Goal: Task Accomplishment & Management: Use online tool/utility

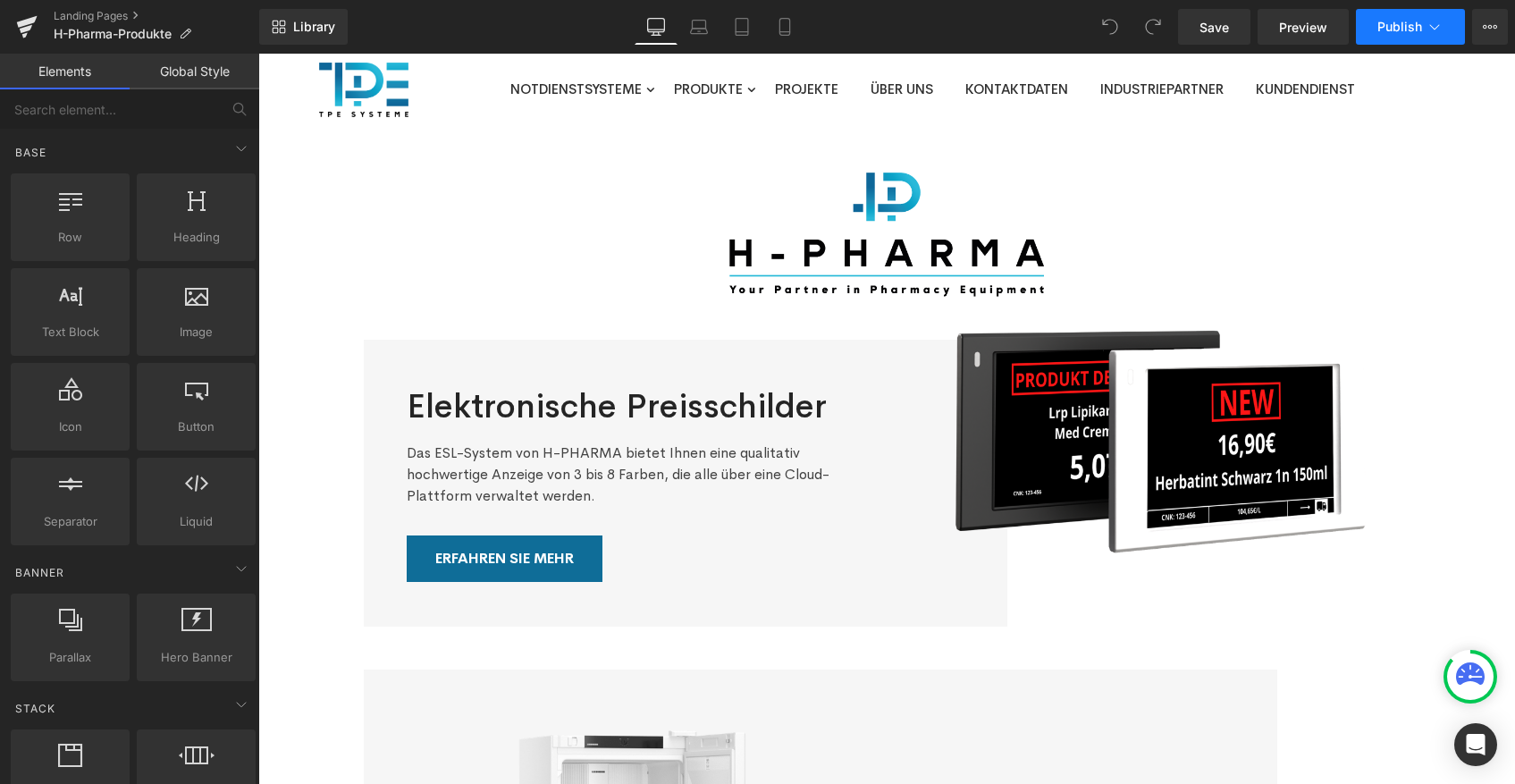
click at [1439, 27] on icon at bounding box center [1435, 27] width 18 height 18
click at [1487, 23] on icon at bounding box center [1490, 27] width 14 height 14
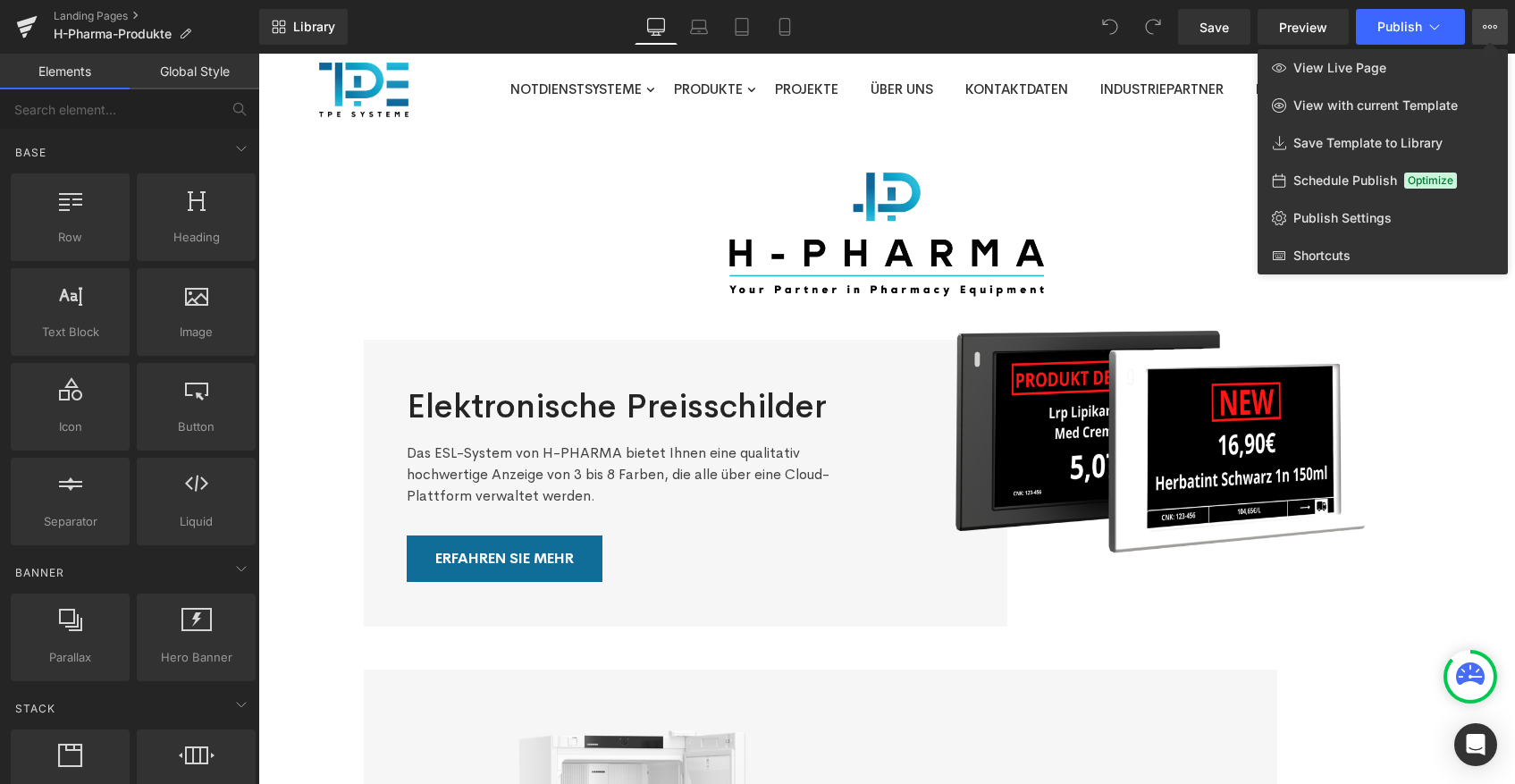
click at [411, 187] on div at bounding box center [887, 419] width 1256 height 730
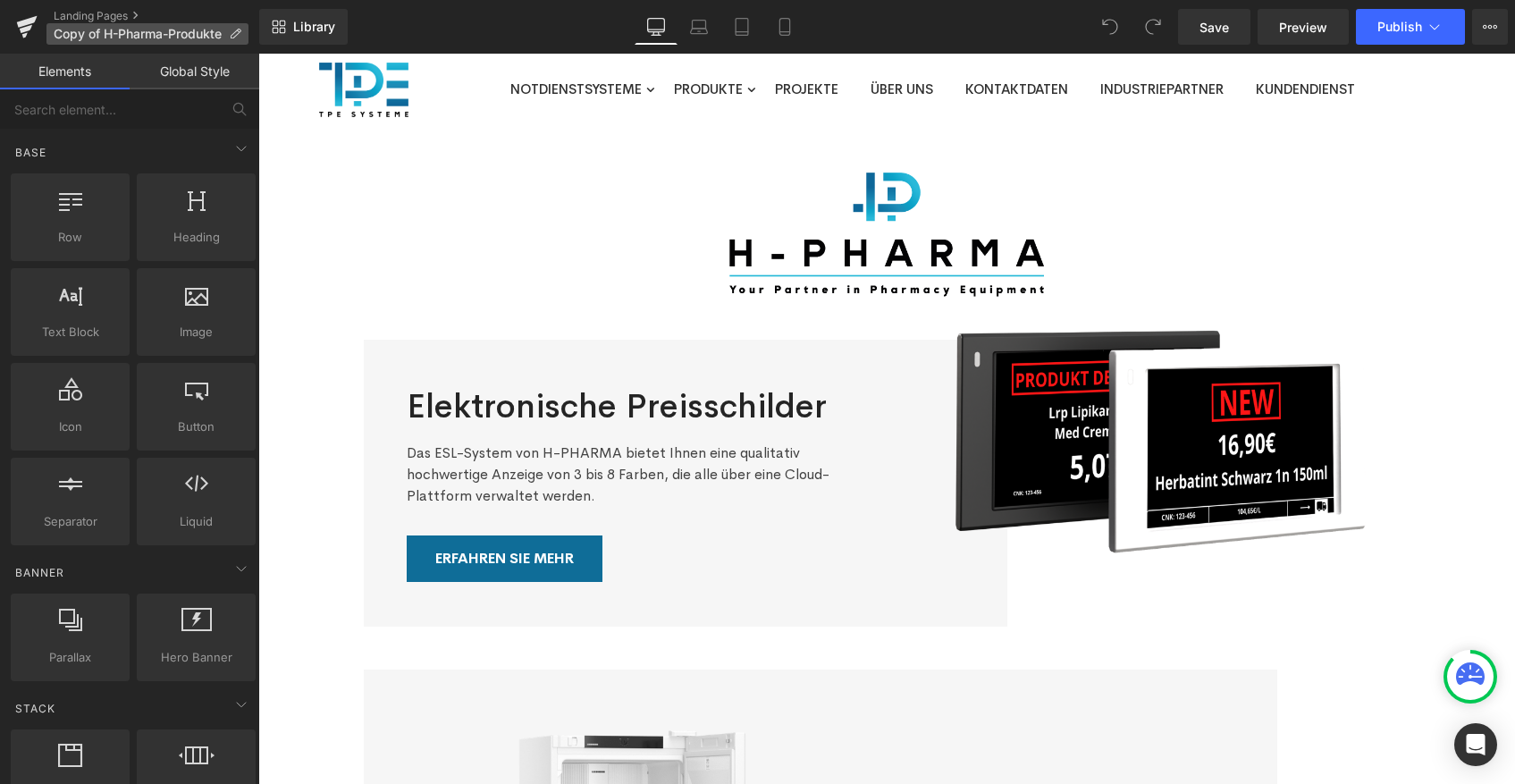
click at [239, 35] on icon at bounding box center [235, 34] width 13 height 13
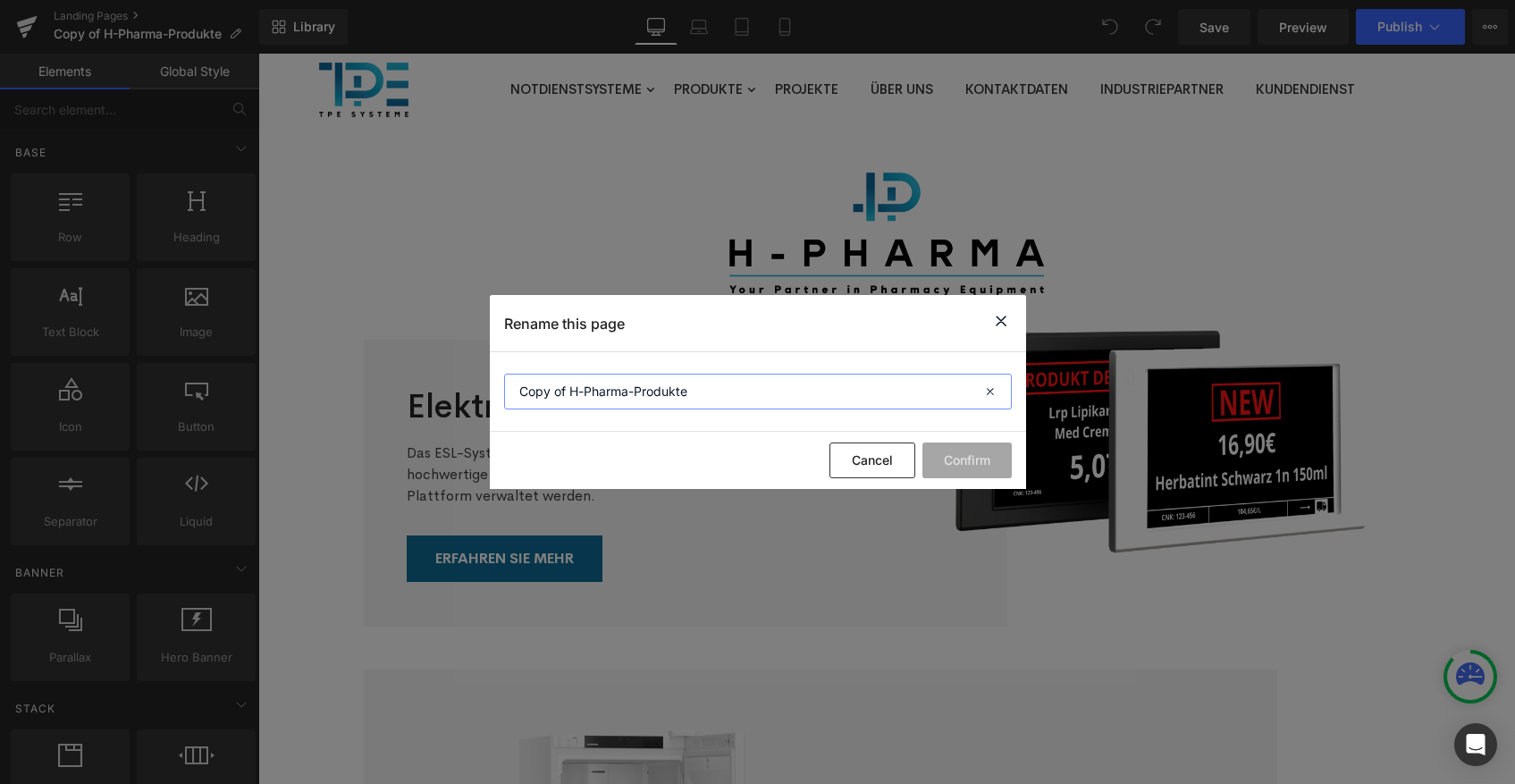
click at [674, 398] on input "Copy of H-Pharma-Produkte" at bounding box center [757, 392] width 507 height 36
click at [567, 387] on input "Digital signage" at bounding box center [757, 392] width 507 height 36
type input "Digital Signage"
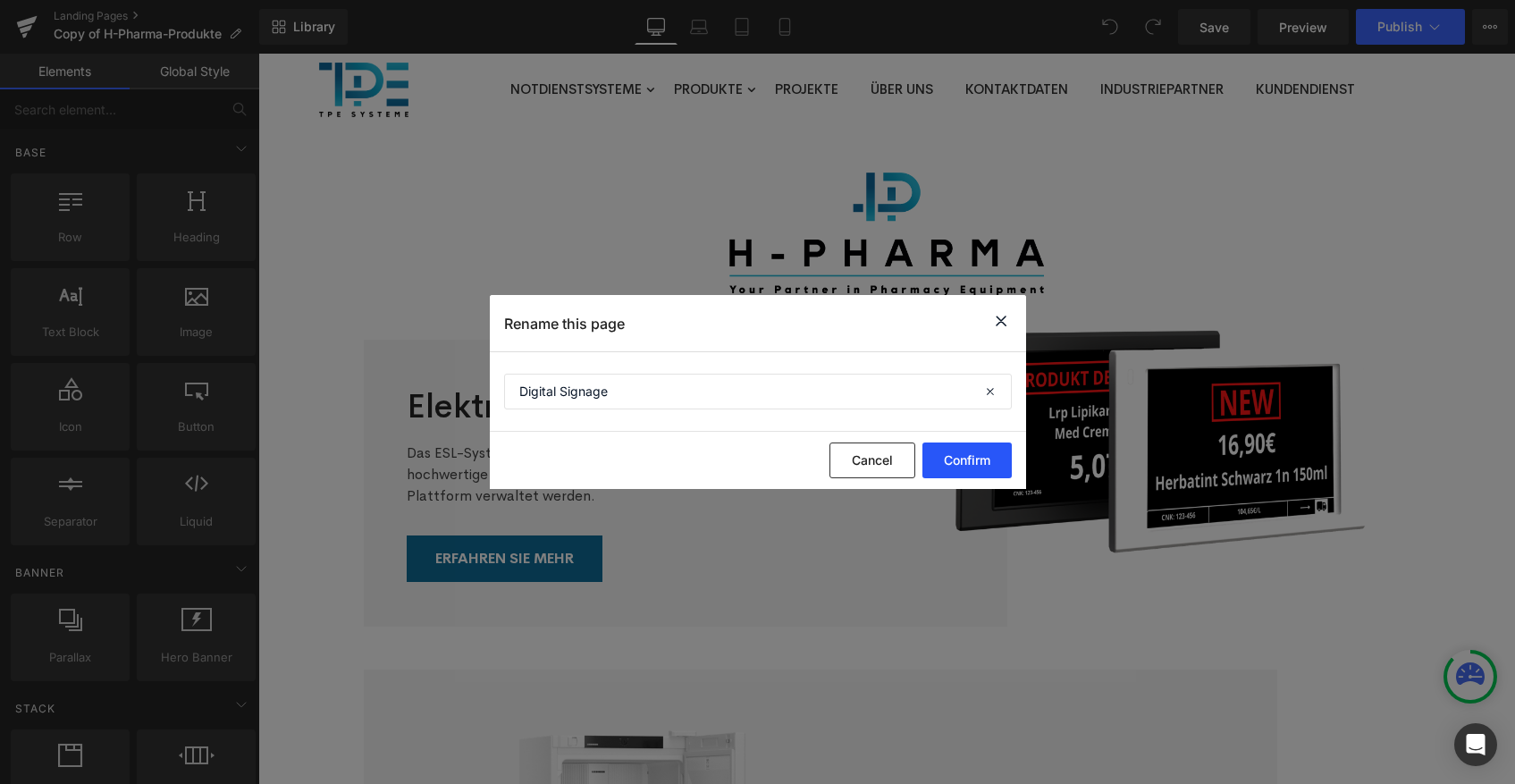
click at [954, 464] on button "Confirm" at bounding box center [966, 460] width 89 height 36
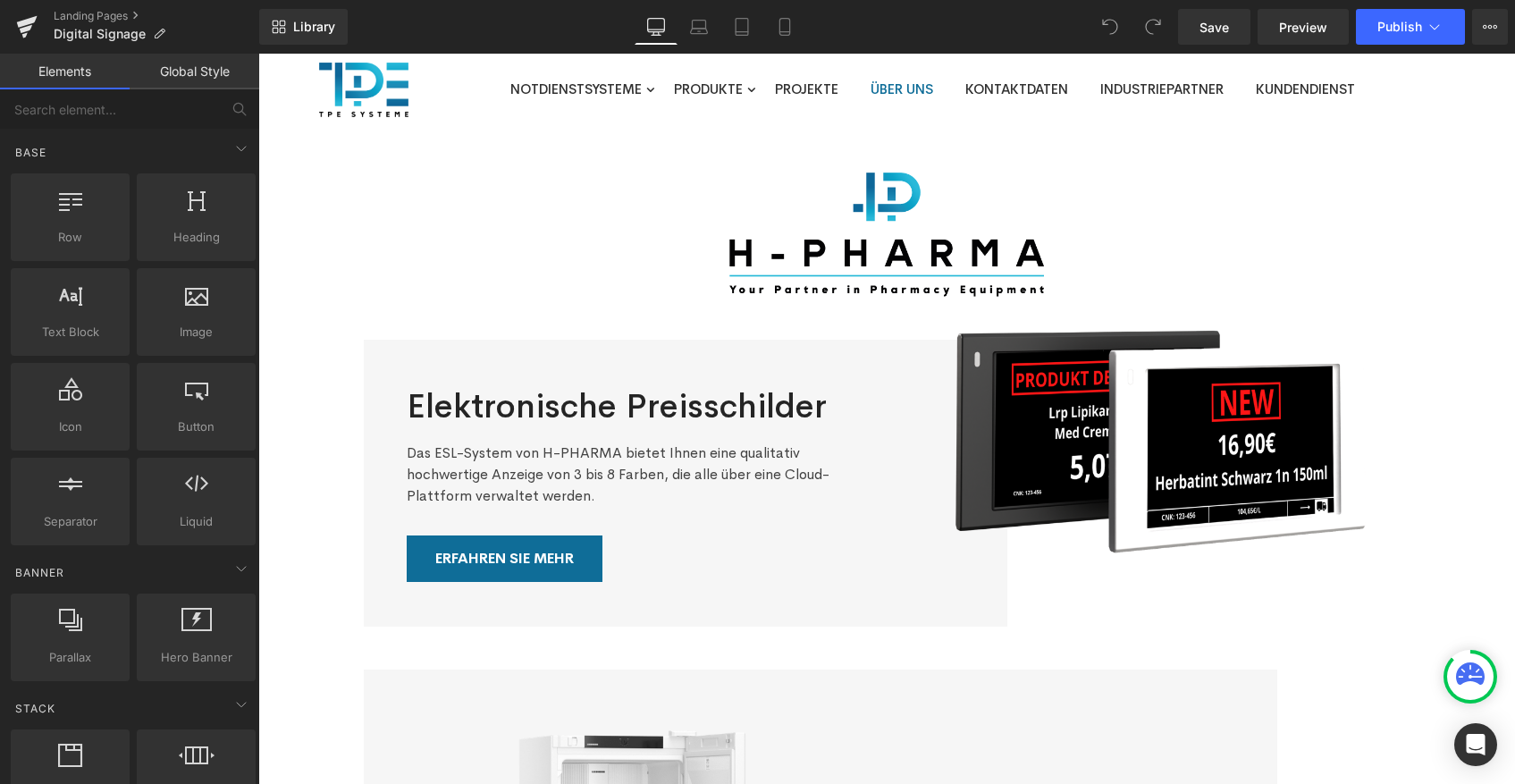
click at [919, 94] on link "Über Uns" at bounding box center [901, 88] width 62 height 17
click at [858, 269] on img at bounding box center [886, 234] width 315 height 124
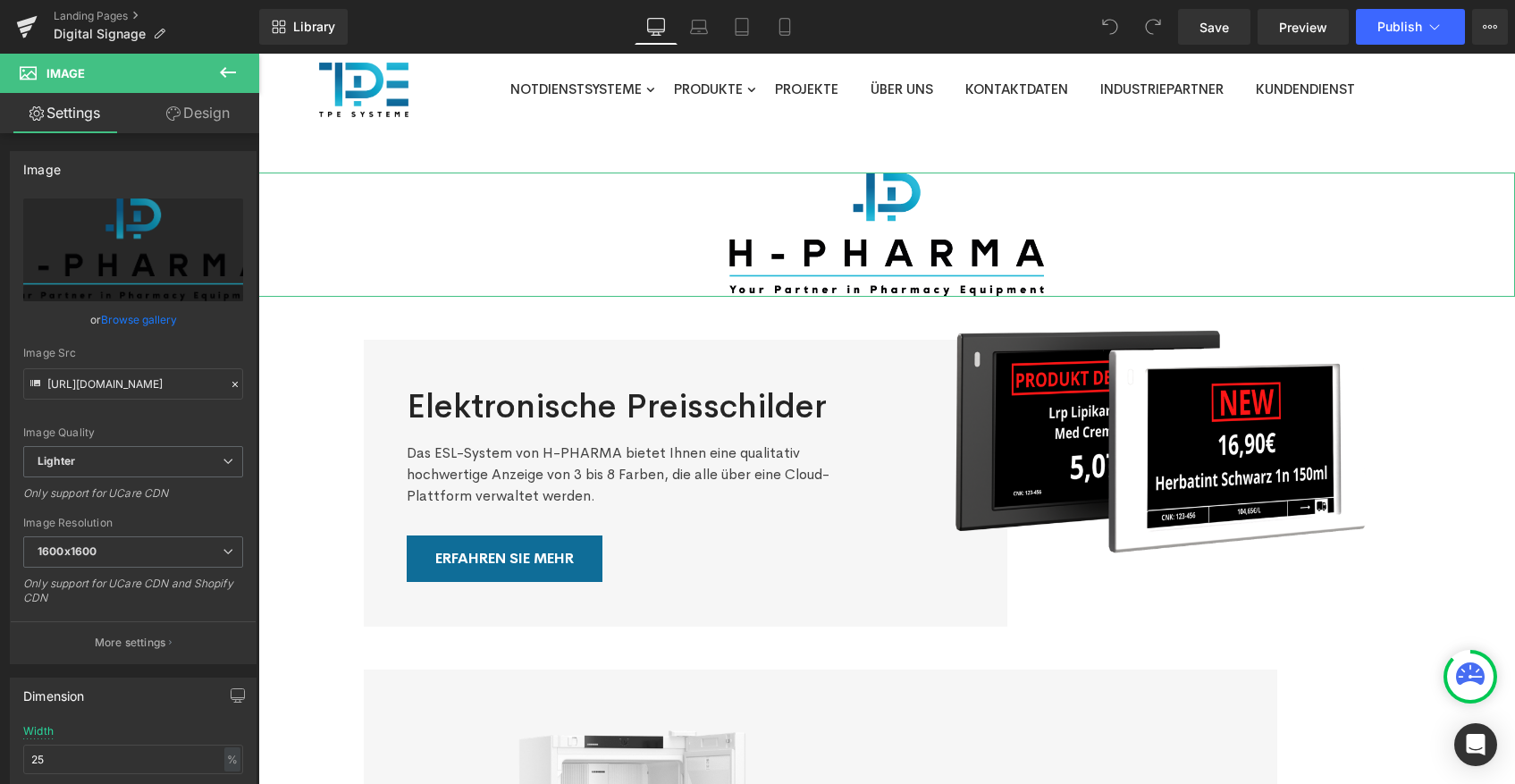
click at [205, 128] on link "Design" at bounding box center [198, 113] width 130 height 41
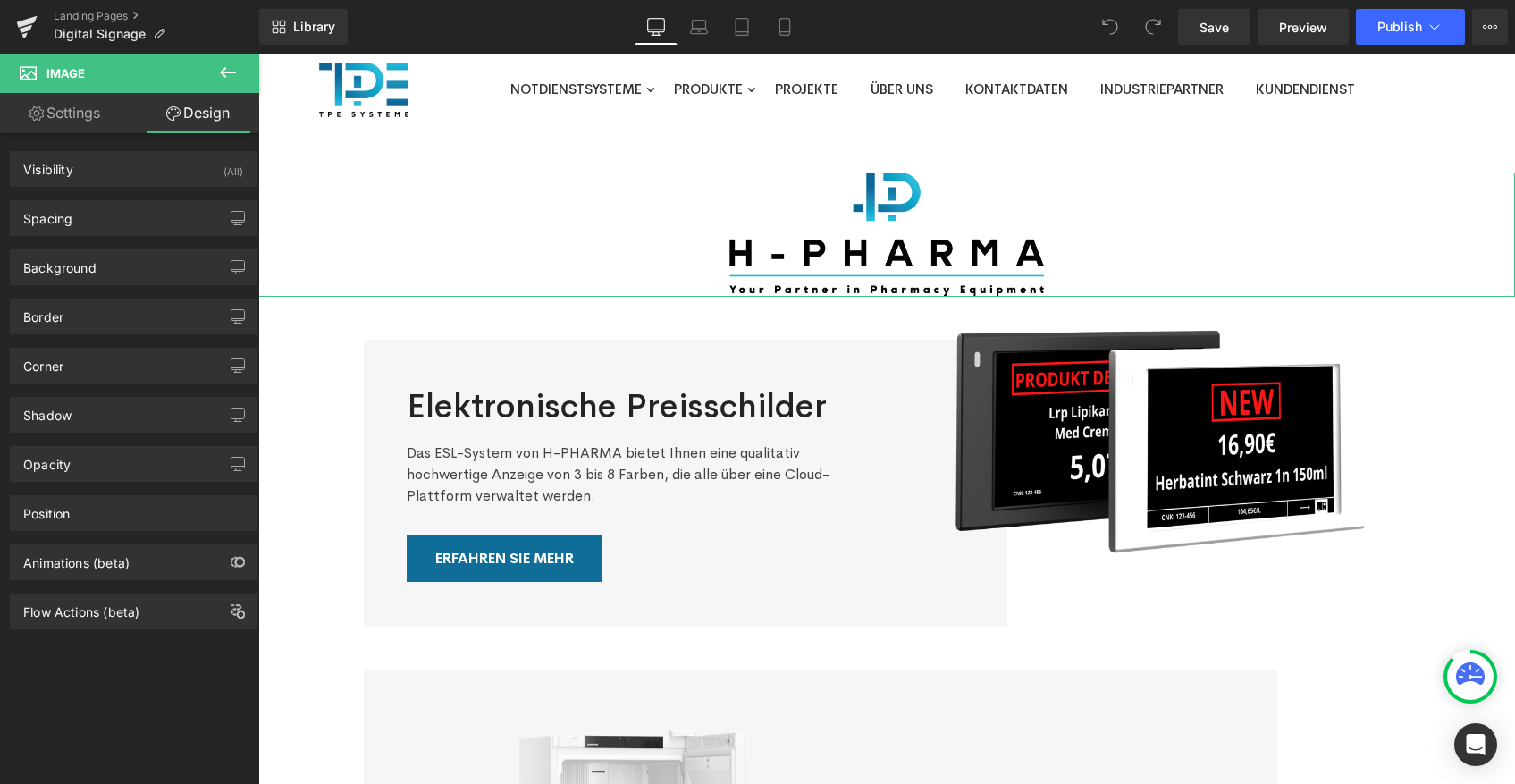
click at [78, 115] on link "Settings" at bounding box center [65, 113] width 130 height 41
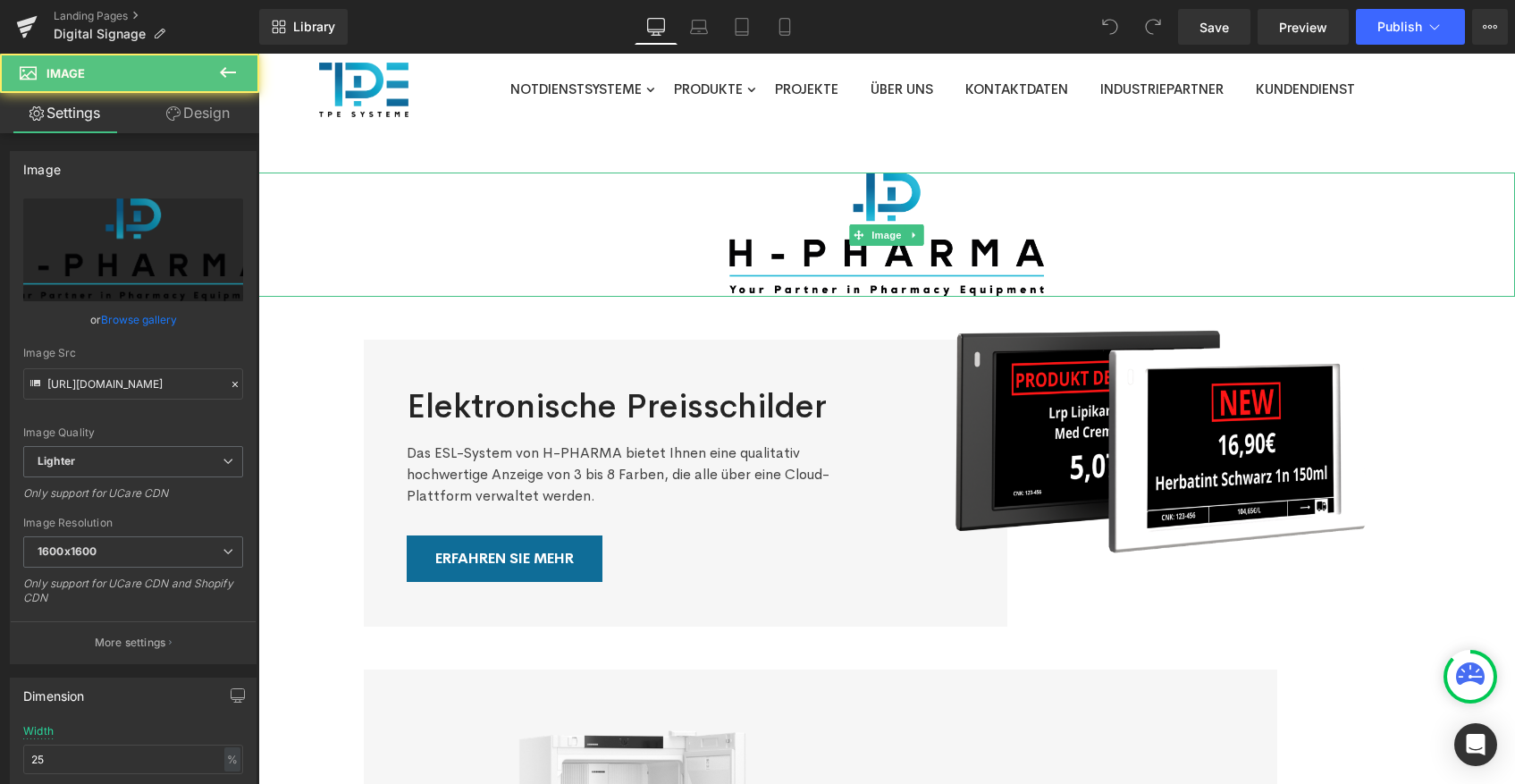
click at [670, 214] on div at bounding box center [887, 234] width 1256 height 124
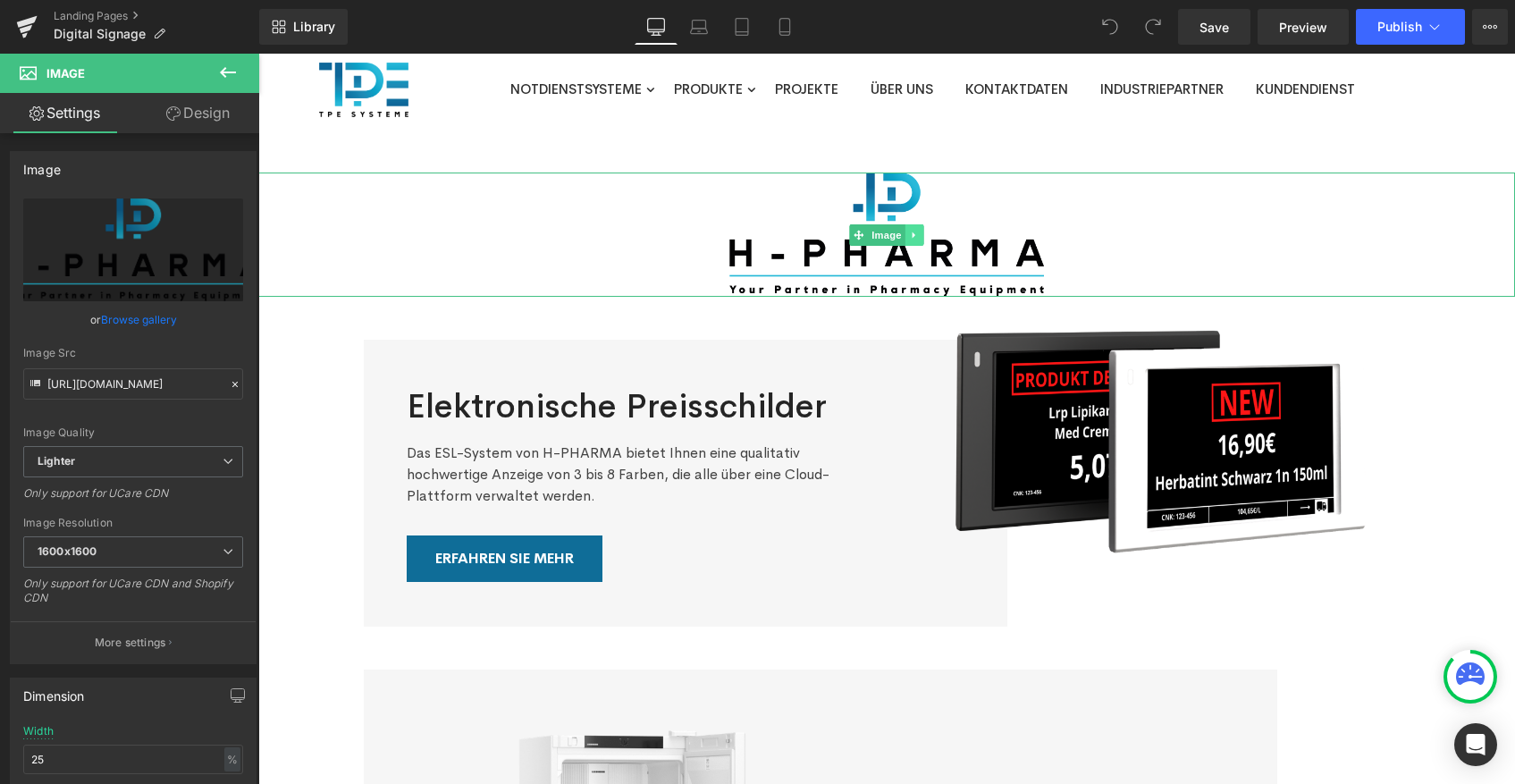
click at [911, 238] on icon at bounding box center [915, 235] width 10 height 11
click at [919, 235] on icon at bounding box center [923, 234] width 10 height 10
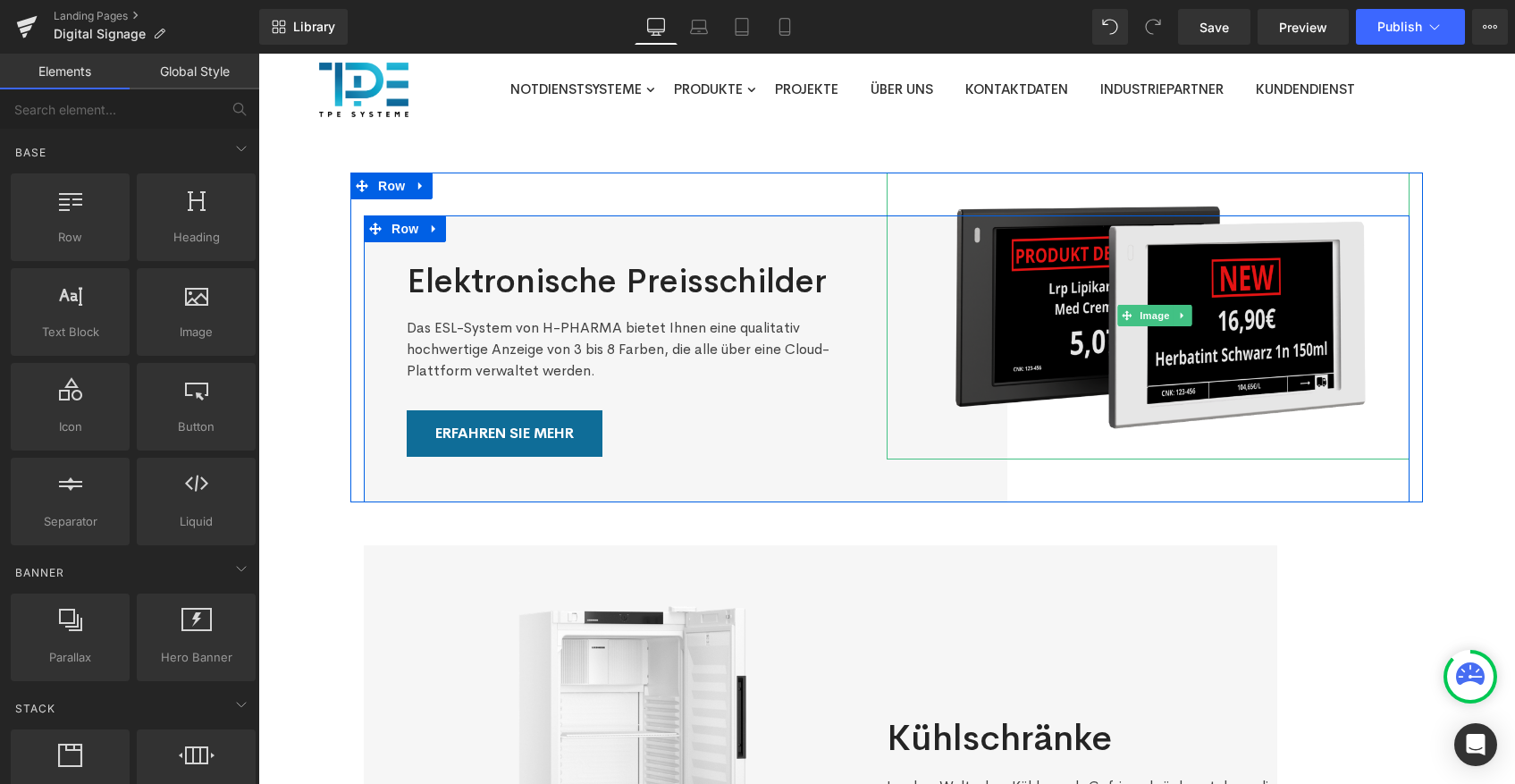
click at [1078, 304] on img at bounding box center [1155, 315] width 509 height 287
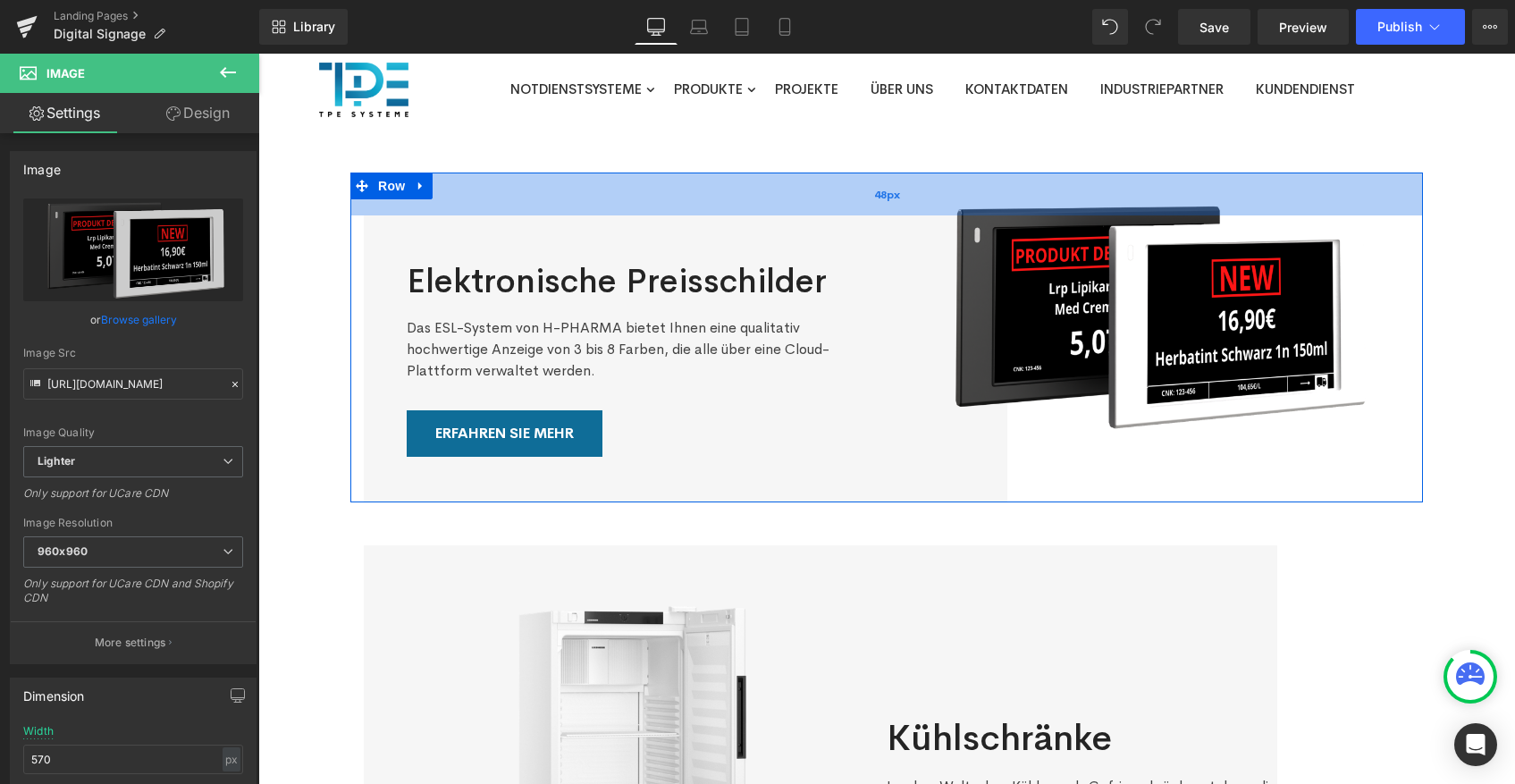
click at [576, 193] on div "48px" at bounding box center [887, 194] width 1072 height 43
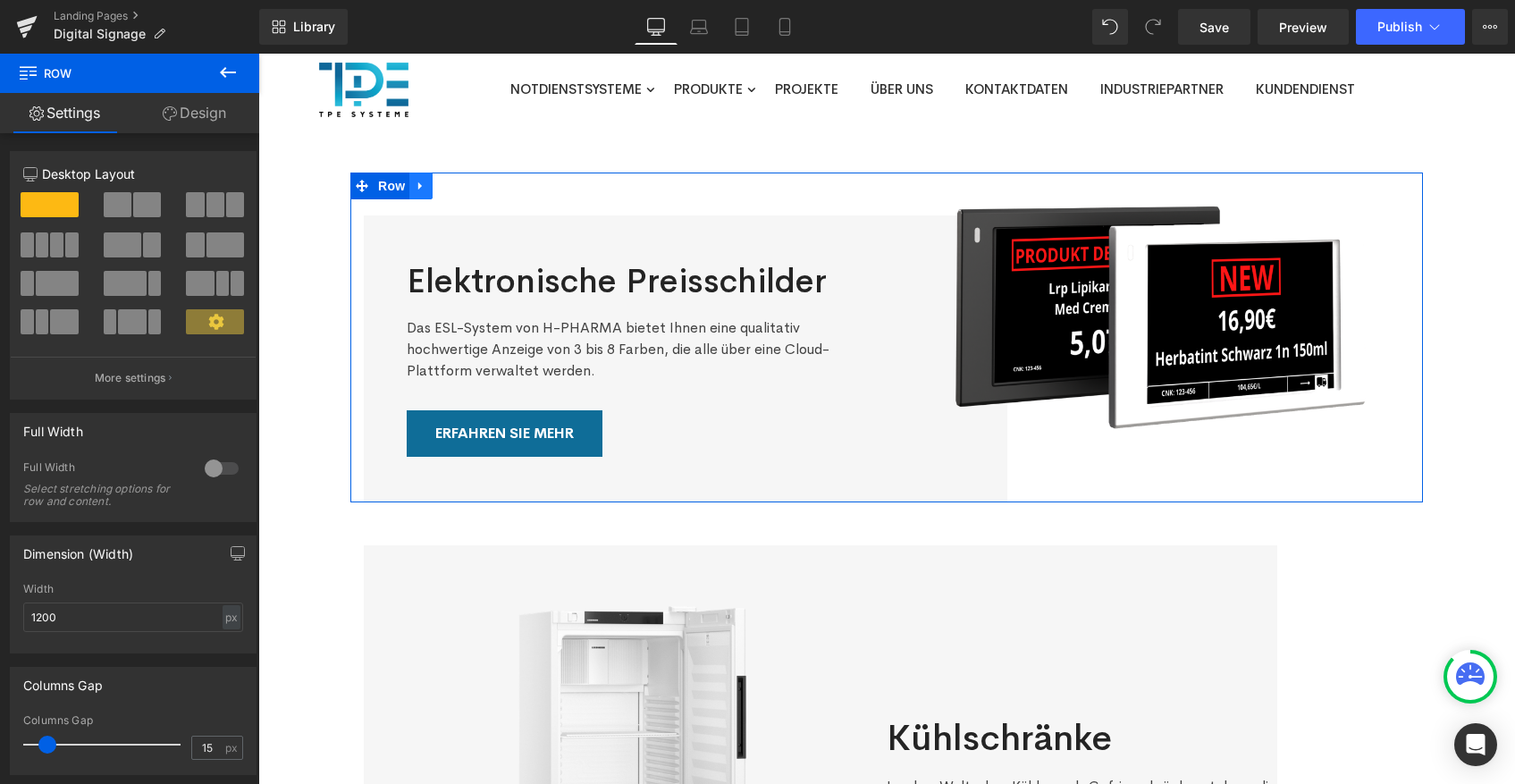
click at [424, 187] on icon at bounding box center [421, 186] width 13 height 14
click at [472, 185] on icon at bounding box center [468, 186] width 13 height 13
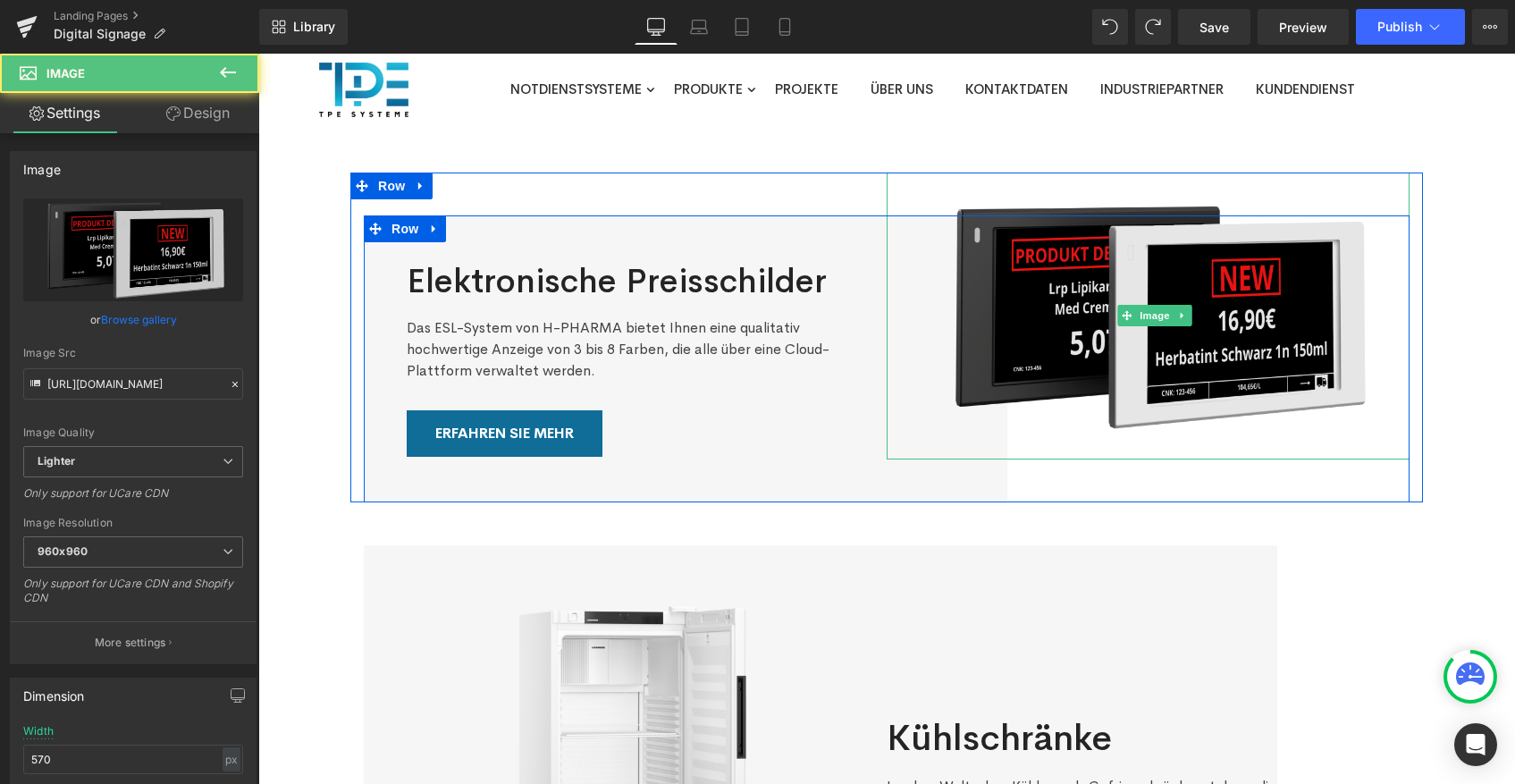
click at [1097, 368] on img at bounding box center [1155, 315] width 509 height 287
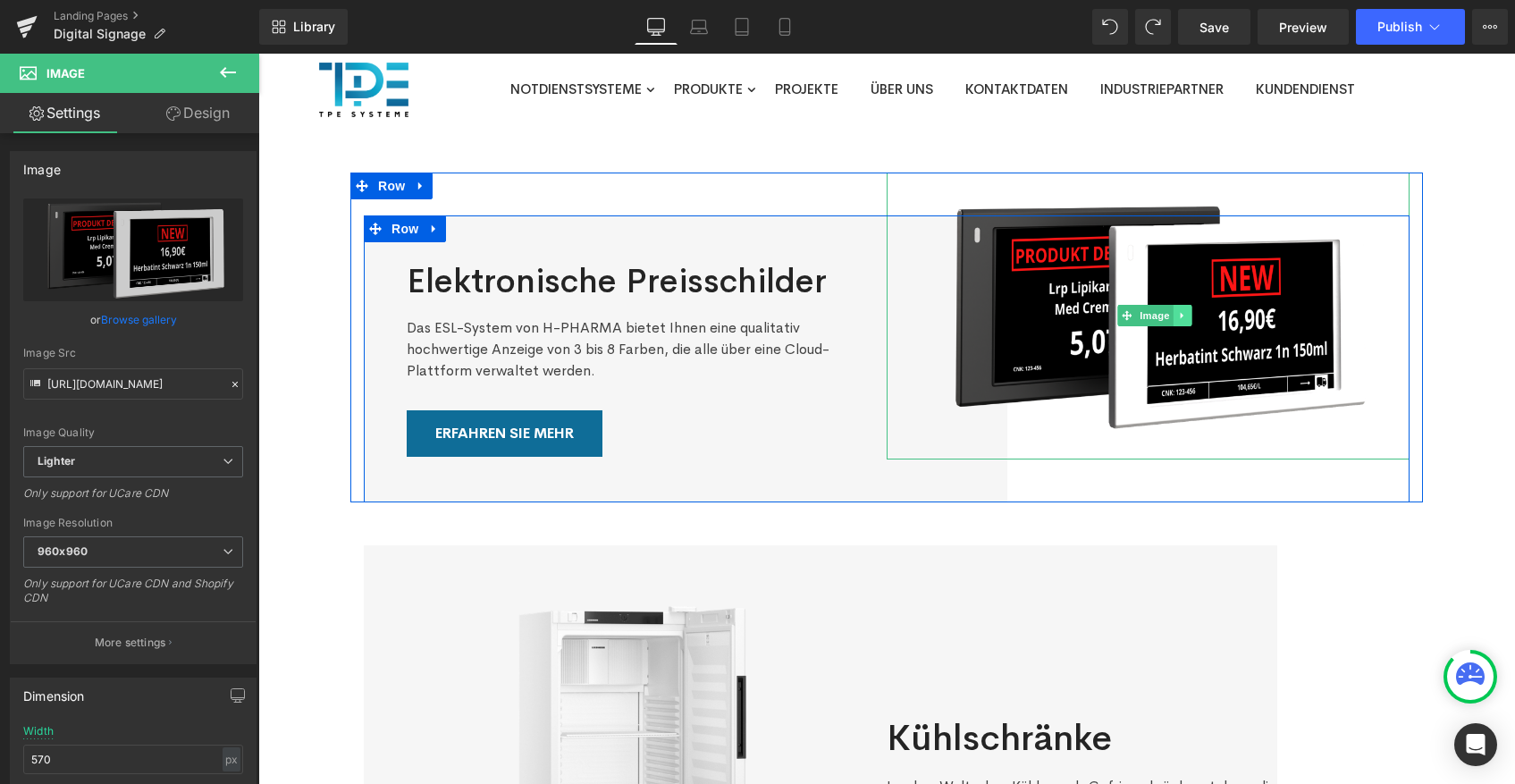
click at [1178, 315] on icon at bounding box center [1182, 315] width 10 height 11
click at [1187, 315] on icon at bounding box center [1191, 315] width 10 height 10
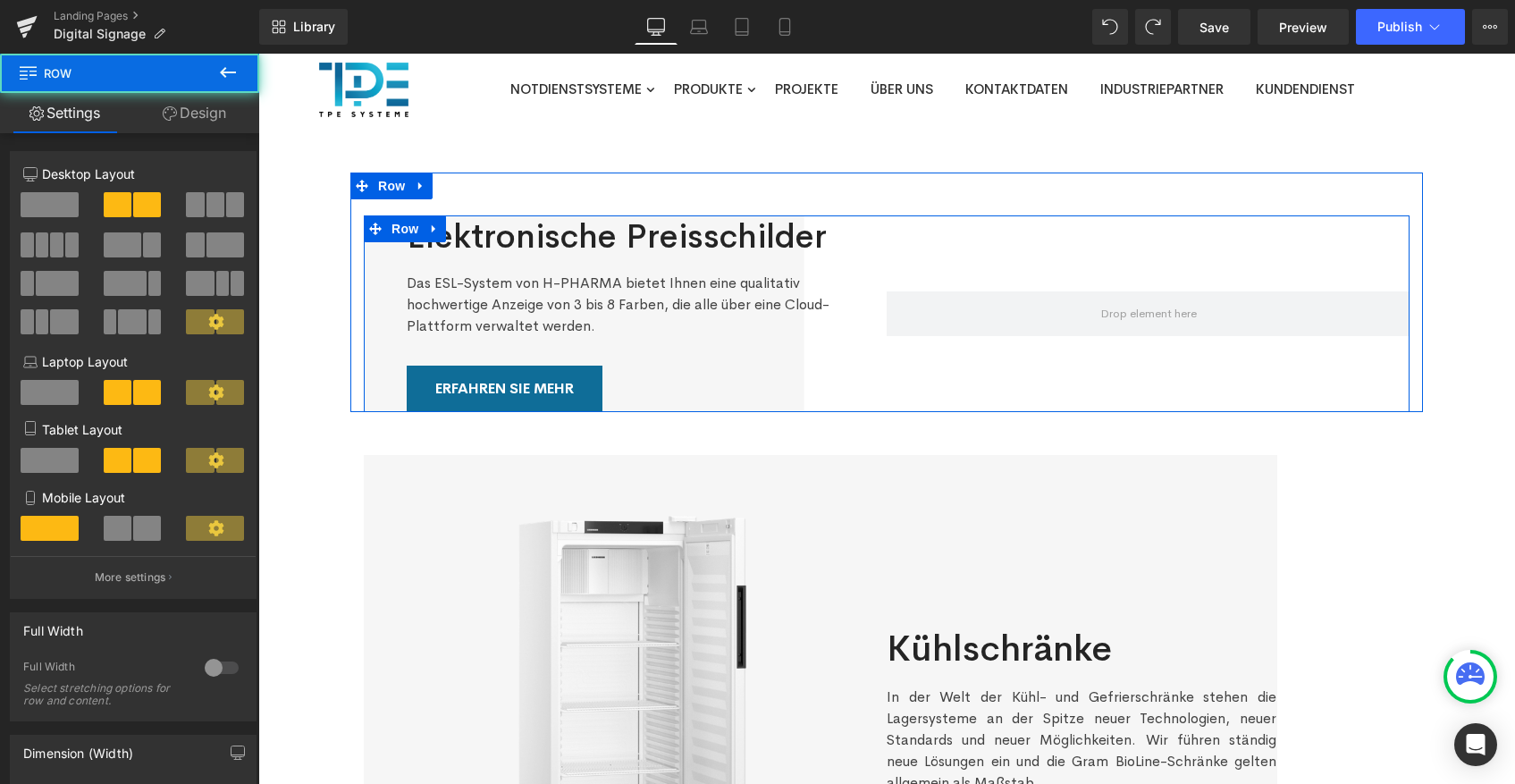
click at [1136, 279] on div at bounding box center [1148, 314] width 523 height 196
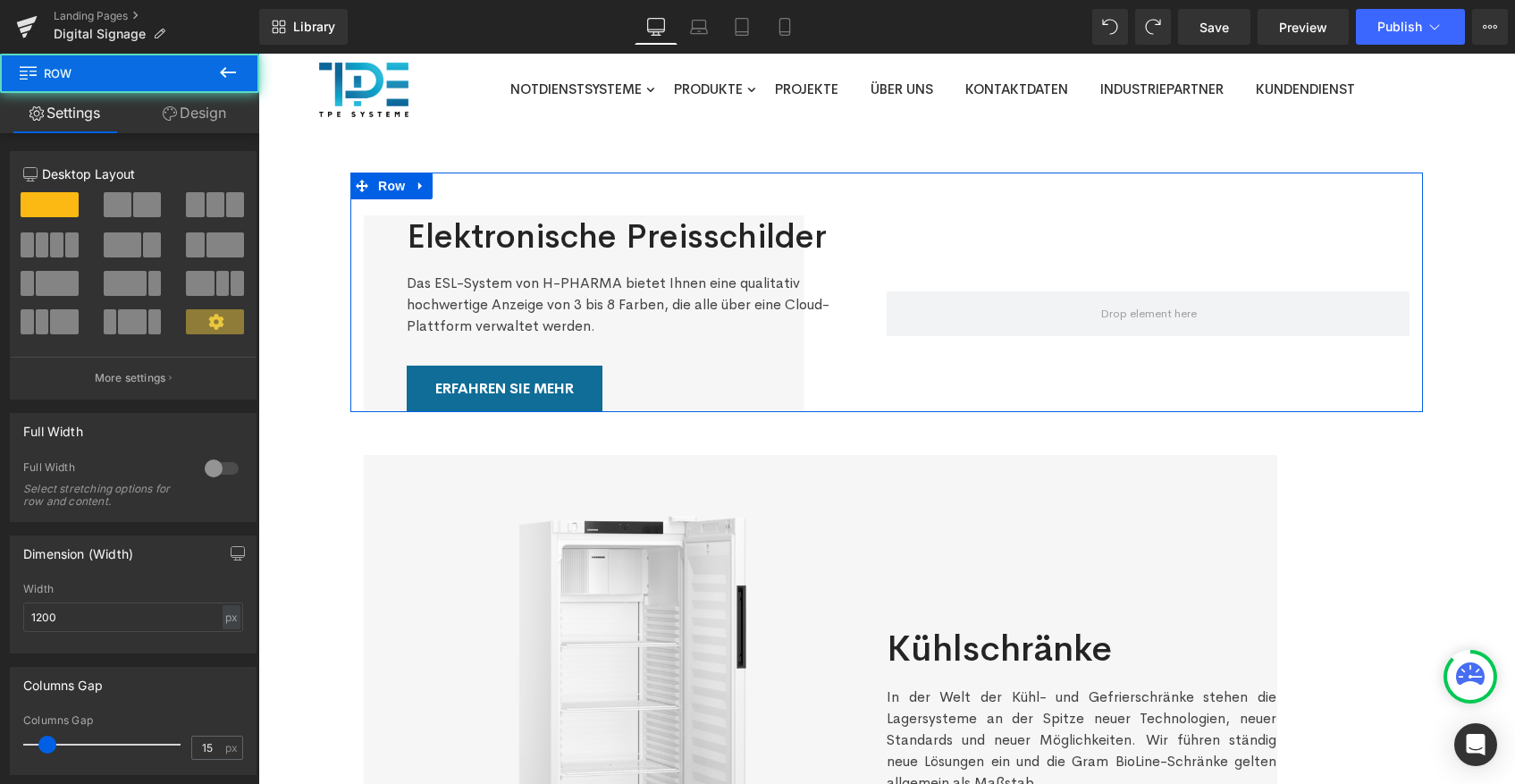
click at [570, 179] on div "Elektronische Preisschilder Heading Das ESL-System von H-PHARMA bietet Ihnen ei…" at bounding box center [887, 292] width 1072 height 240
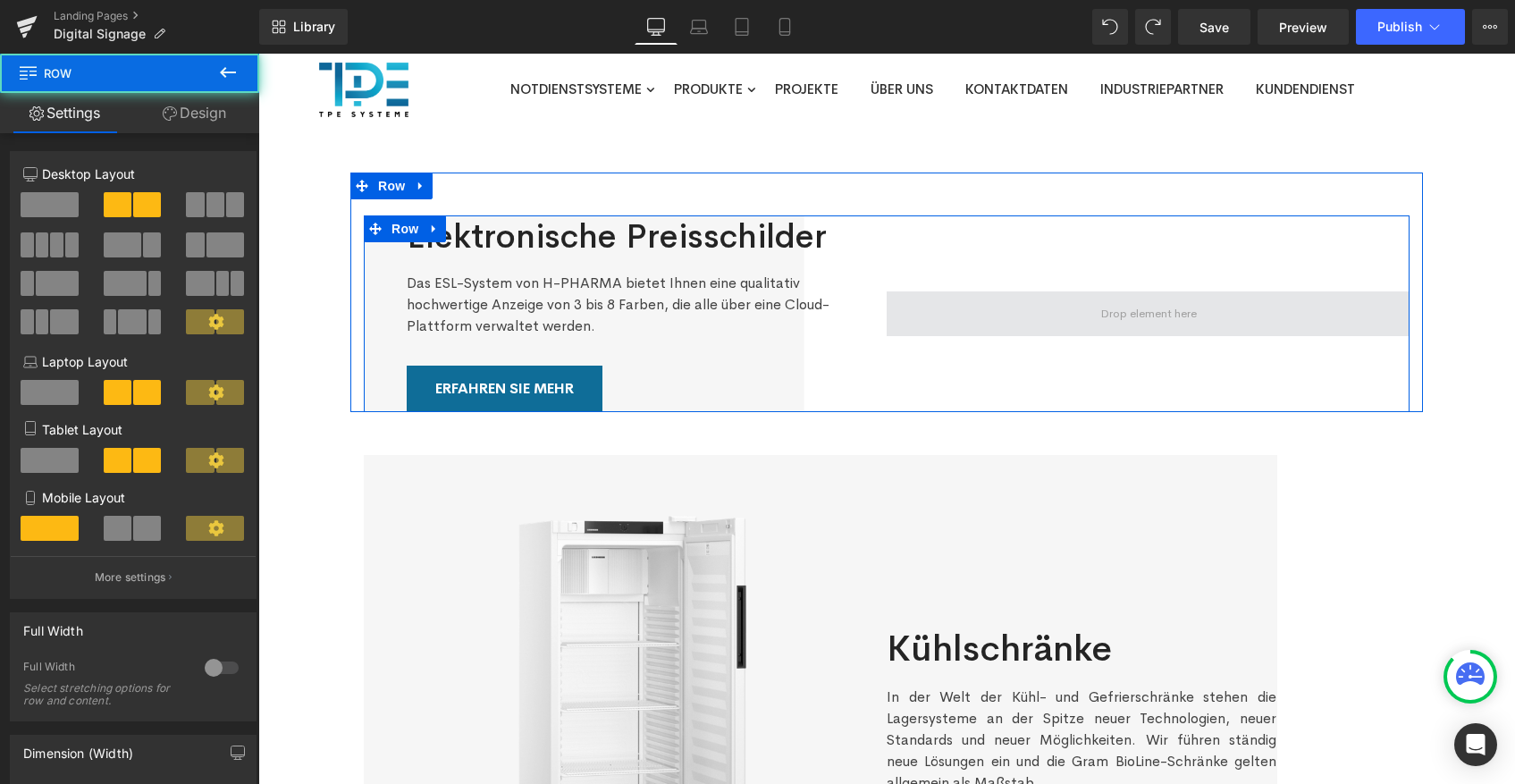
click at [1133, 330] on span at bounding box center [1148, 314] width 523 height 45
click at [1293, 309] on span at bounding box center [1148, 314] width 523 height 45
click at [1320, 258] on div at bounding box center [1148, 314] width 523 height 196
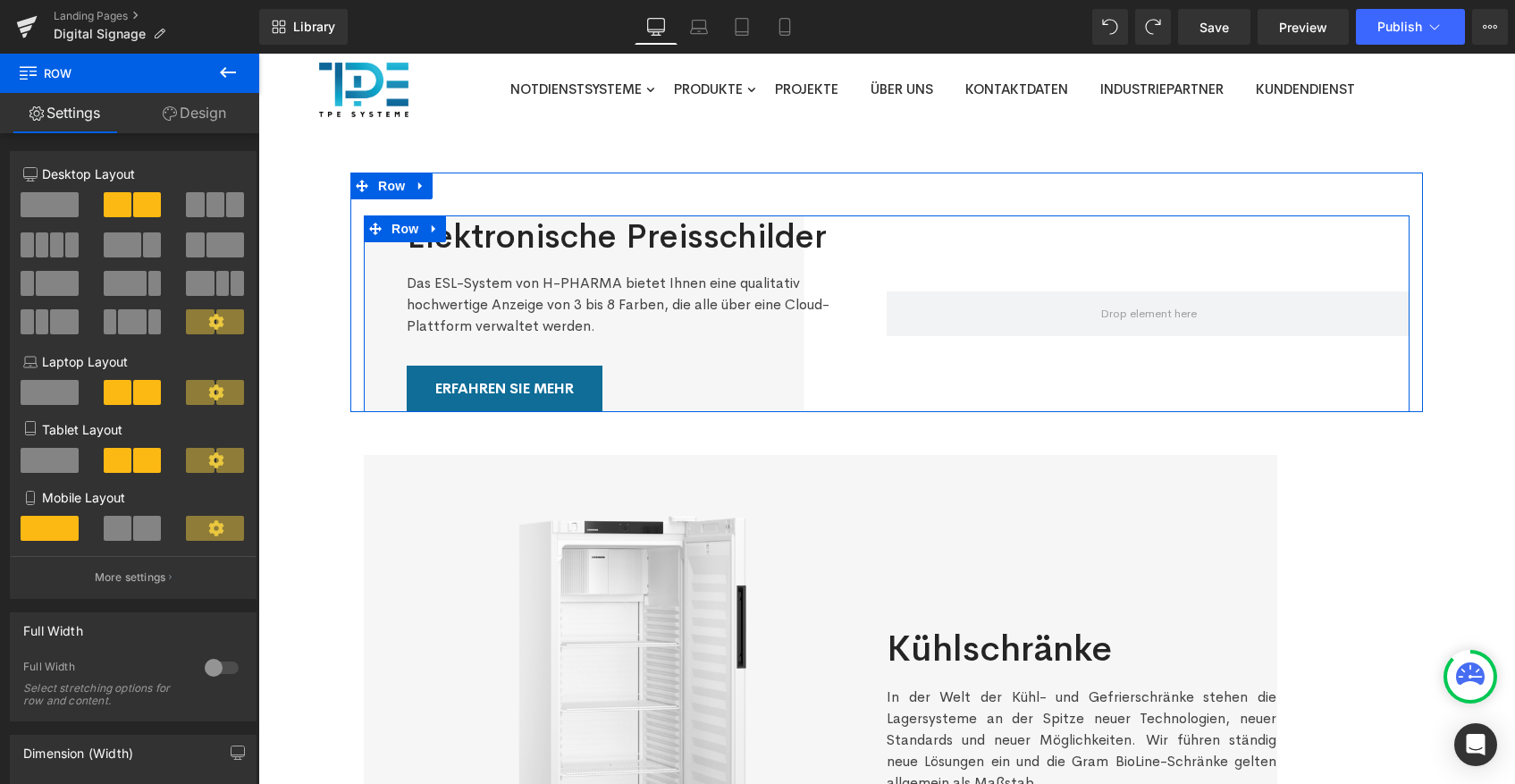
click at [923, 232] on div at bounding box center [1148, 314] width 523 height 196
click at [907, 325] on span at bounding box center [1148, 314] width 523 height 45
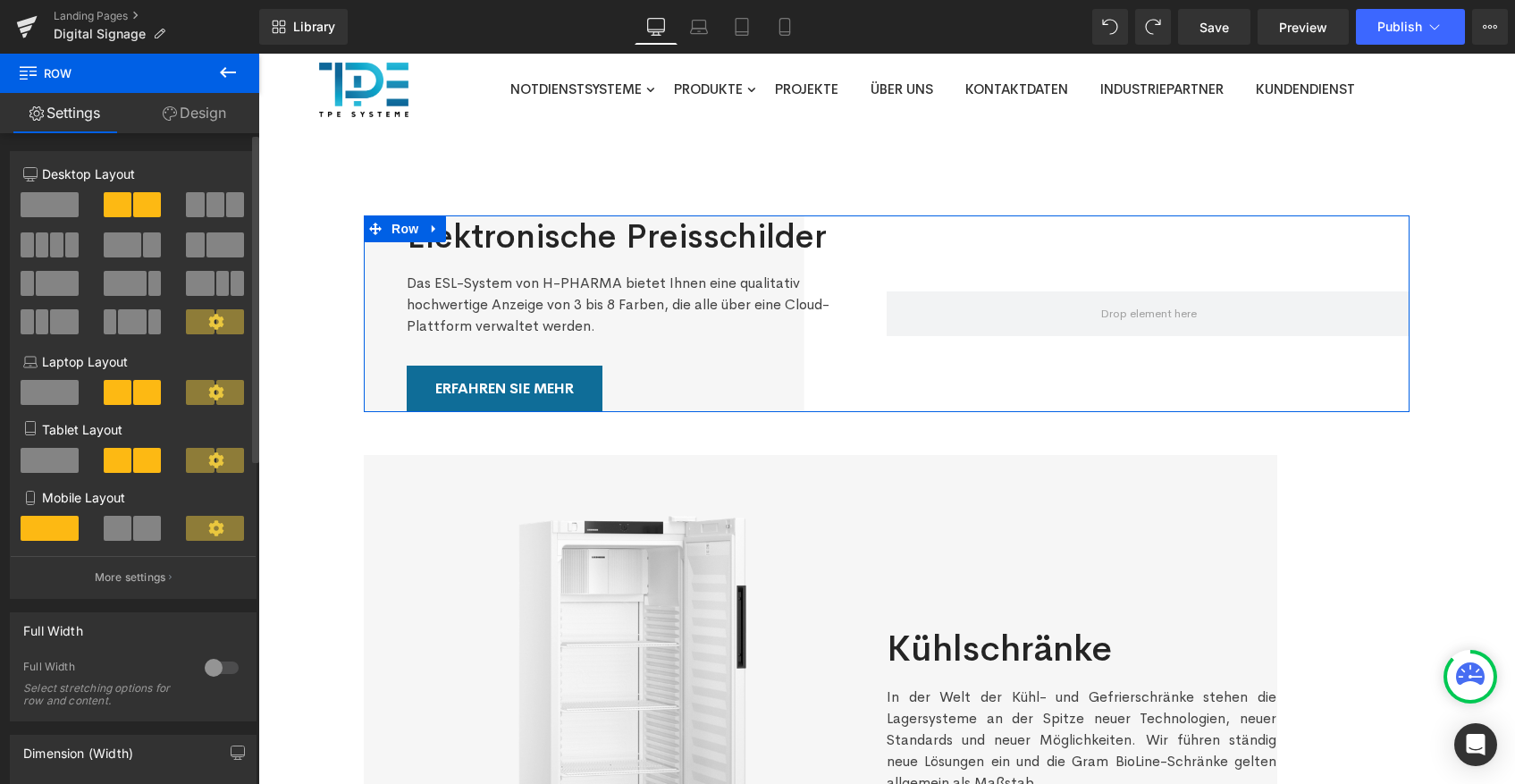
click at [47, 211] on span at bounding box center [50, 205] width 58 height 25
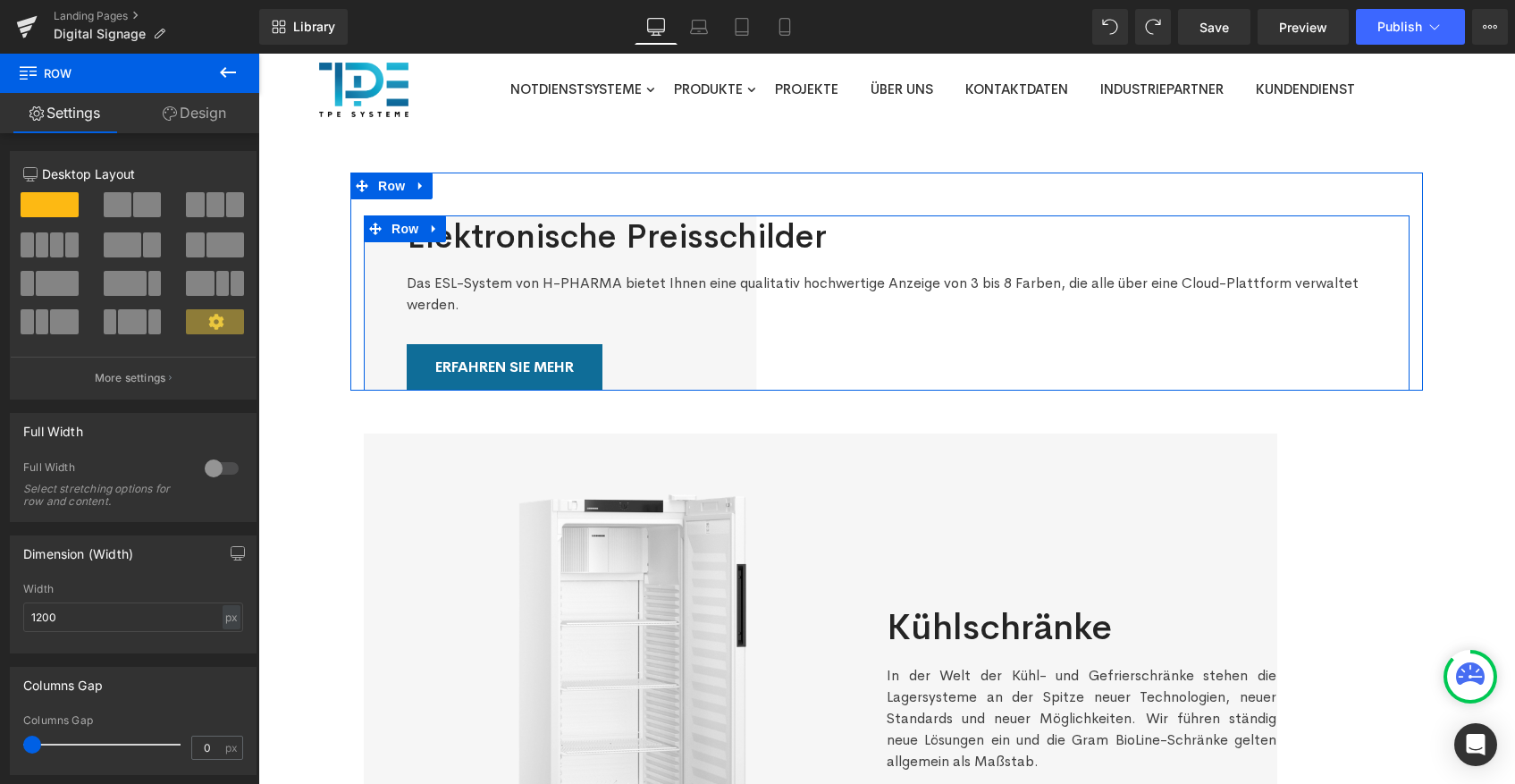
click at [707, 331] on div "Elektronische Preisschilder Heading Das ESL-System von H-PHARMA bietet Ihnen ei…" at bounding box center [886, 303] width 960 height 175
click at [730, 378] on div "Erfahren Sie mehr" at bounding box center [886, 368] width 960 height 47
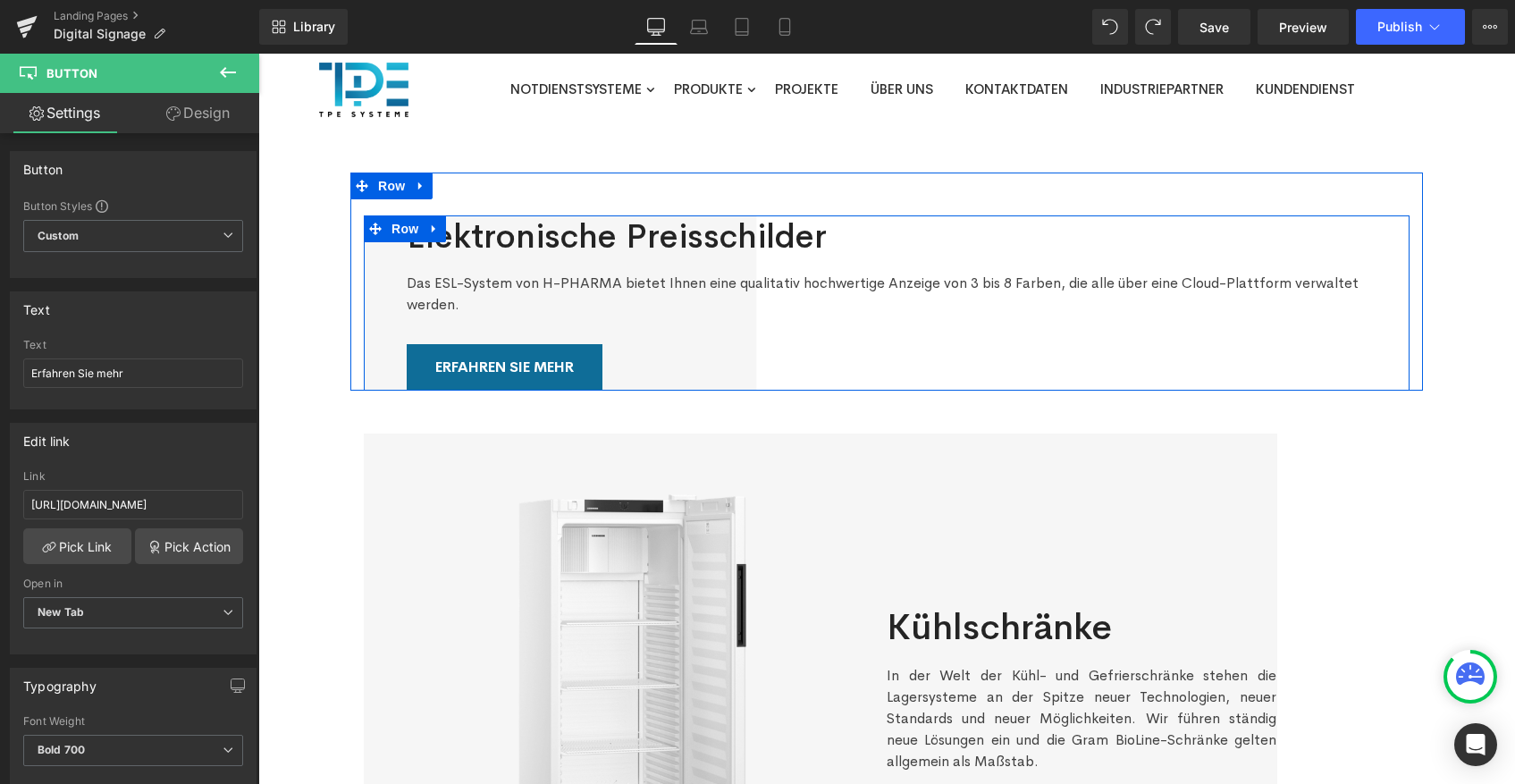
click at [1321, 321] on div "Elektronische Preisschilder Heading Das ESL-System von H-PHARMA bietet Ihnen ei…" at bounding box center [886, 303] width 960 height 175
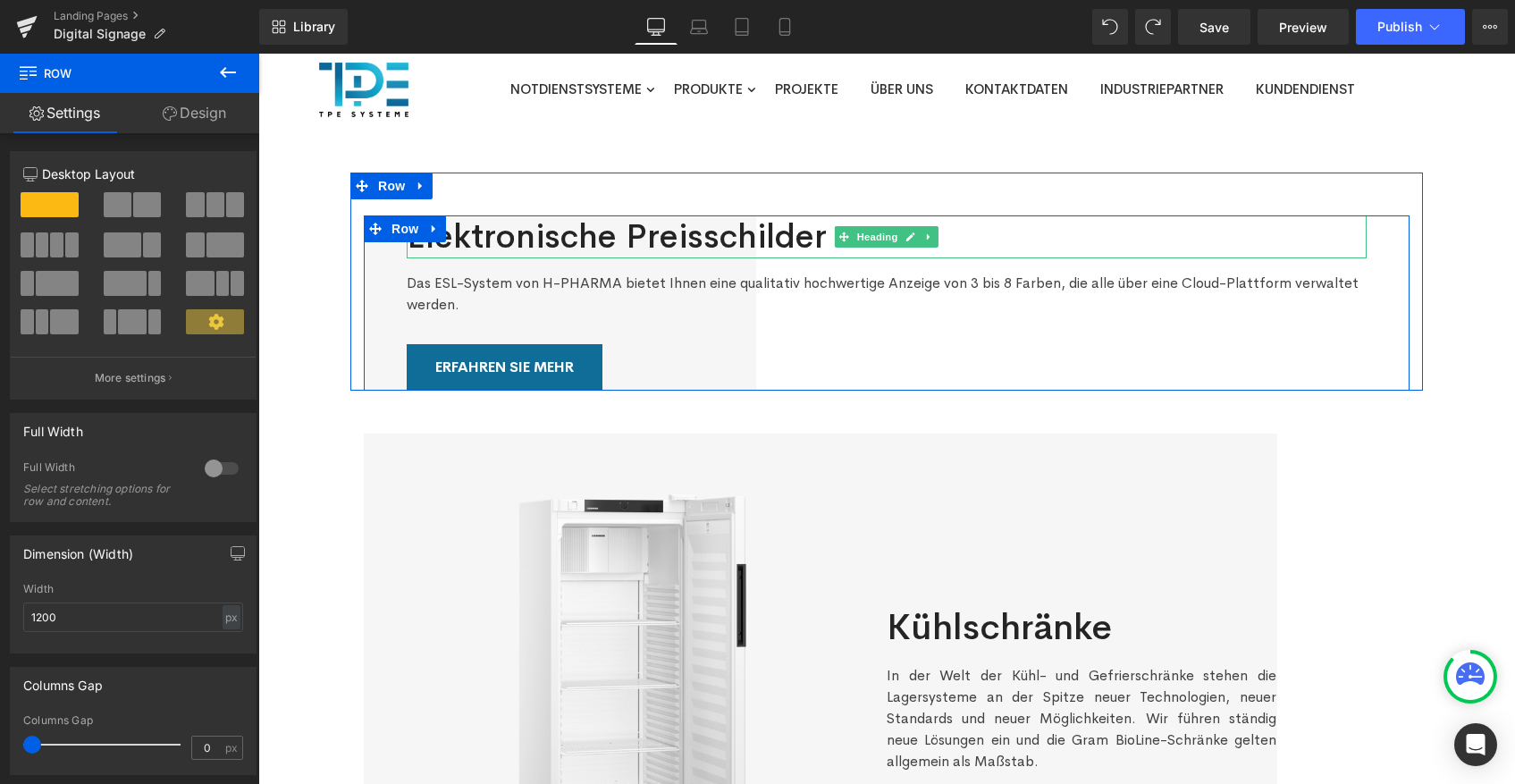
click at [626, 232] on h2 "Elektronische Preisschilder" at bounding box center [886, 237] width 960 height 43
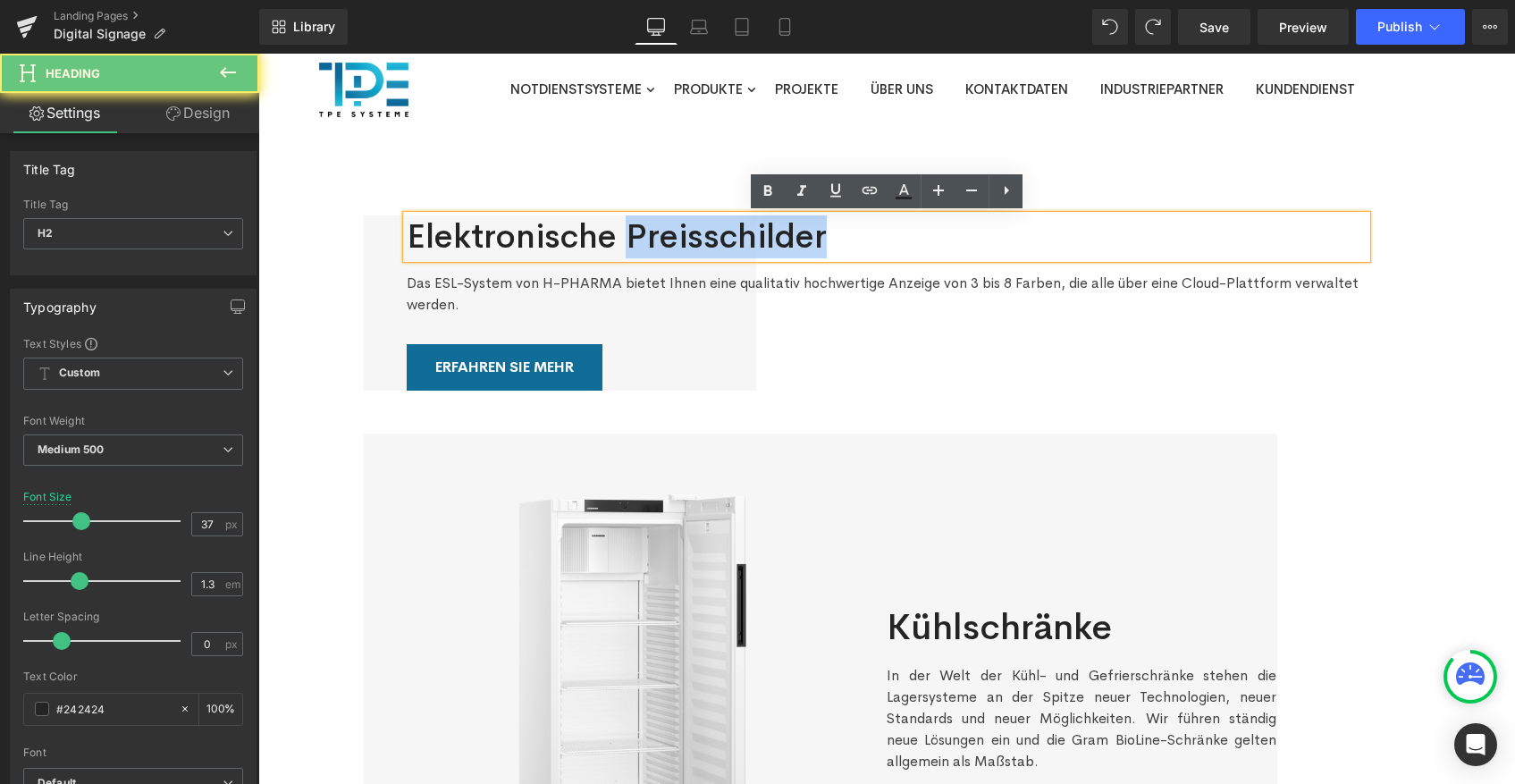
click at [626, 232] on h2 "Elektronische Preisschilder" at bounding box center [886, 237] width 960 height 43
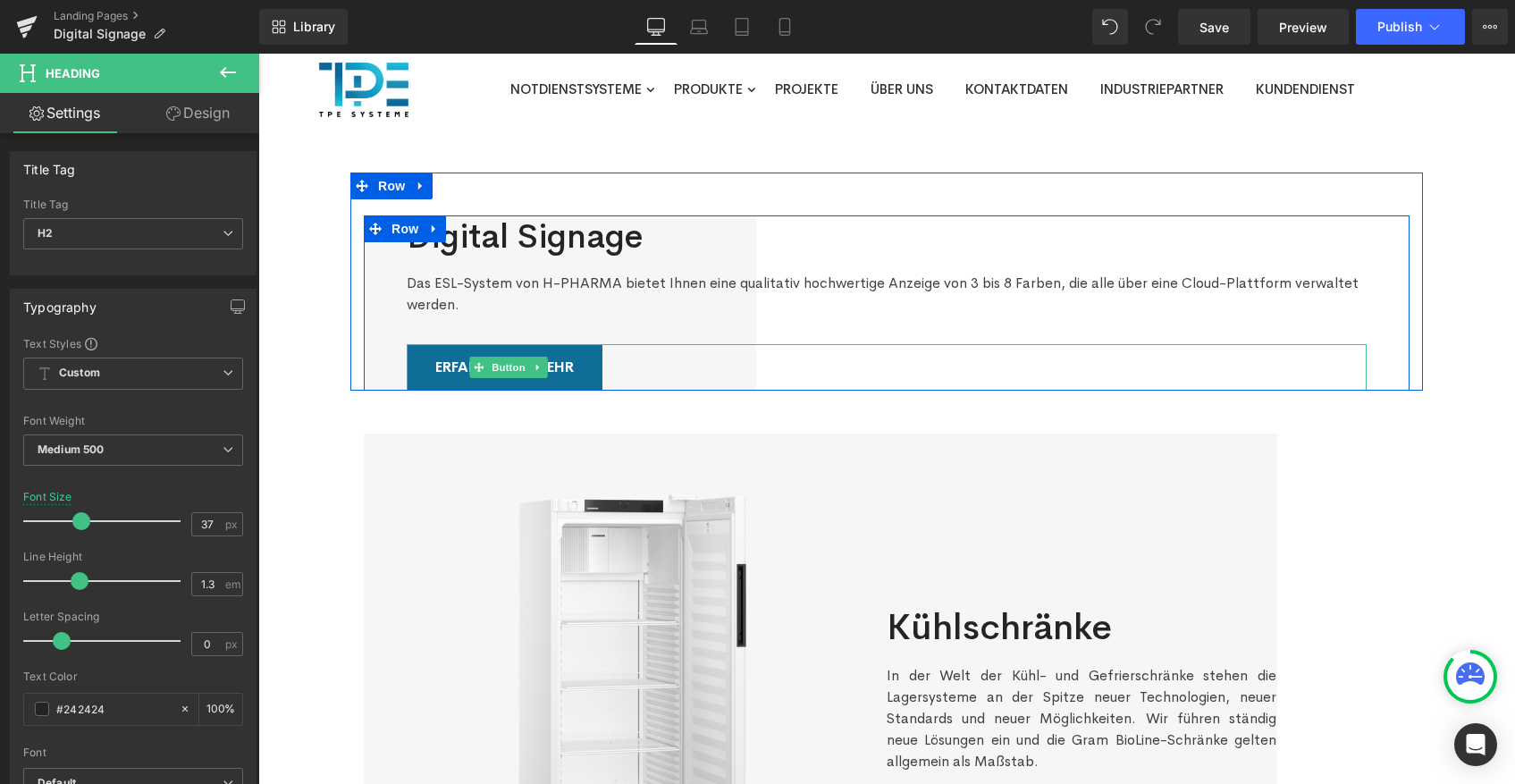
click at [741, 366] on div "Erfahren Sie mehr" at bounding box center [886, 368] width 960 height 47
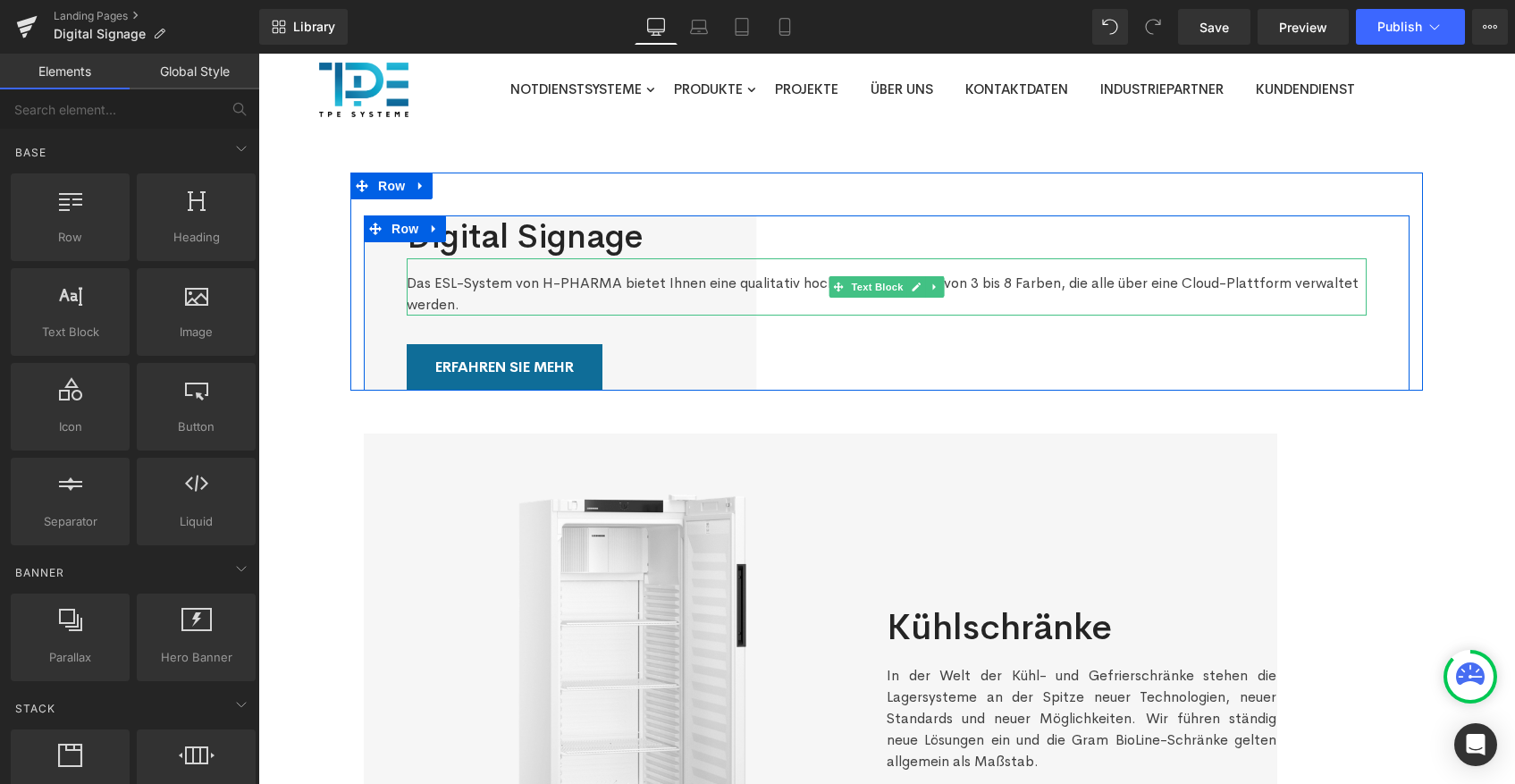
click at [483, 305] on div "Das ESL-System von H-PHARMA bietet Ihnen eine qualitativ hochwertige Anzeige vo…" at bounding box center [886, 287] width 960 height 57
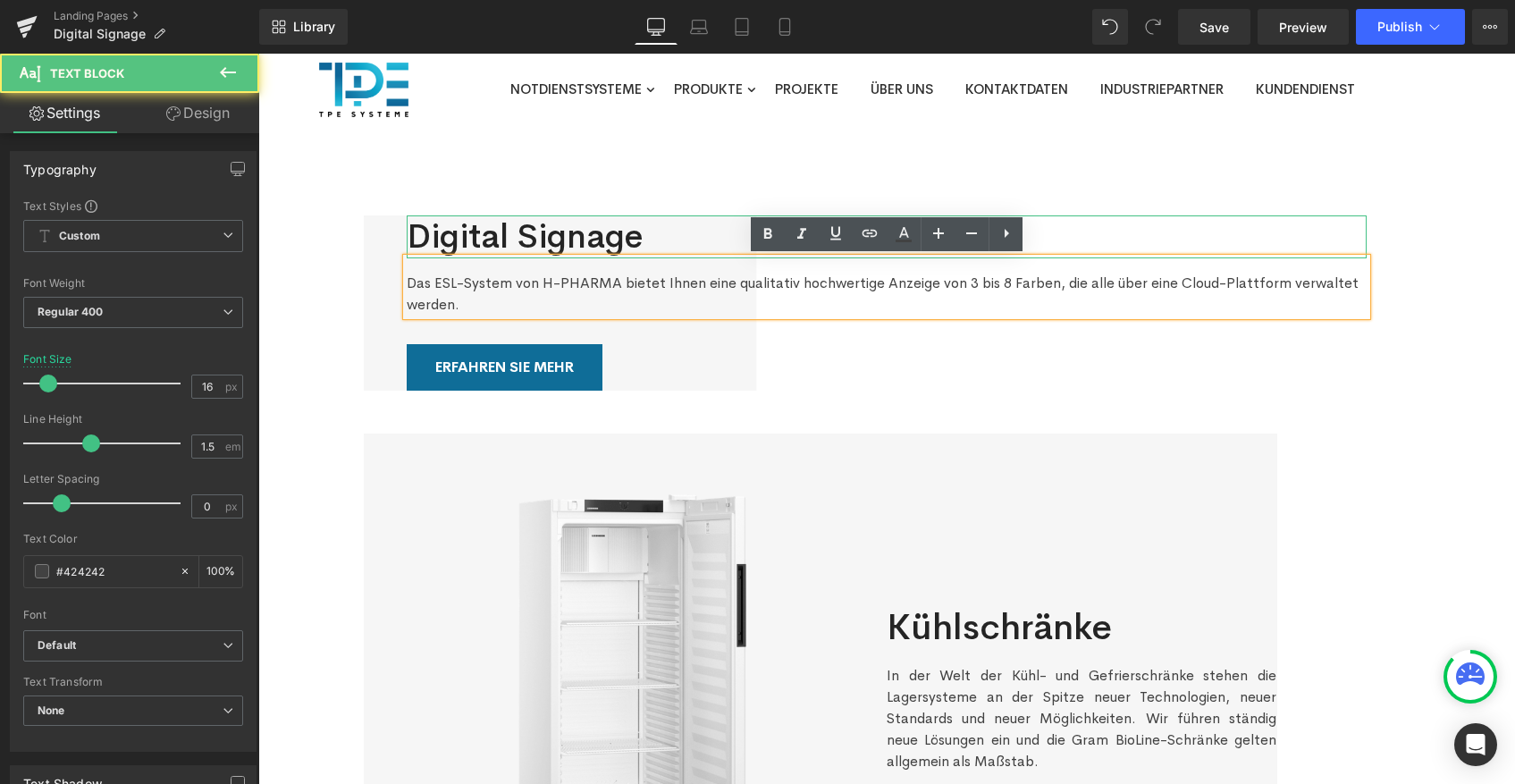
click at [638, 223] on h2 "Digital Signage" at bounding box center [886, 237] width 960 height 43
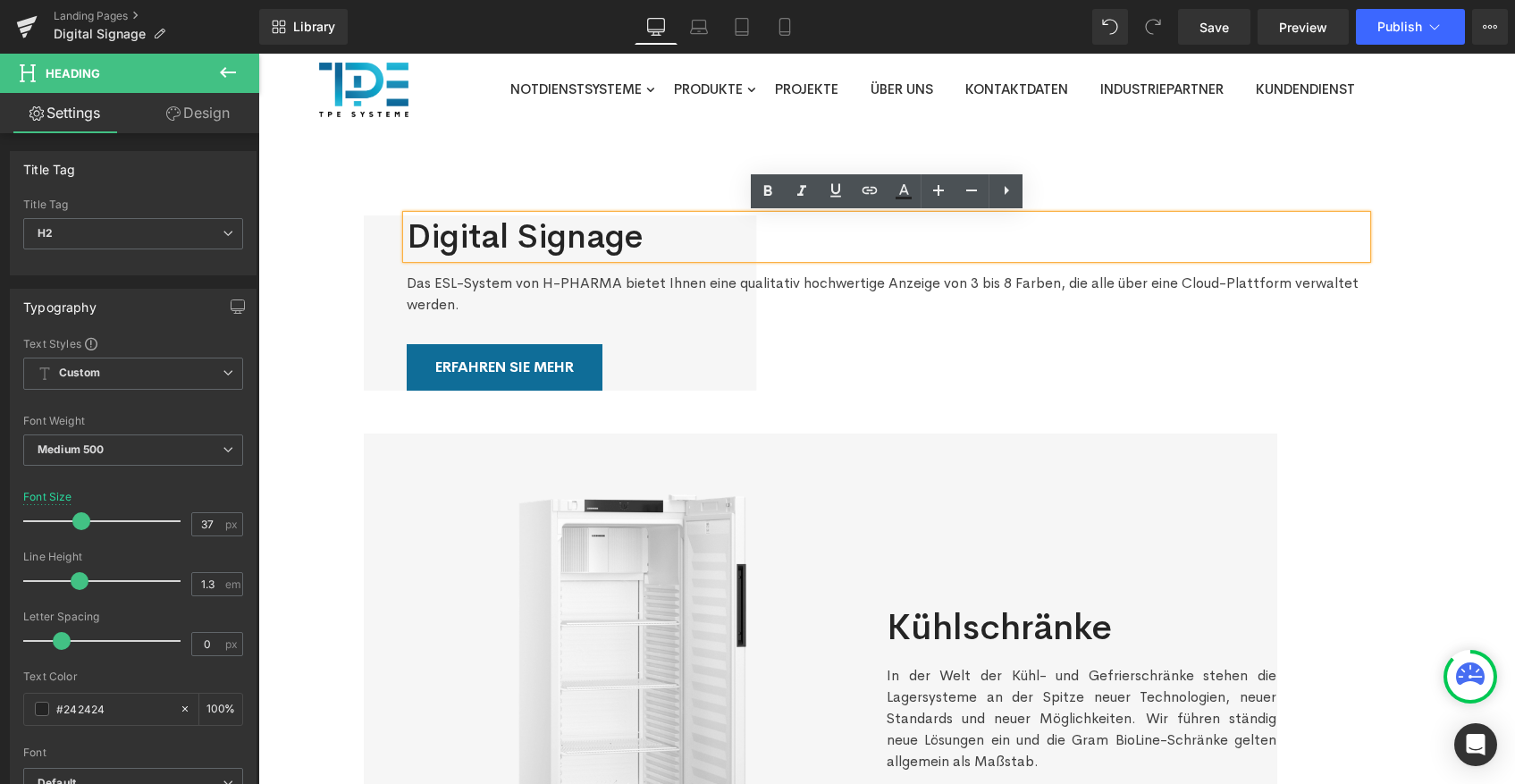
click at [388, 239] on span at bounding box center [381, 229] width 19 height 22
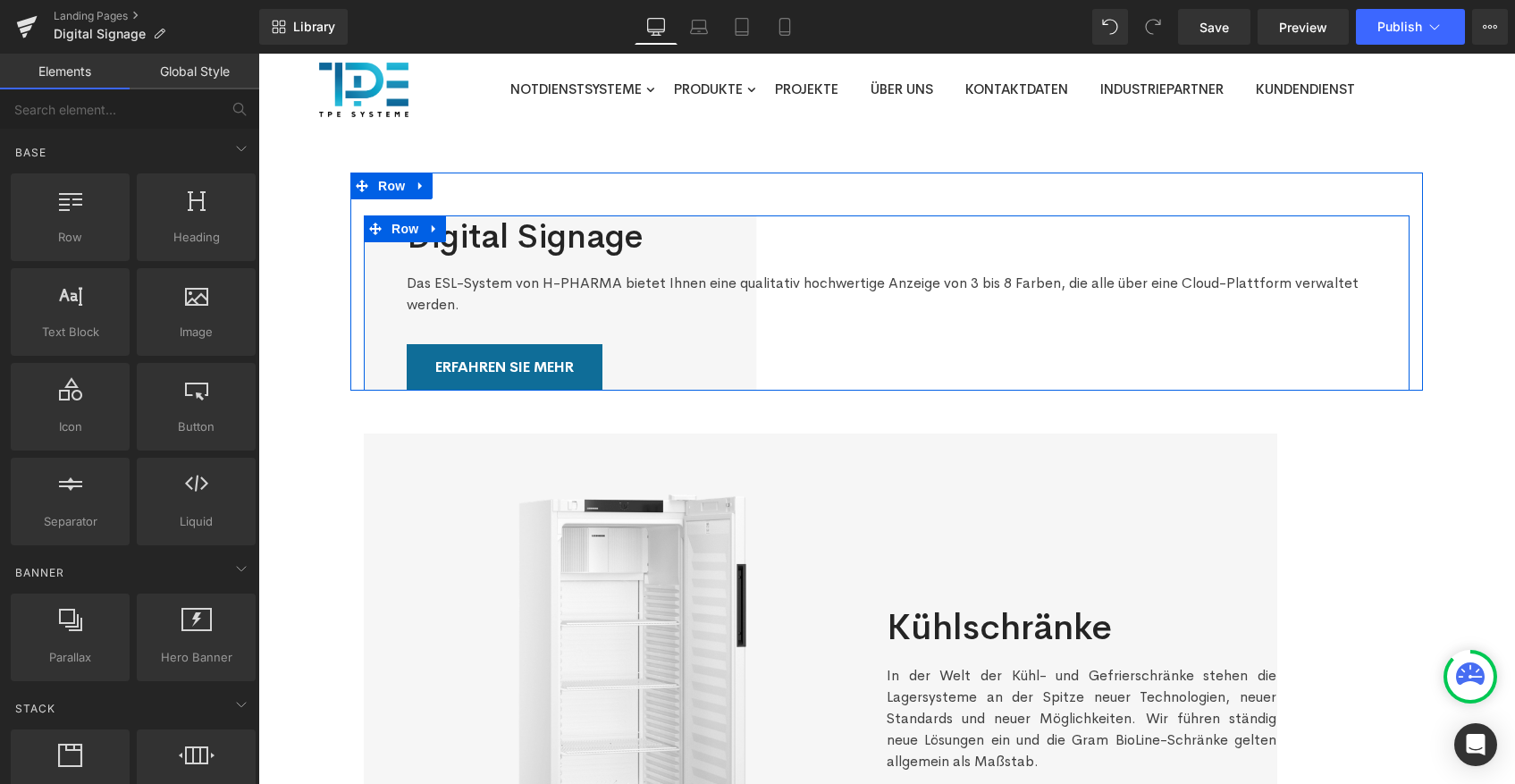
click at [379, 303] on div "Digital Signage Heading Das ESL-System von H-PHARMA bietet Ihnen eine qualitati…" at bounding box center [887, 303] width 1045 height 175
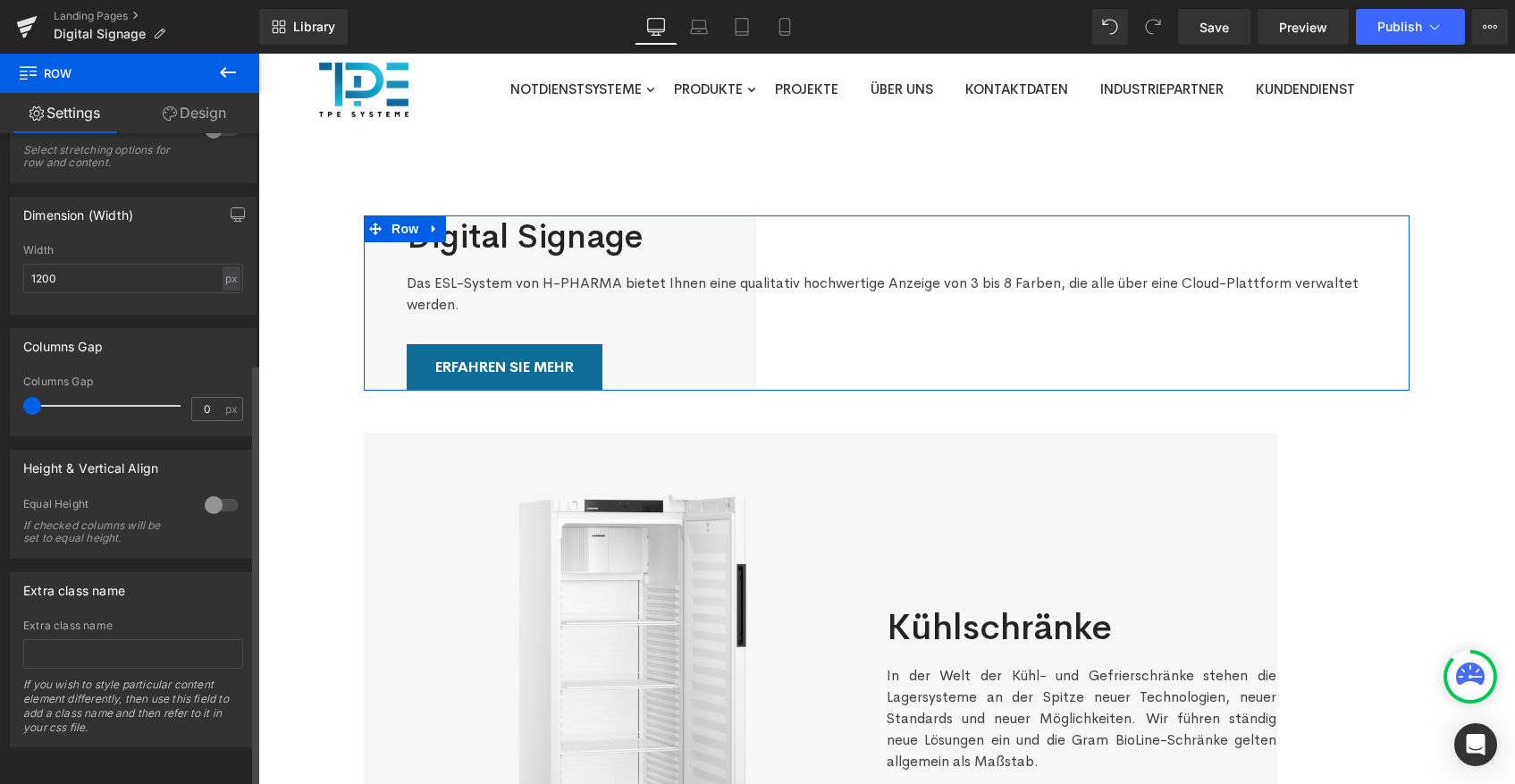
scroll to position [353, 0]
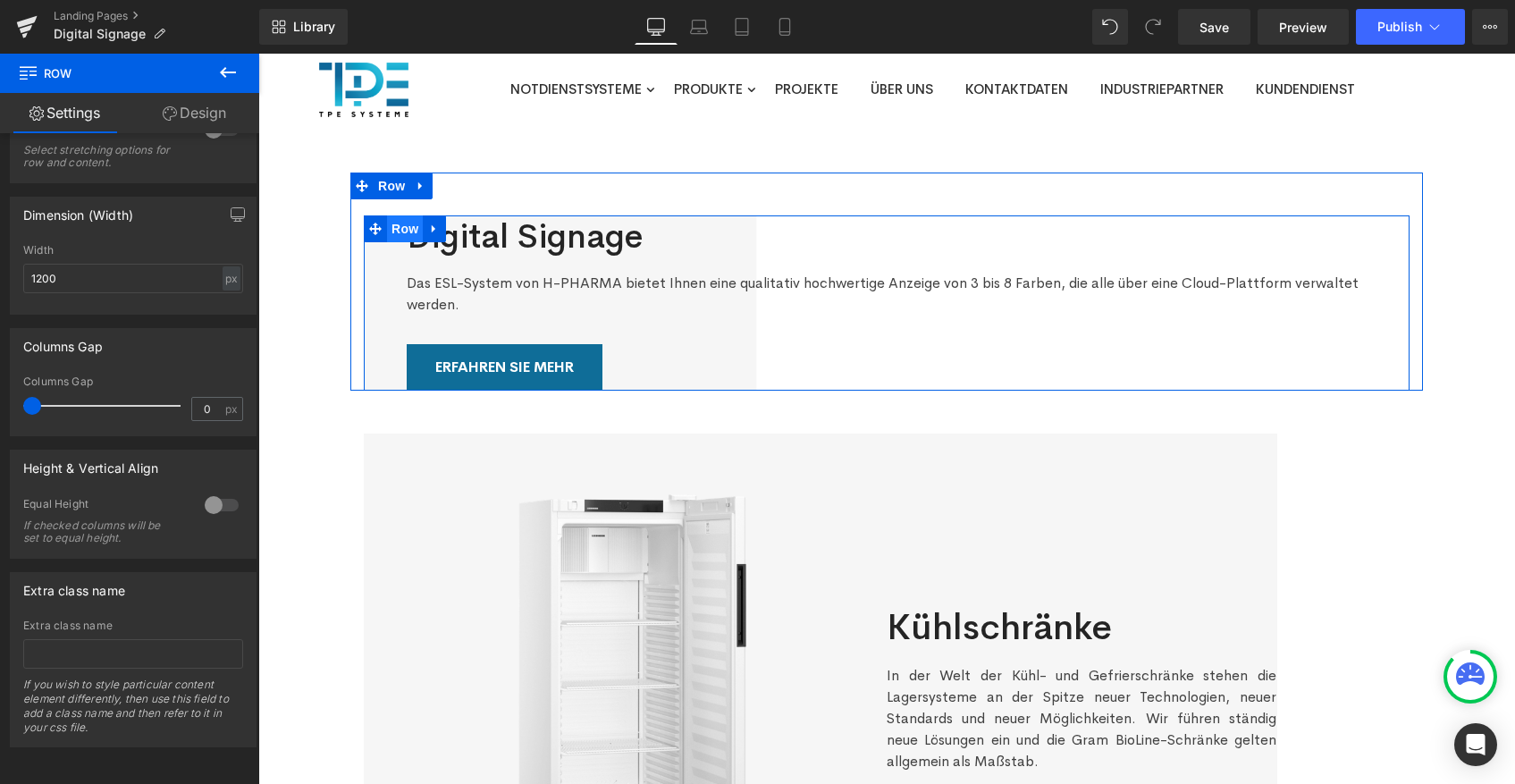
click at [401, 230] on span "Row" at bounding box center [405, 229] width 36 height 27
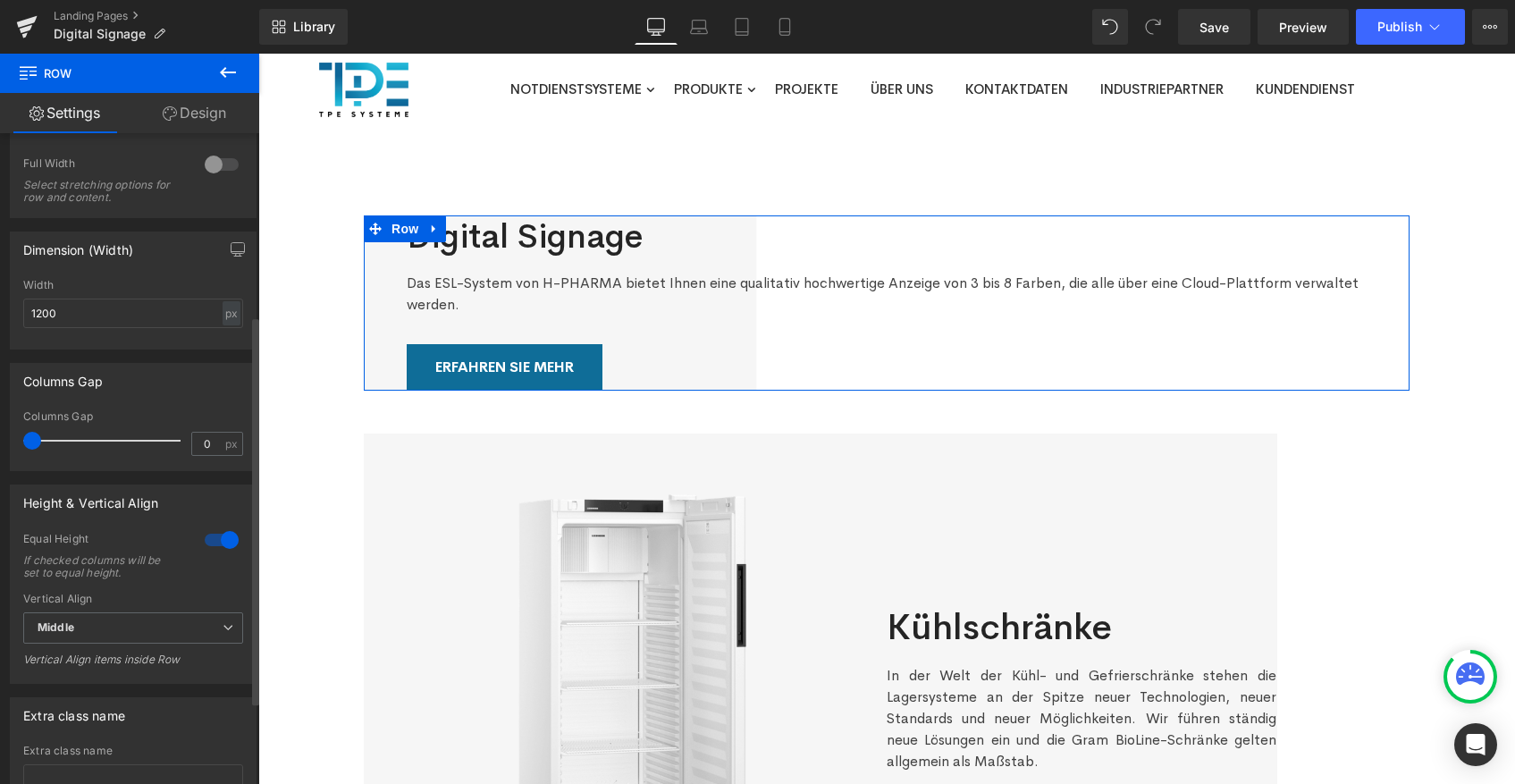
scroll to position [307, 0]
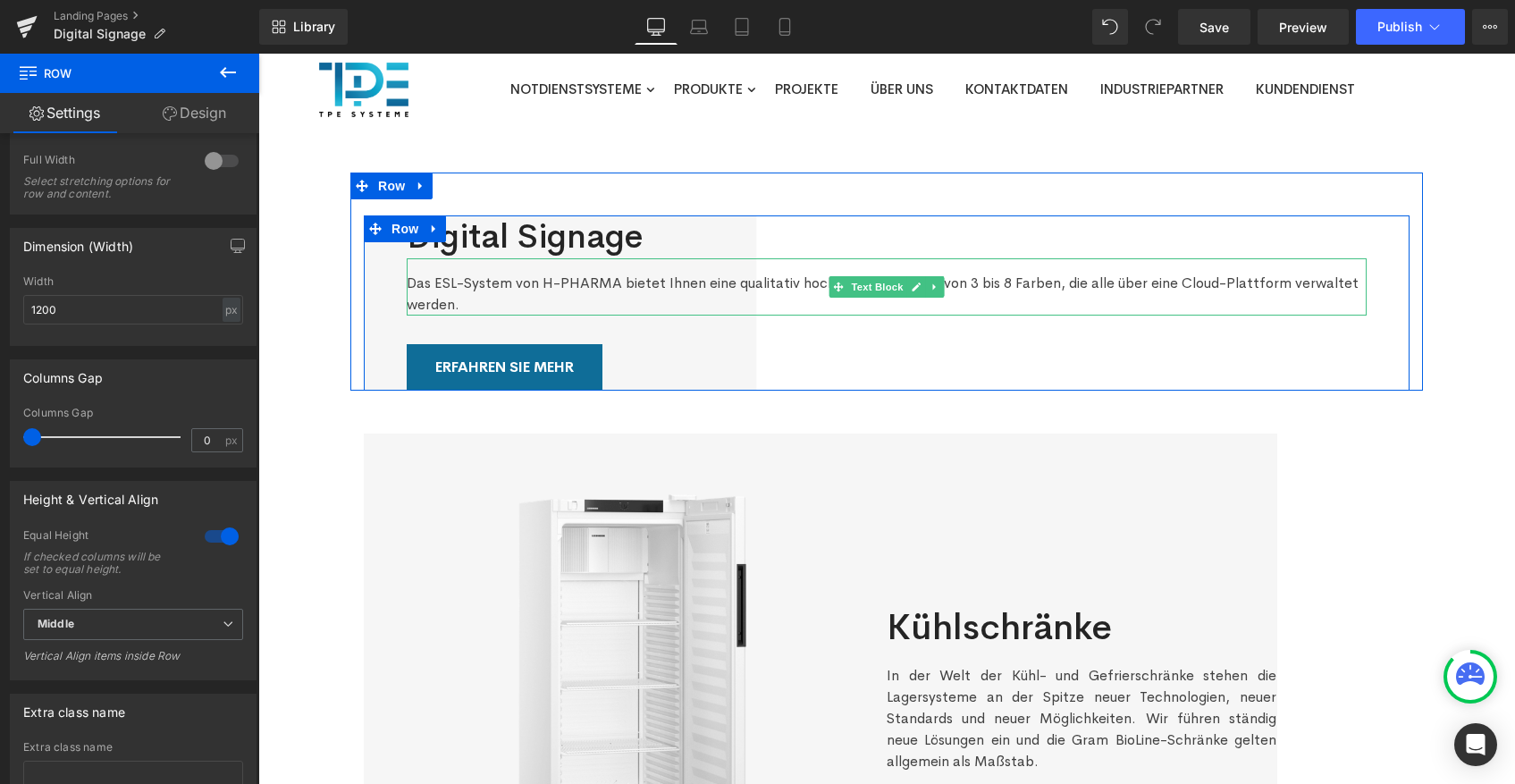
click at [443, 288] on div "Das ESL-System von H-PHARMA bietet Ihnen eine qualitativ hochwertige Anzeige vo…" at bounding box center [886, 287] width 960 height 57
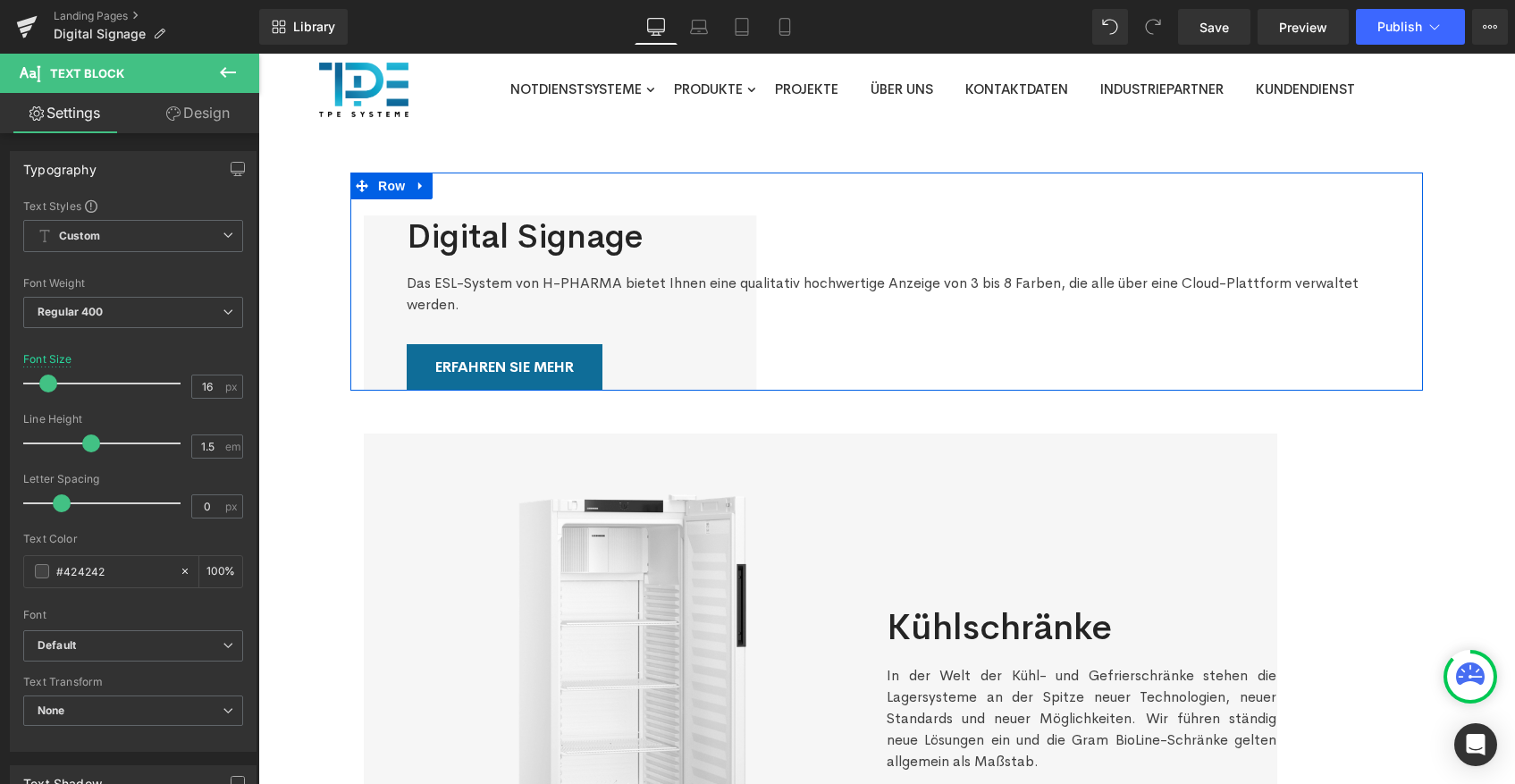
click at [259, 54] on div at bounding box center [259, 54] width 0 height 0
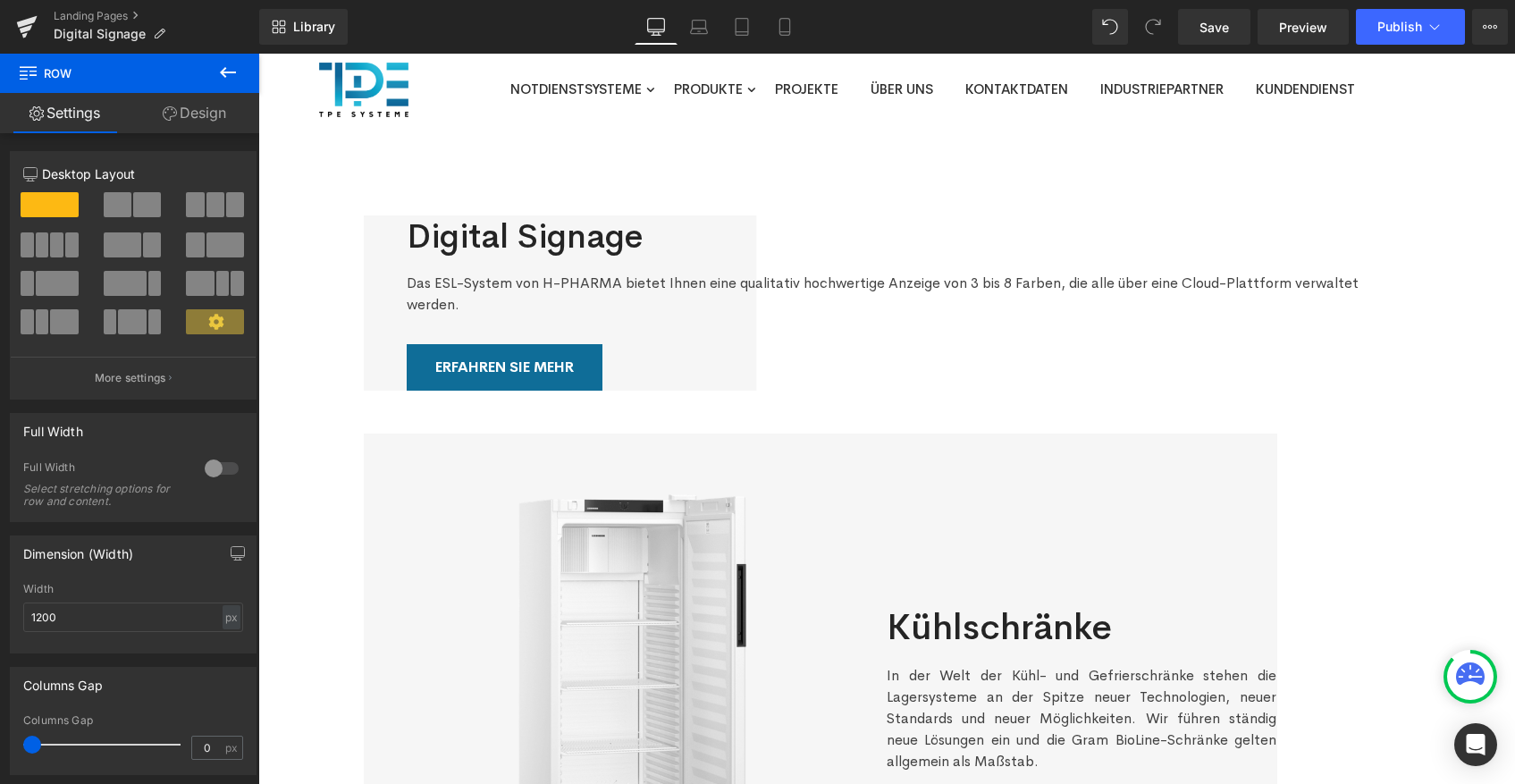
click at [217, 70] on icon at bounding box center [228, 72] width 22 height 22
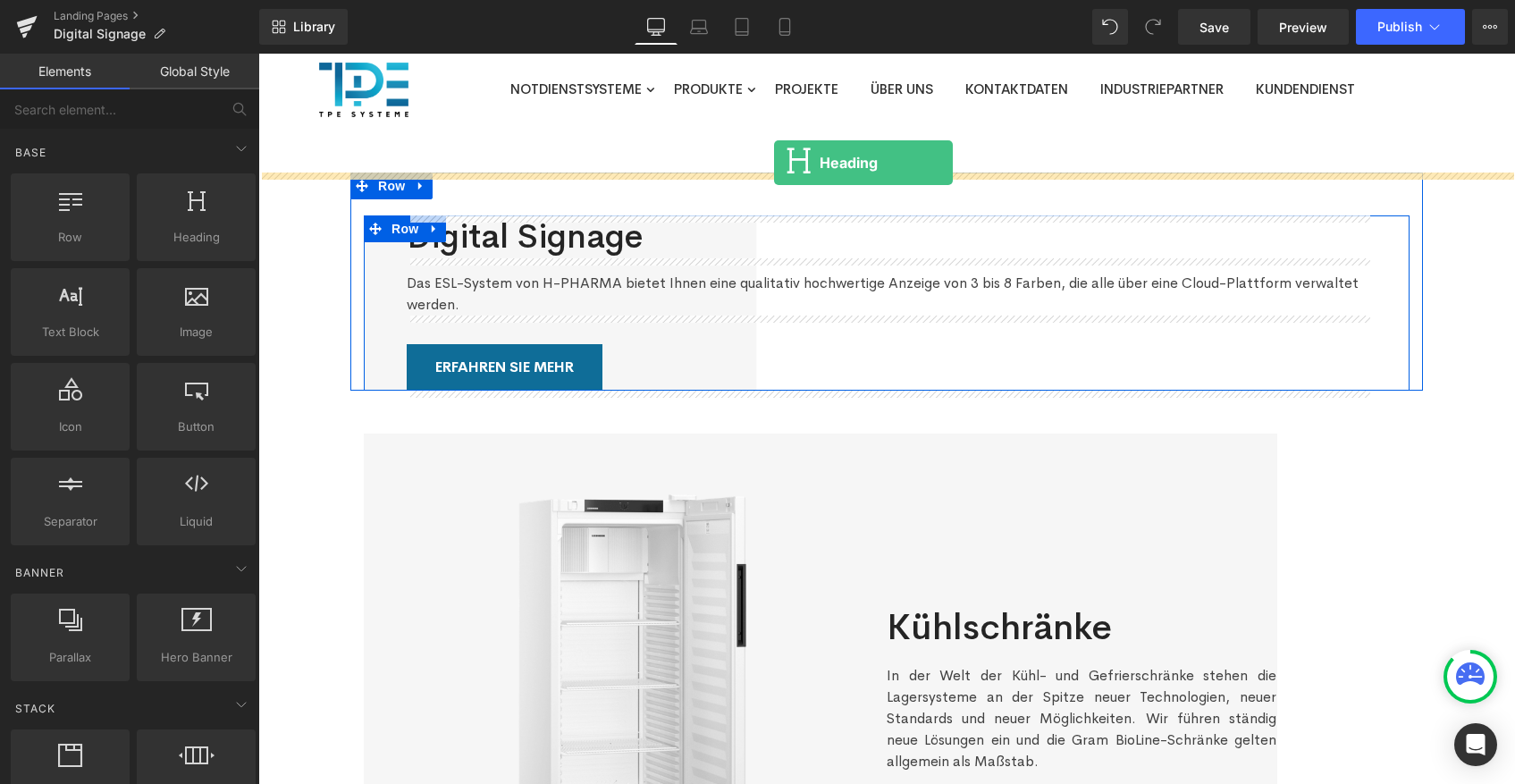
drag, startPoint x: 471, startPoint y: 247, endPoint x: 774, endPoint y: 162, distance: 314.7
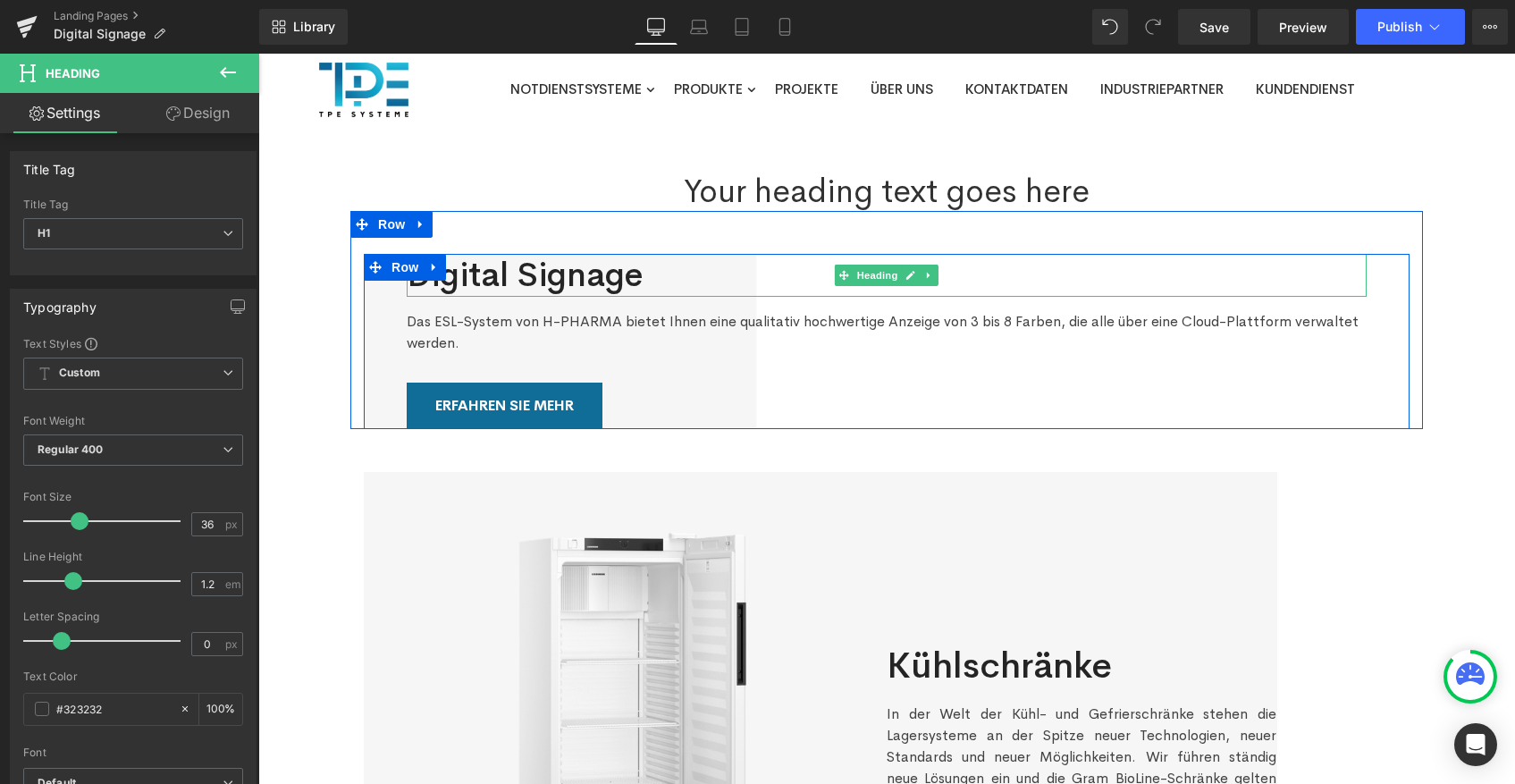
click at [557, 273] on h2 "Digital Signage" at bounding box center [886, 276] width 960 height 43
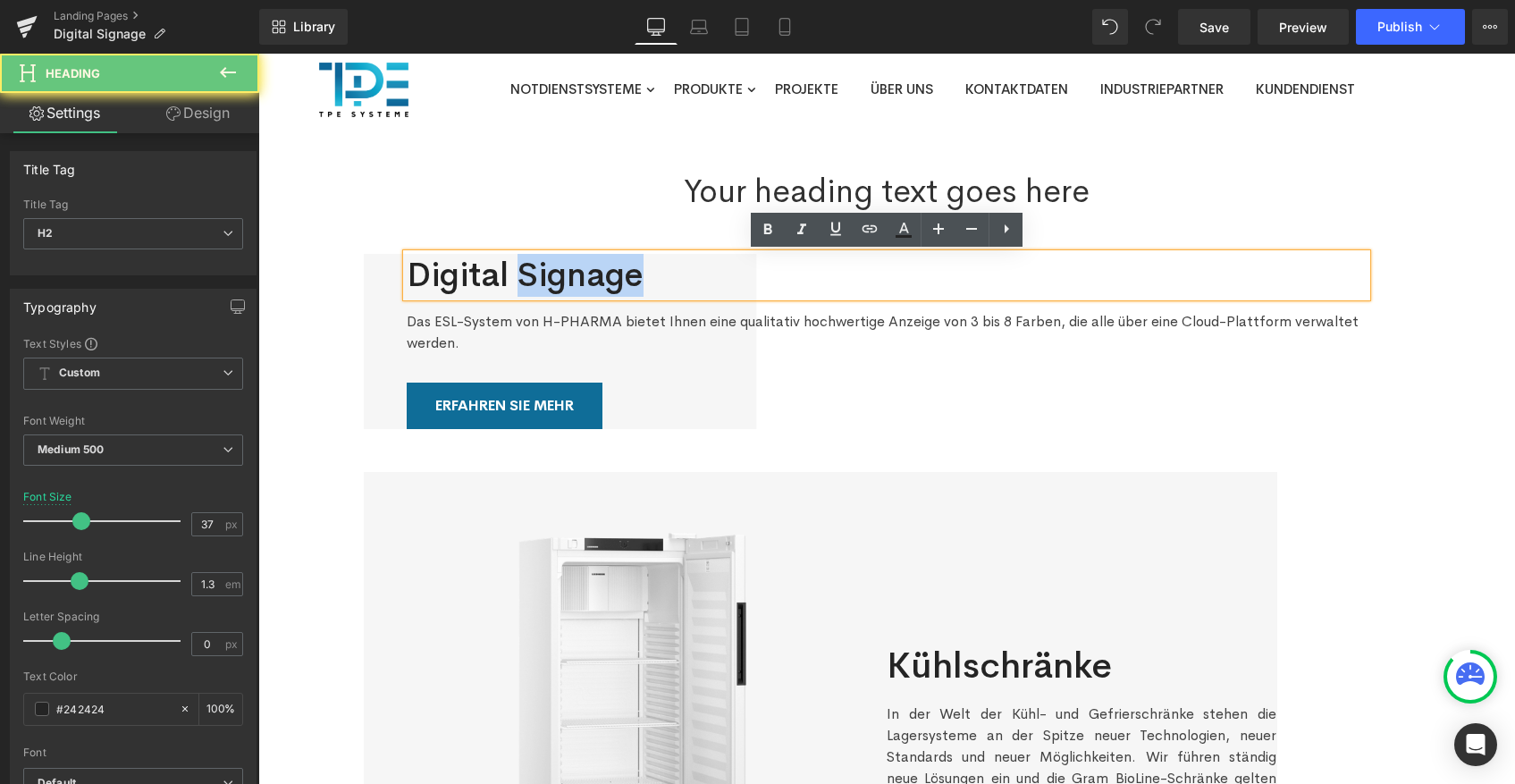
click at [557, 273] on h2 "Digital Signage" at bounding box center [886, 276] width 960 height 43
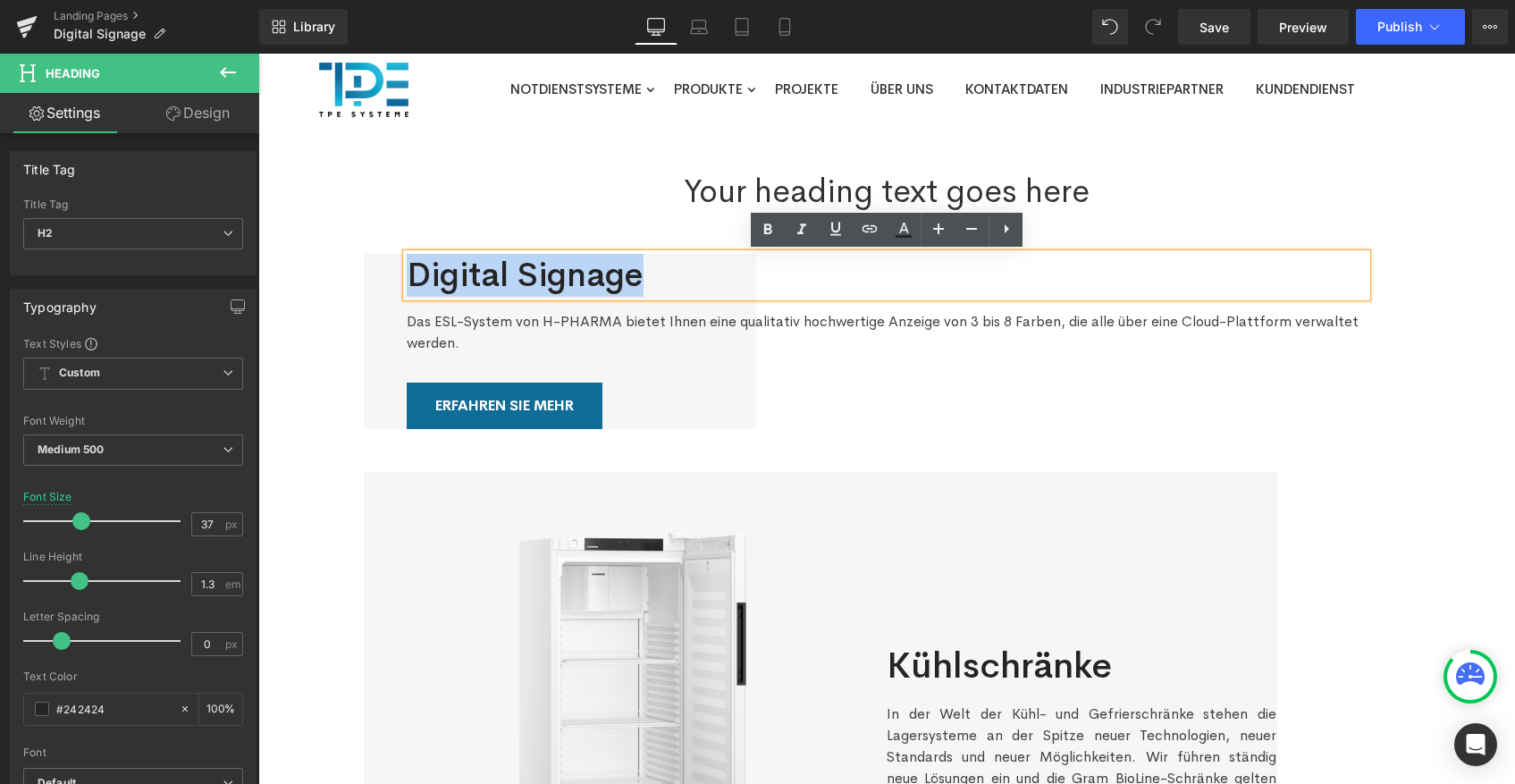
copy h2 "Digital Signage"
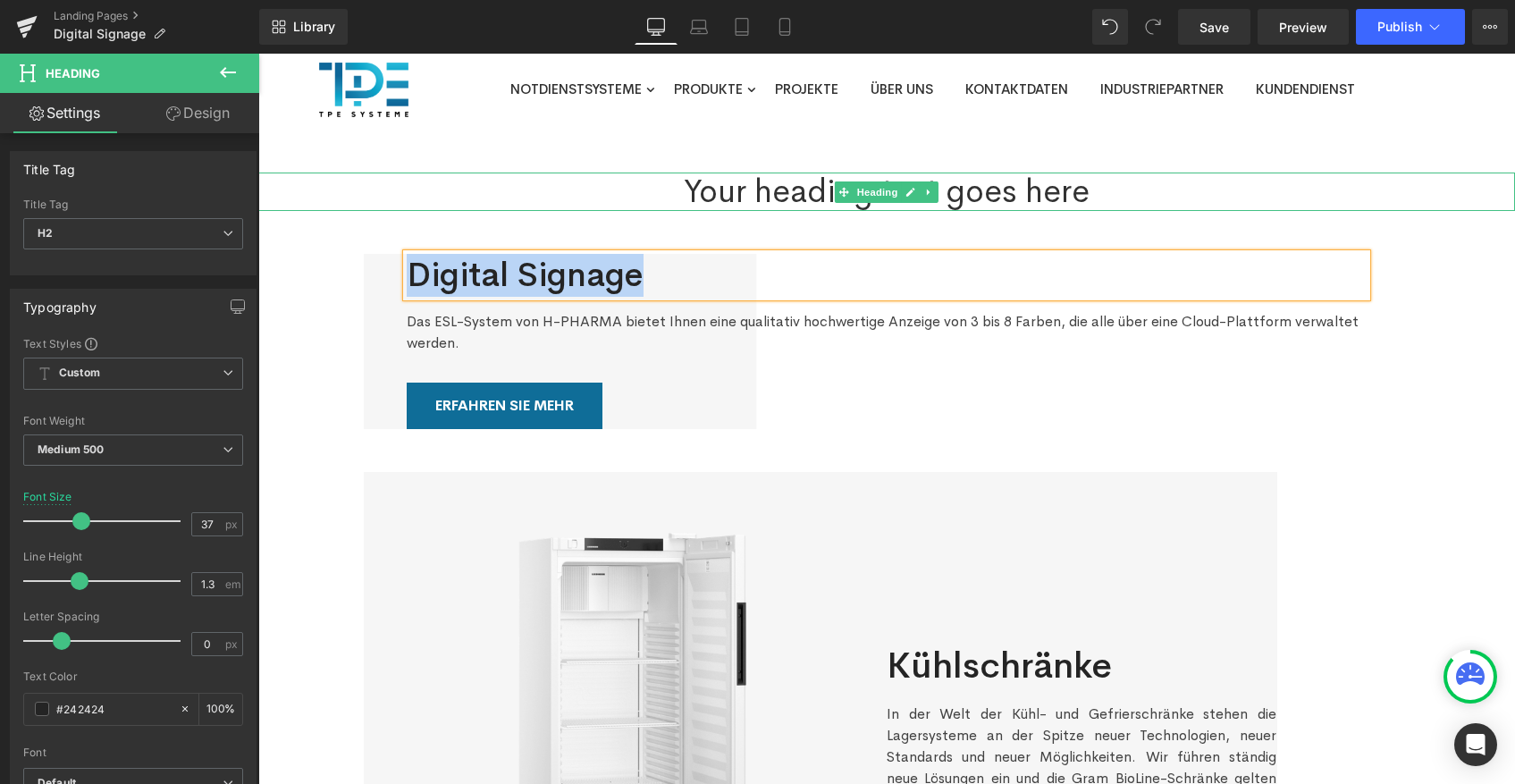
click at [843, 197] on span at bounding box center [844, 192] width 19 height 22
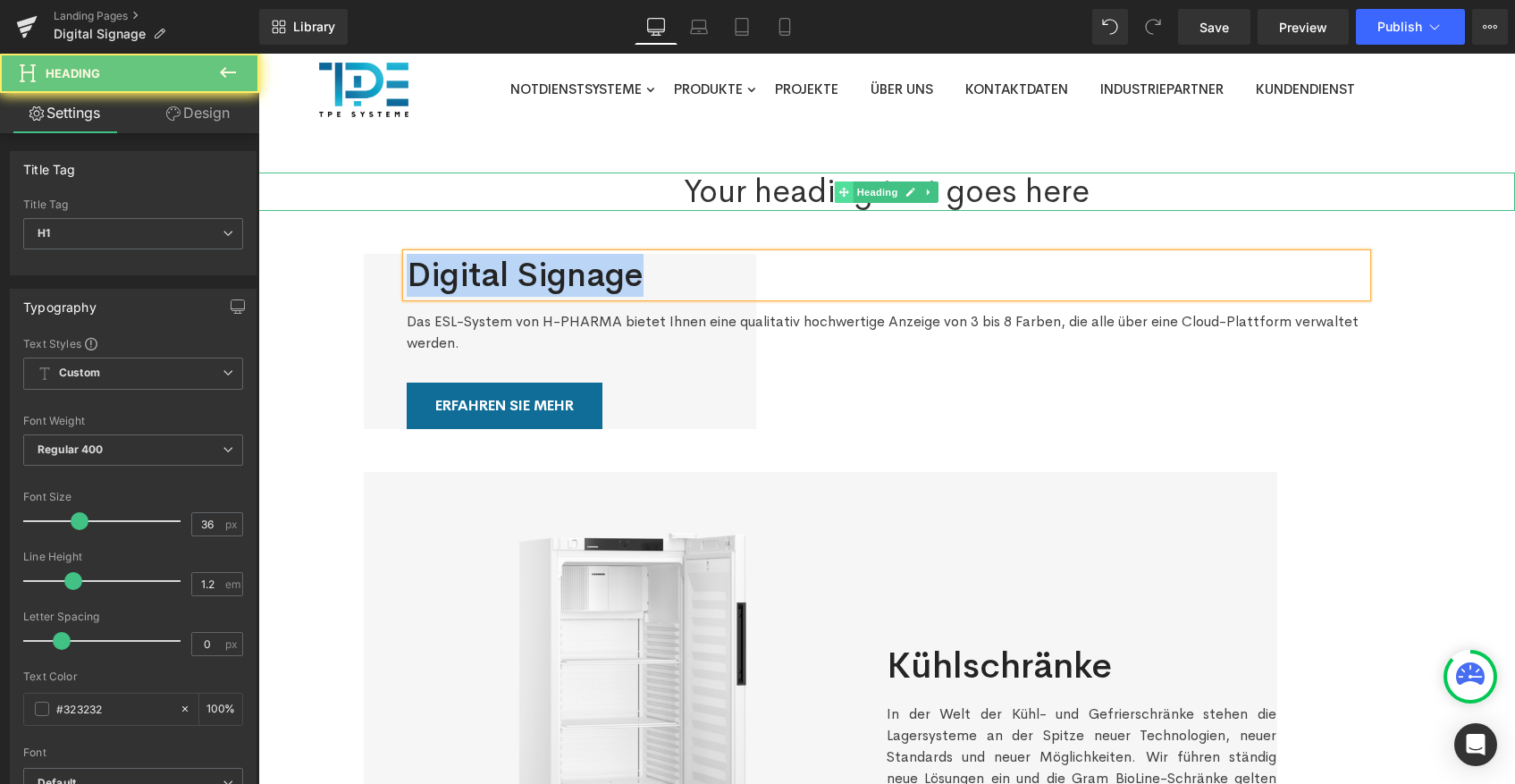
click at [843, 197] on span at bounding box center [844, 192] width 19 height 22
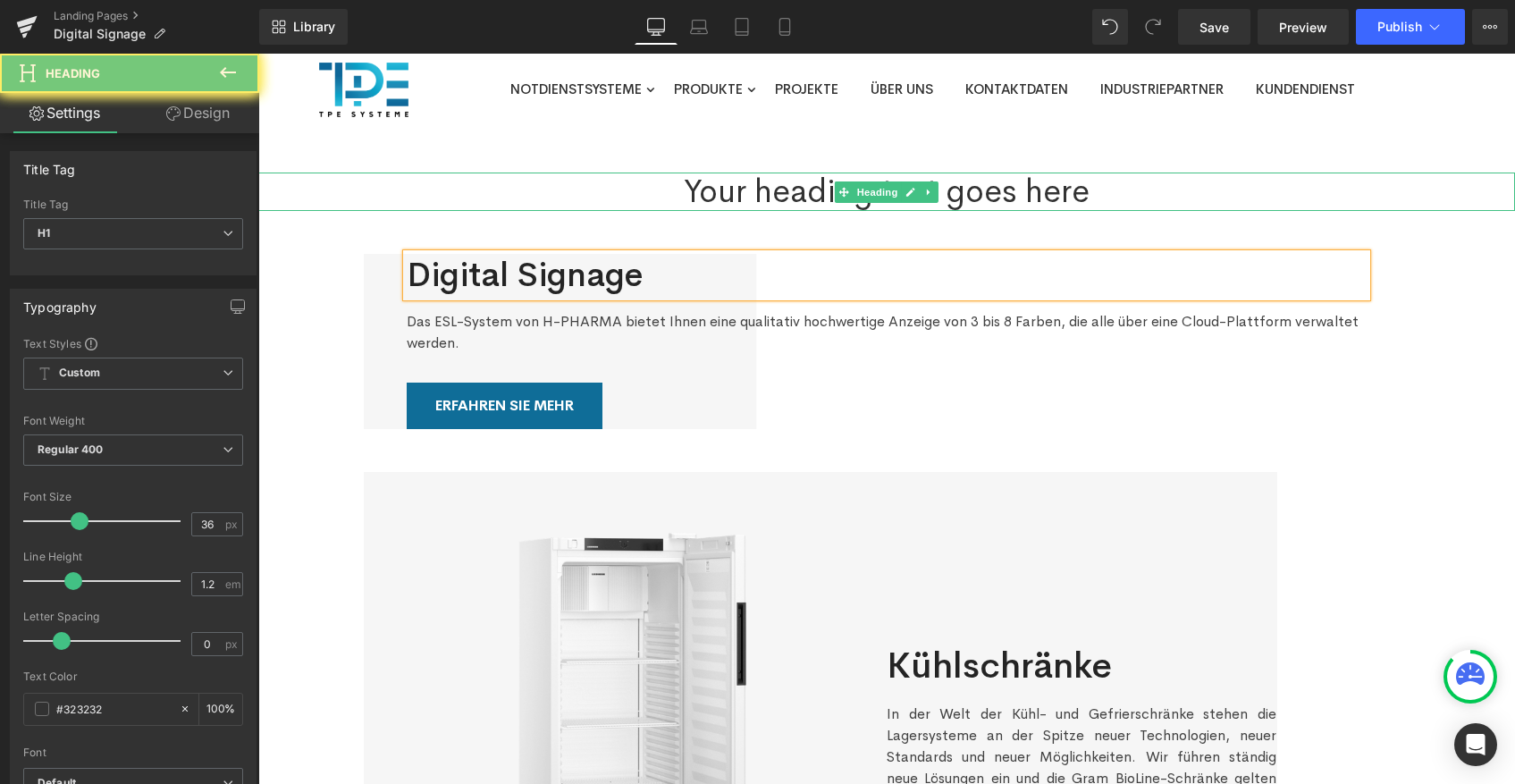
click at [807, 194] on h1 "Your heading text goes here" at bounding box center [887, 191] width 1256 height 39
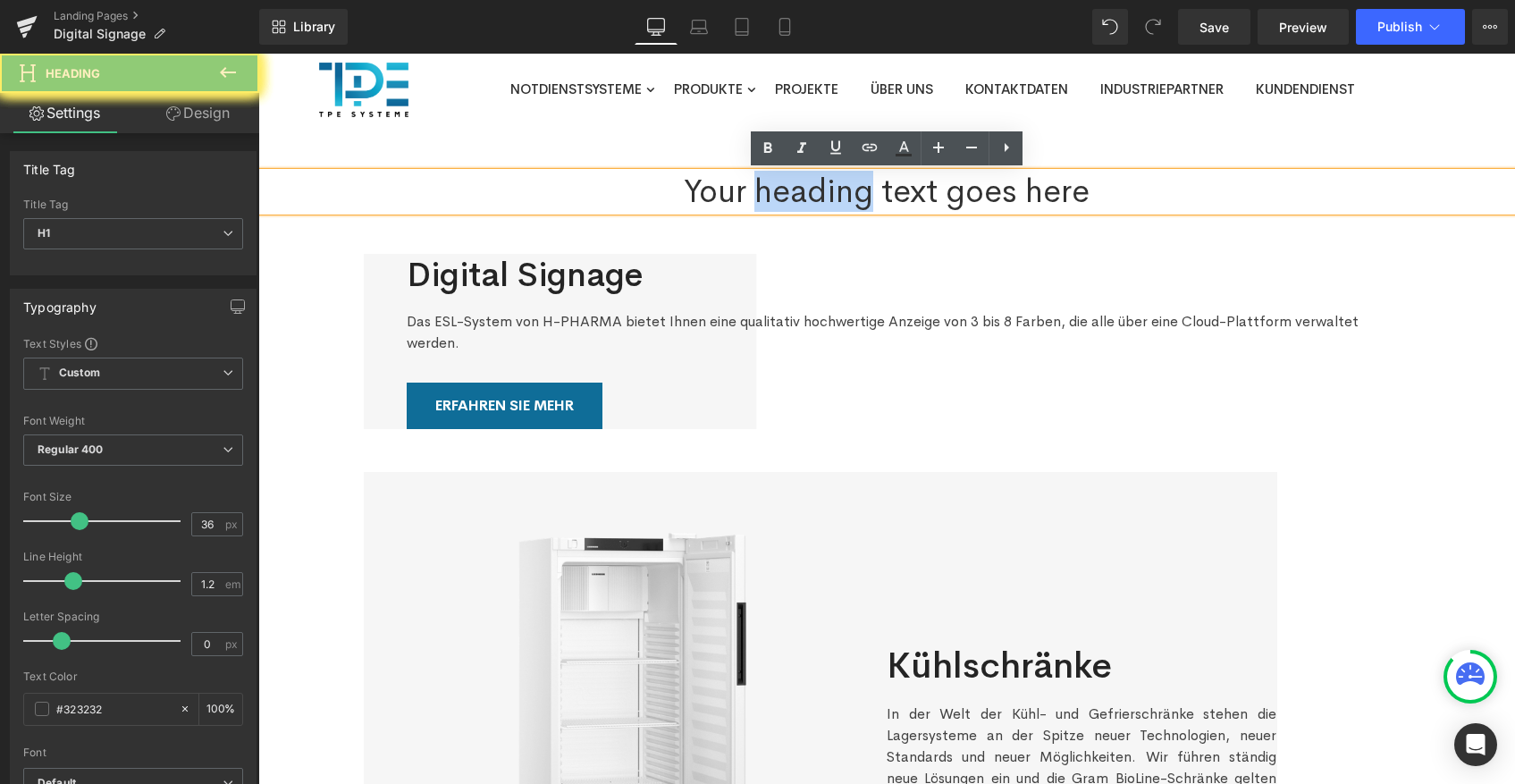
click at [807, 194] on h1 "Your heading text goes here" at bounding box center [887, 191] width 1256 height 39
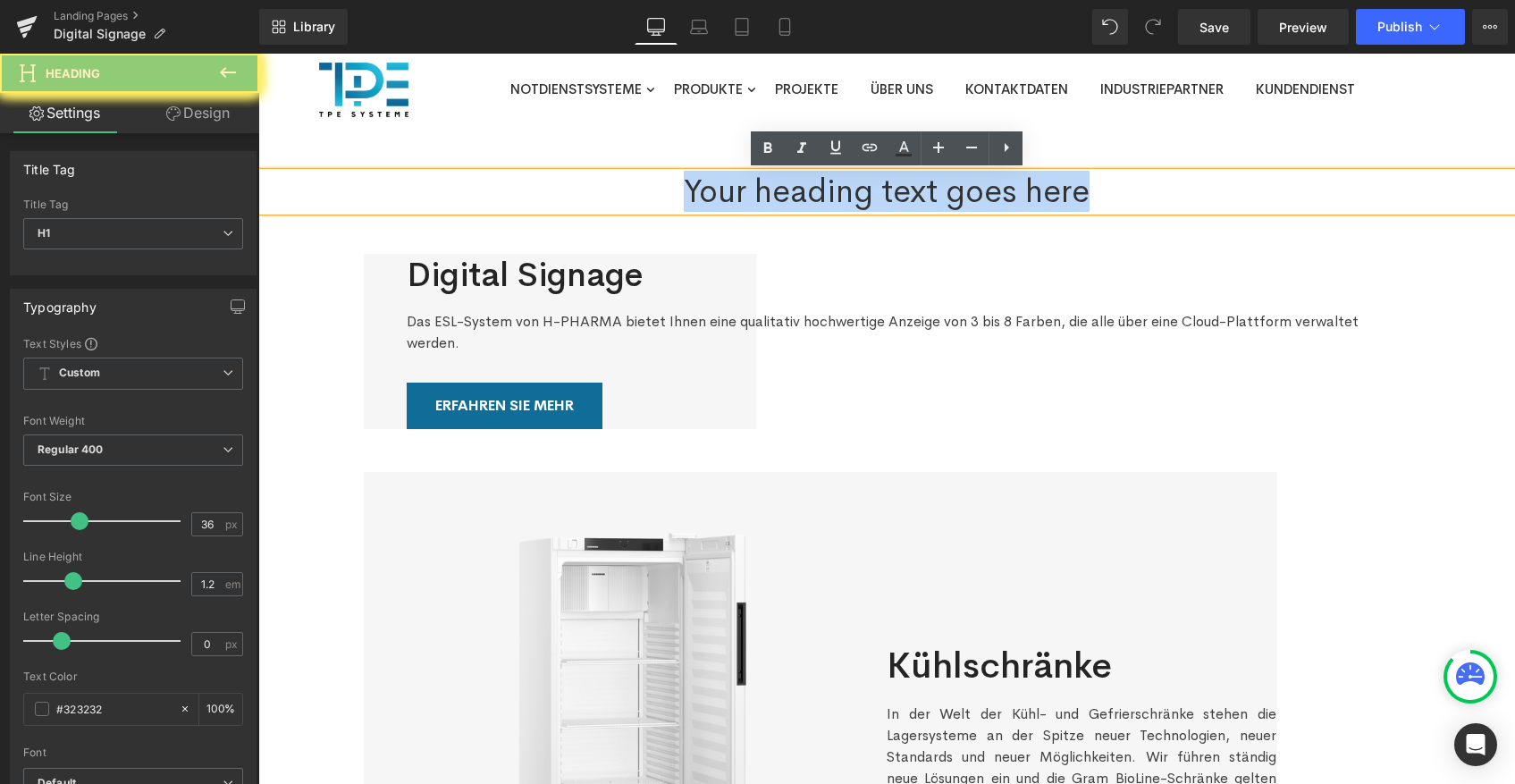
click at [807, 194] on h1 "Your heading text goes here" at bounding box center [887, 191] width 1256 height 39
paste div
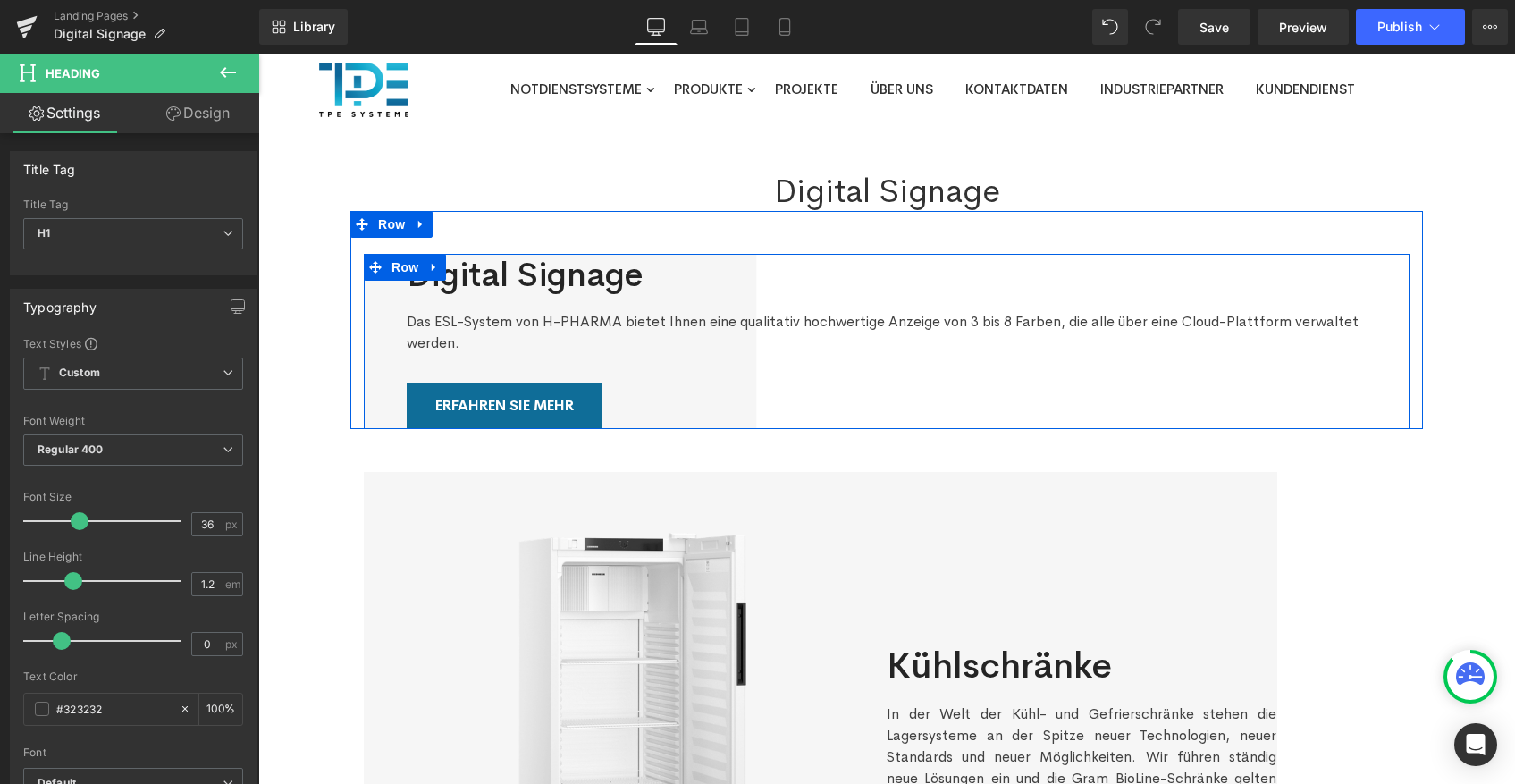
drag, startPoint x: 403, startPoint y: 269, endPoint x: 382, endPoint y: 298, distance: 35.8
click at [403, 269] on span "Row" at bounding box center [405, 268] width 36 height 27
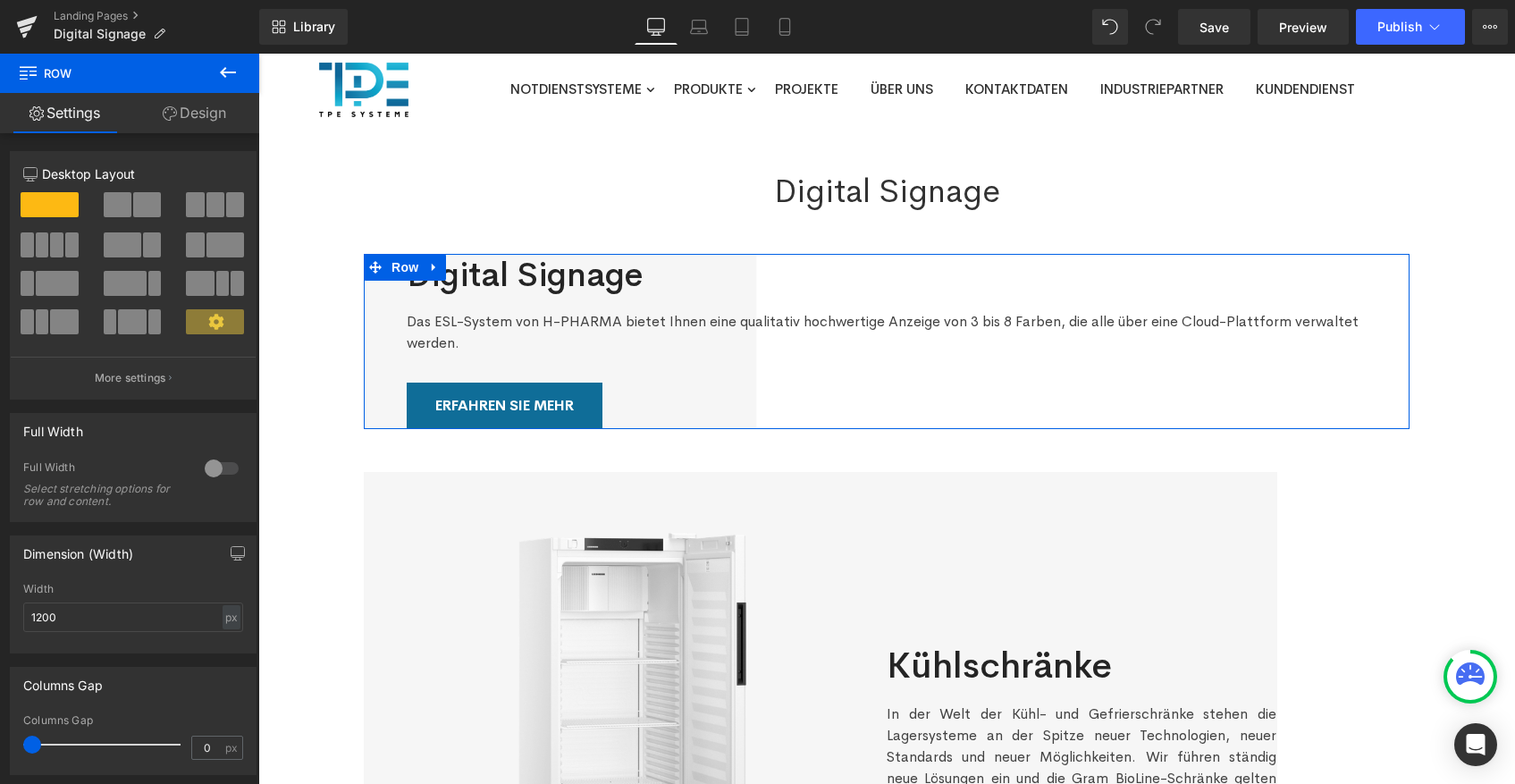
click at [183, 119] on link "Design" at bounding box center [195, 113] width 130 height 41
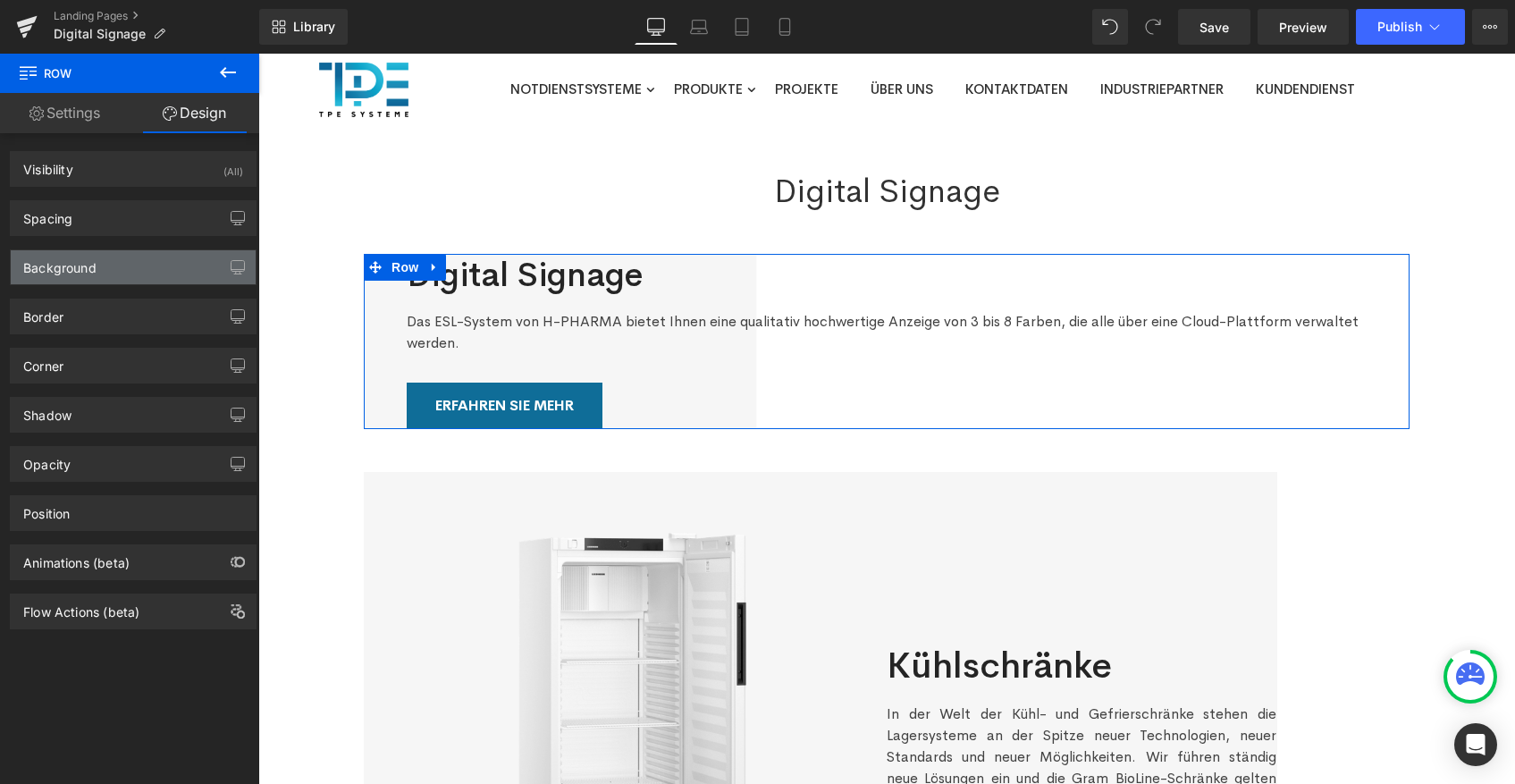
click at [144, 255] on div "Background" at bounding box center [133, 268] width 245 height 34
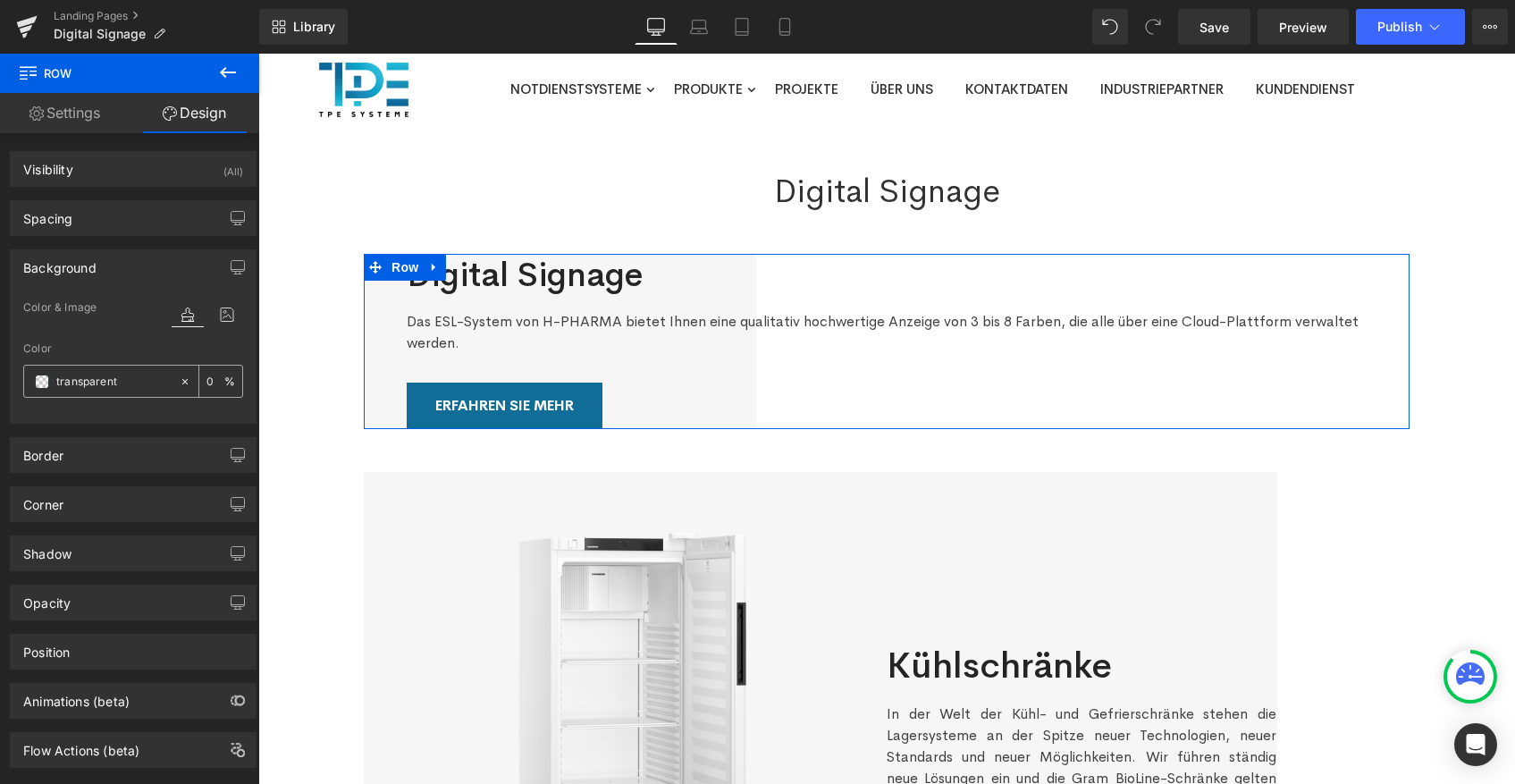
click at [178, 378] on icon at bounding box center [185, 382] width 13 height 13
type input "none"
click at [108, 508] on div "Corner" at bounding box center [133, 504] width 245 height 34
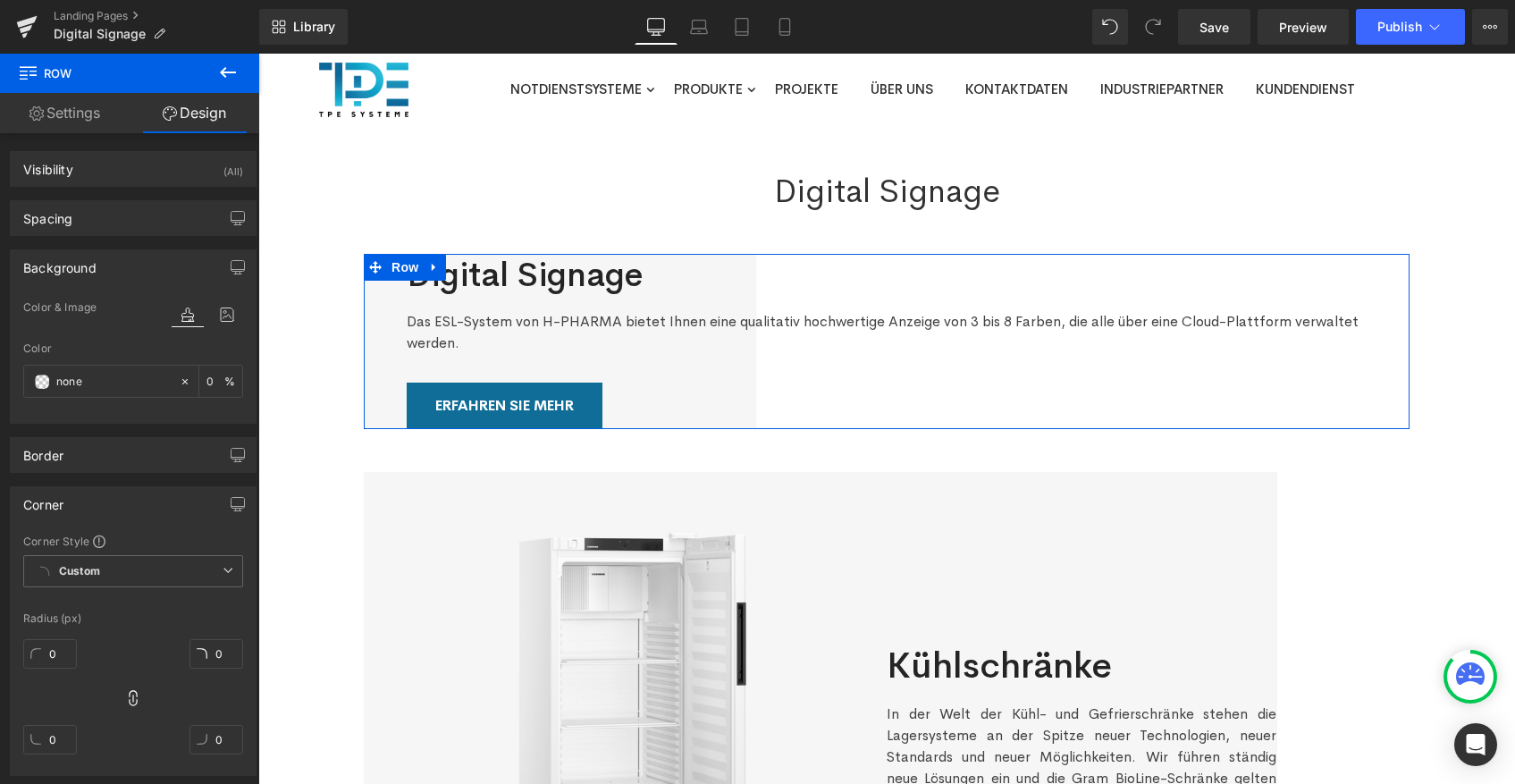
click at [172, 488] on div "Corner" at bounding box center [133, 504] width 245 height 34
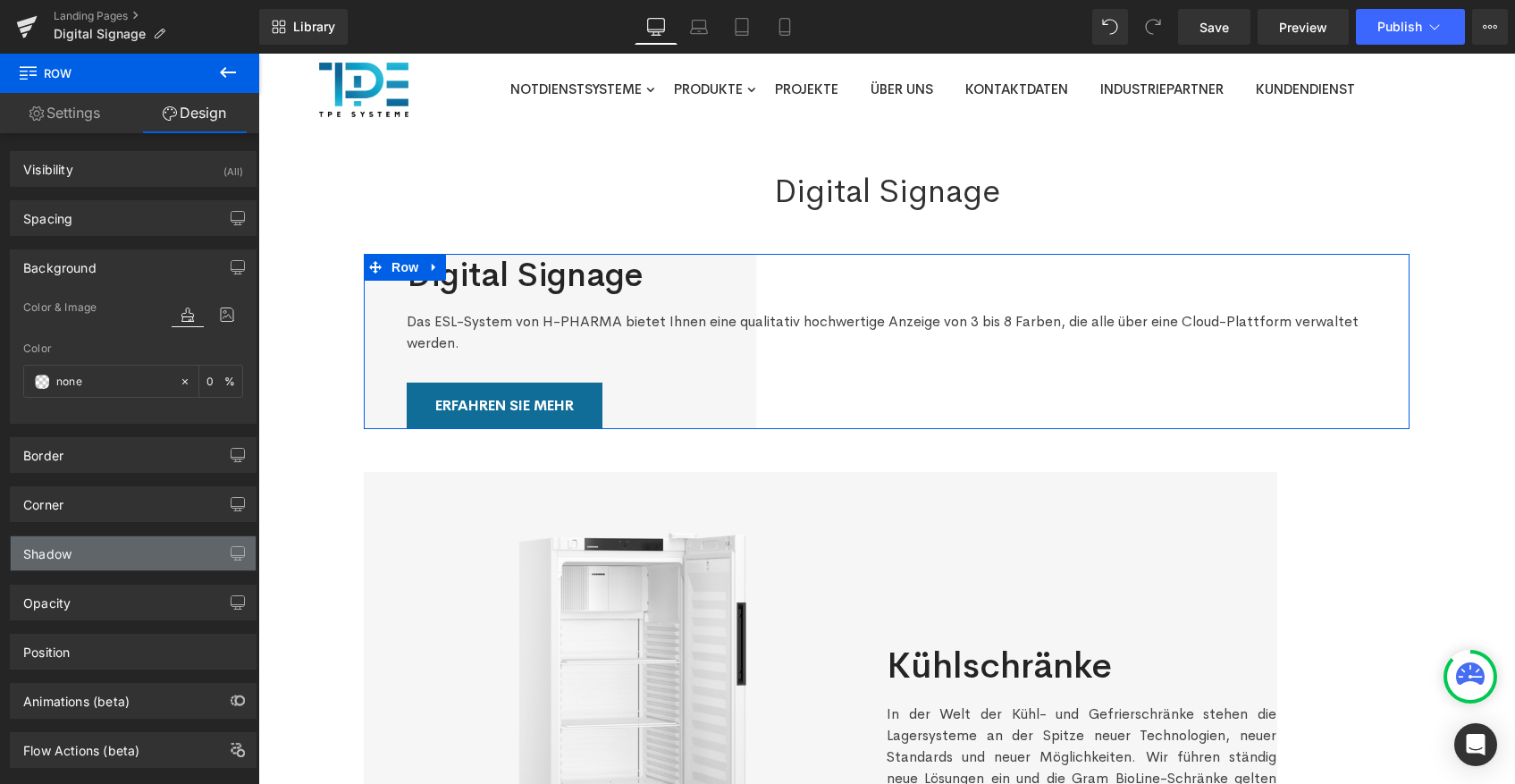
click at [149, 547] on div "Shadow" at bounding box center [133, 553] width 245 height 34
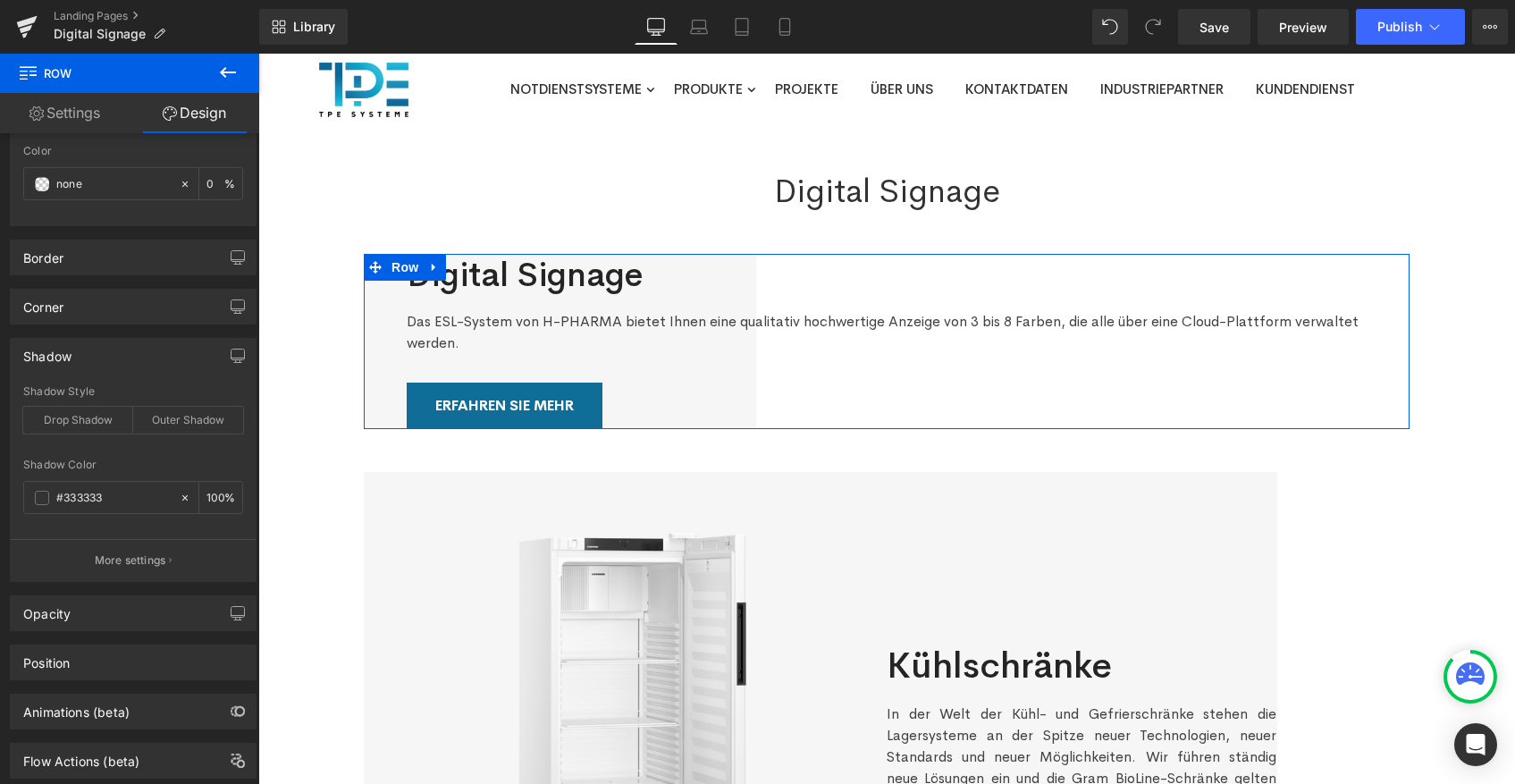
scroll to position [225, 0]
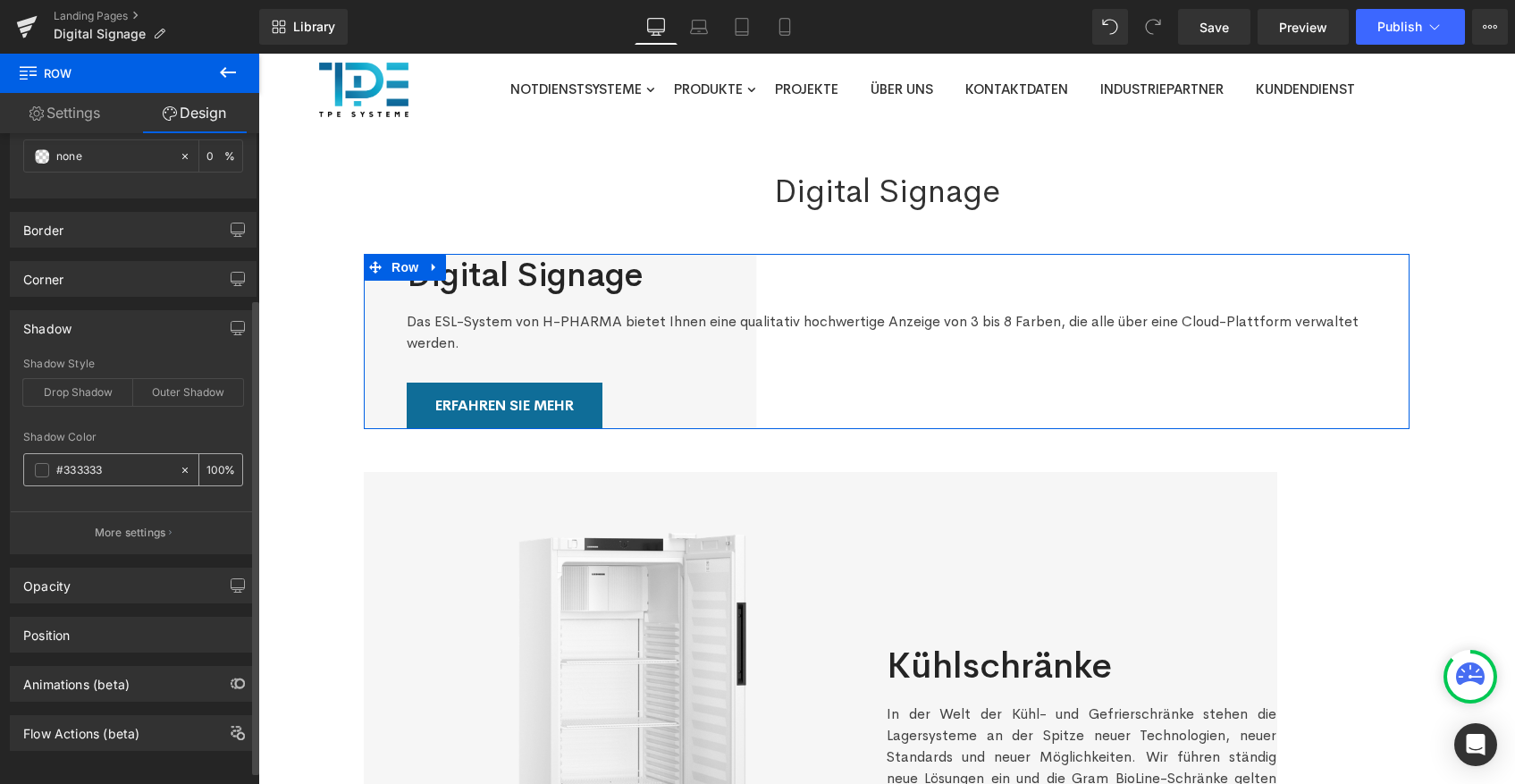
click at [178, 467] on icon at bounding box center [185, 470] width 13 height 13
type input "none"
type input "0"
click at [154, 425] on div at bounding box center [133, 420] width 220 height 12
click at [83, 390] on div "Drop Shadow" at bounding box center [78, 392] width 110 height 27
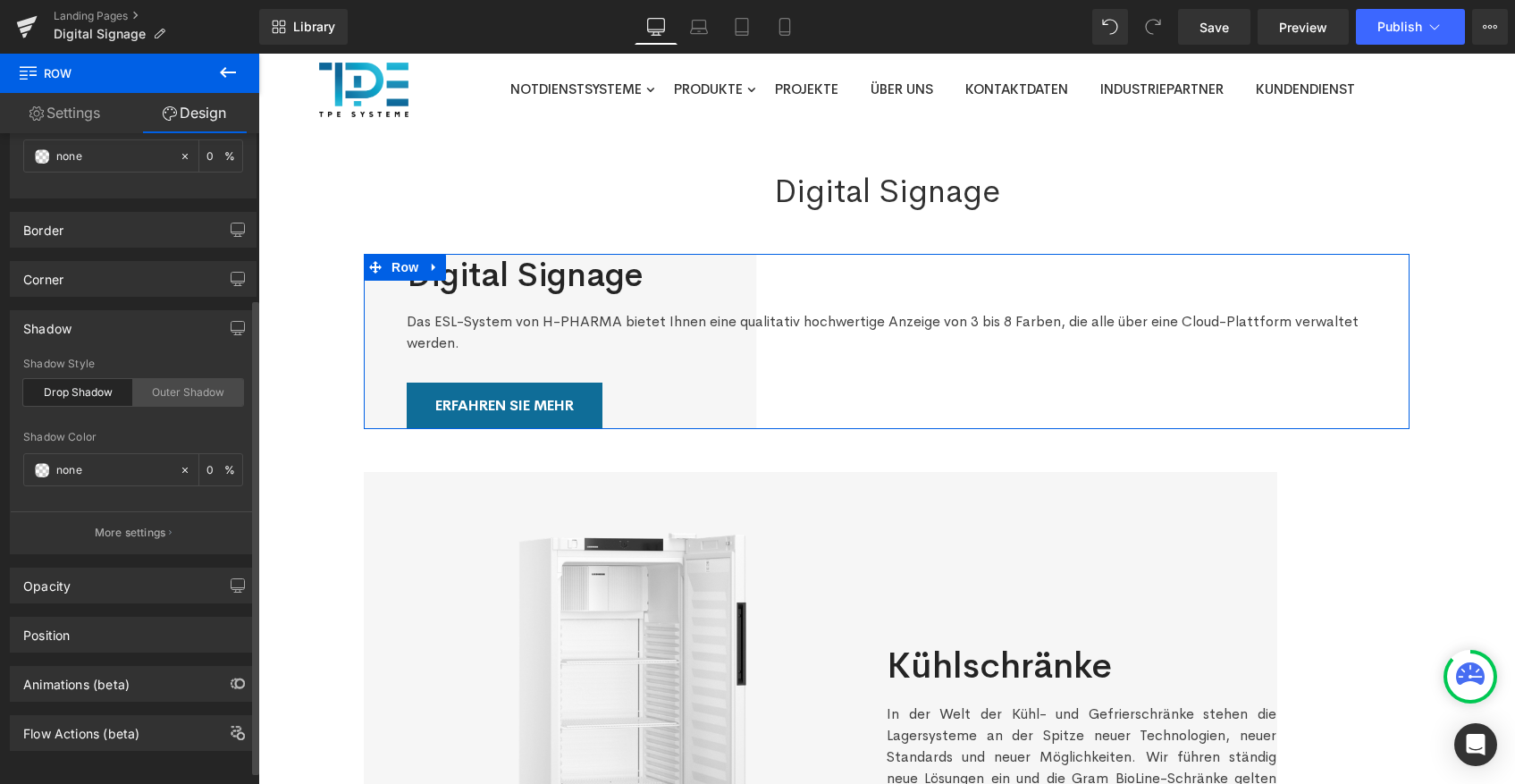
click at [145, 395] on div "Outer Shadow" at bounding box center [188, 392] width 110 height 27
click at [182, 471] on icon at bounding box center [185, 469] width 5 height 5
click at [146, 587] on div "Opacity" at bounding box center [133, 586] width 245 height 34
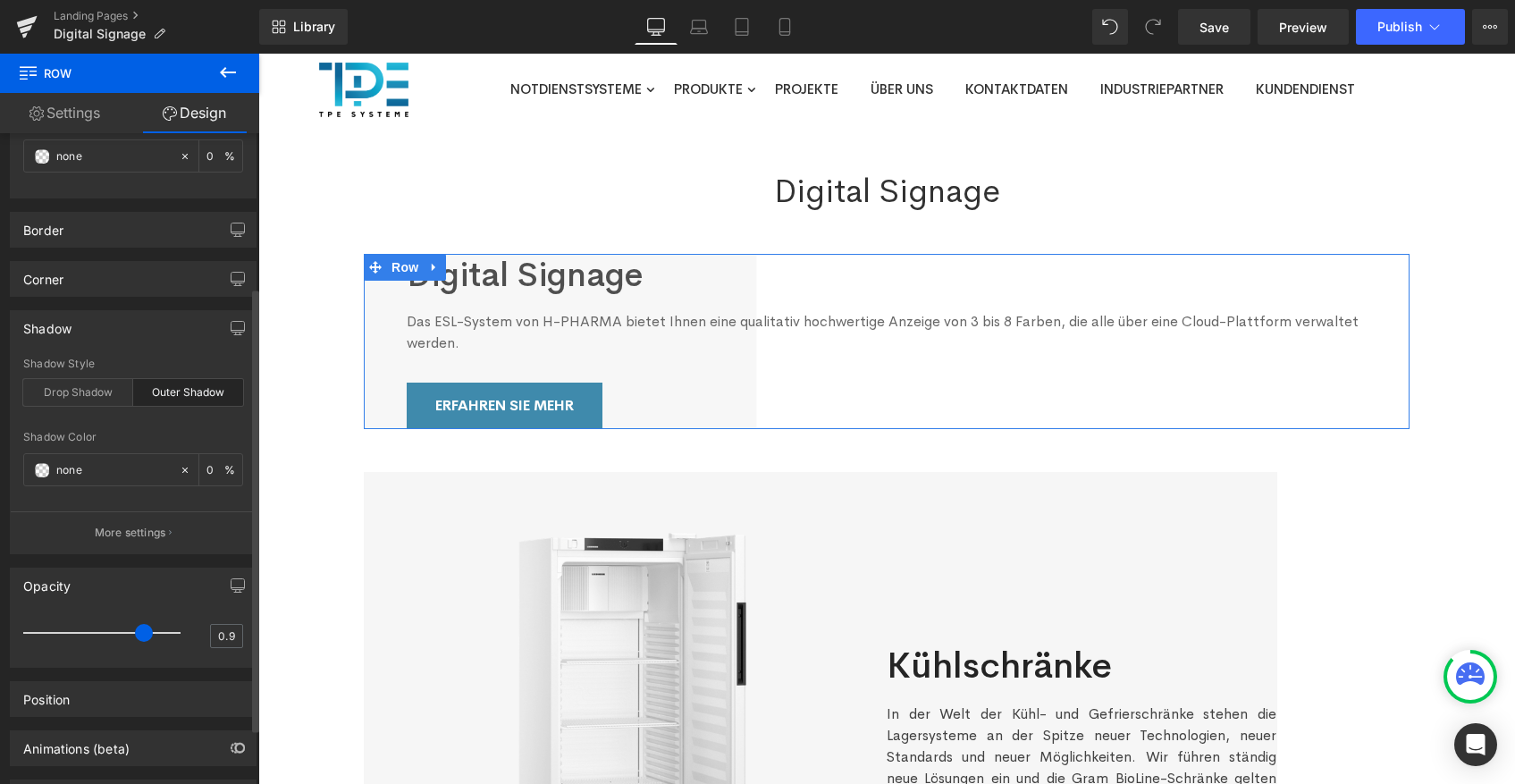
type input "1"
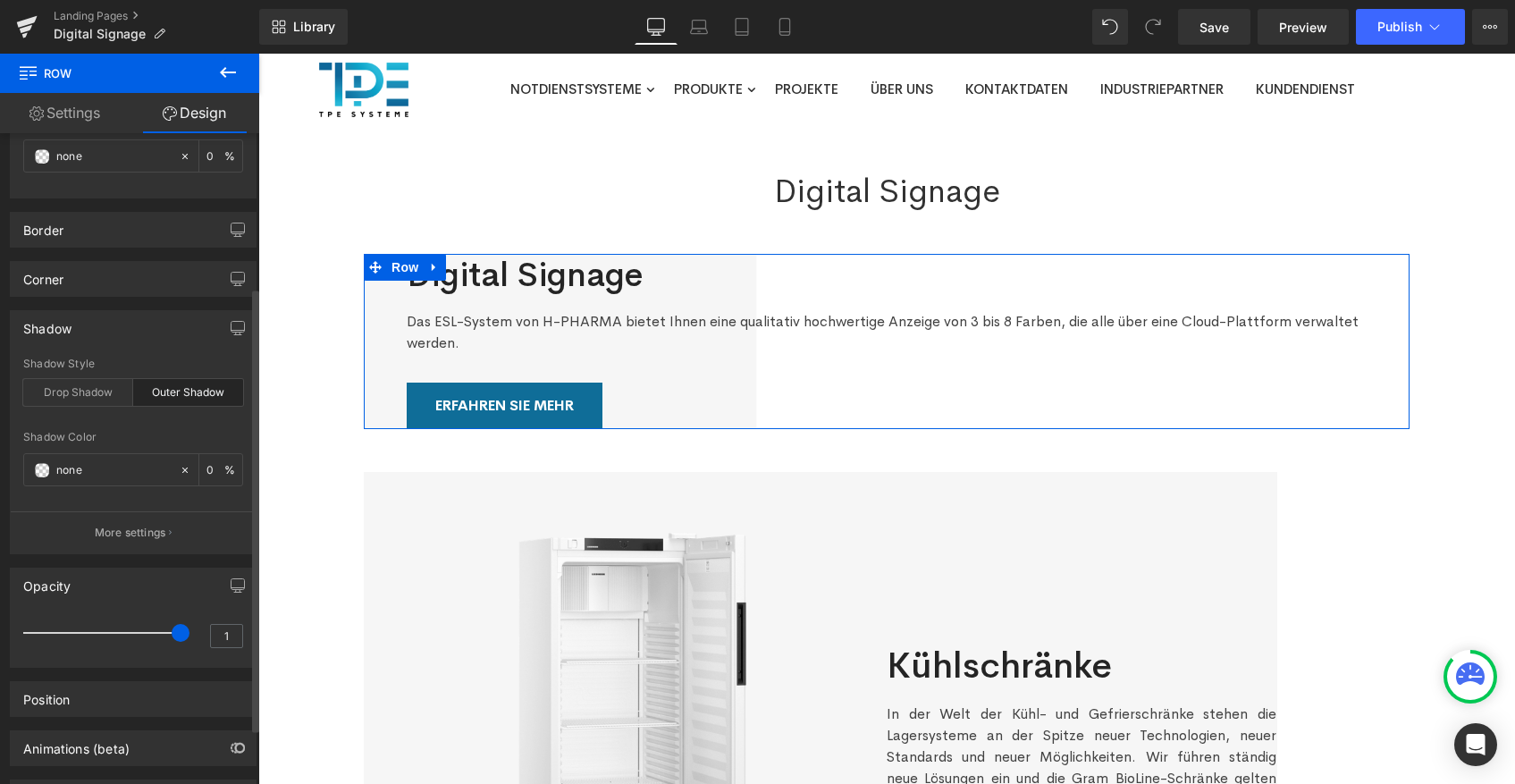
drag, startPoint x: 153, startPoint y: 631, endPoint x: 186, endPoint y: 615, distance: 36.7
click at [200, 615] on div "1" at bounding box center [133, 638] width 220 height 48
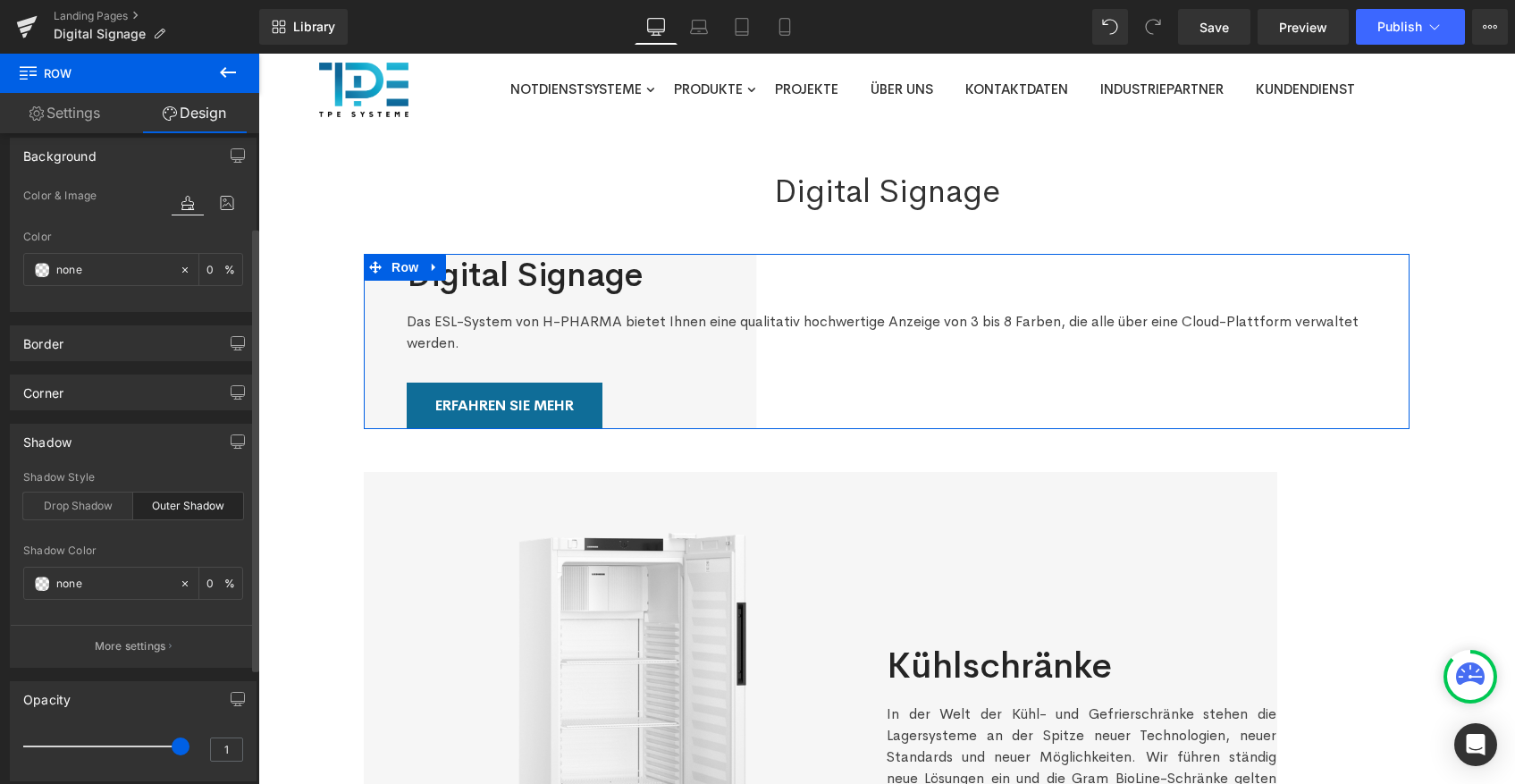
scroll to position [71, 0]
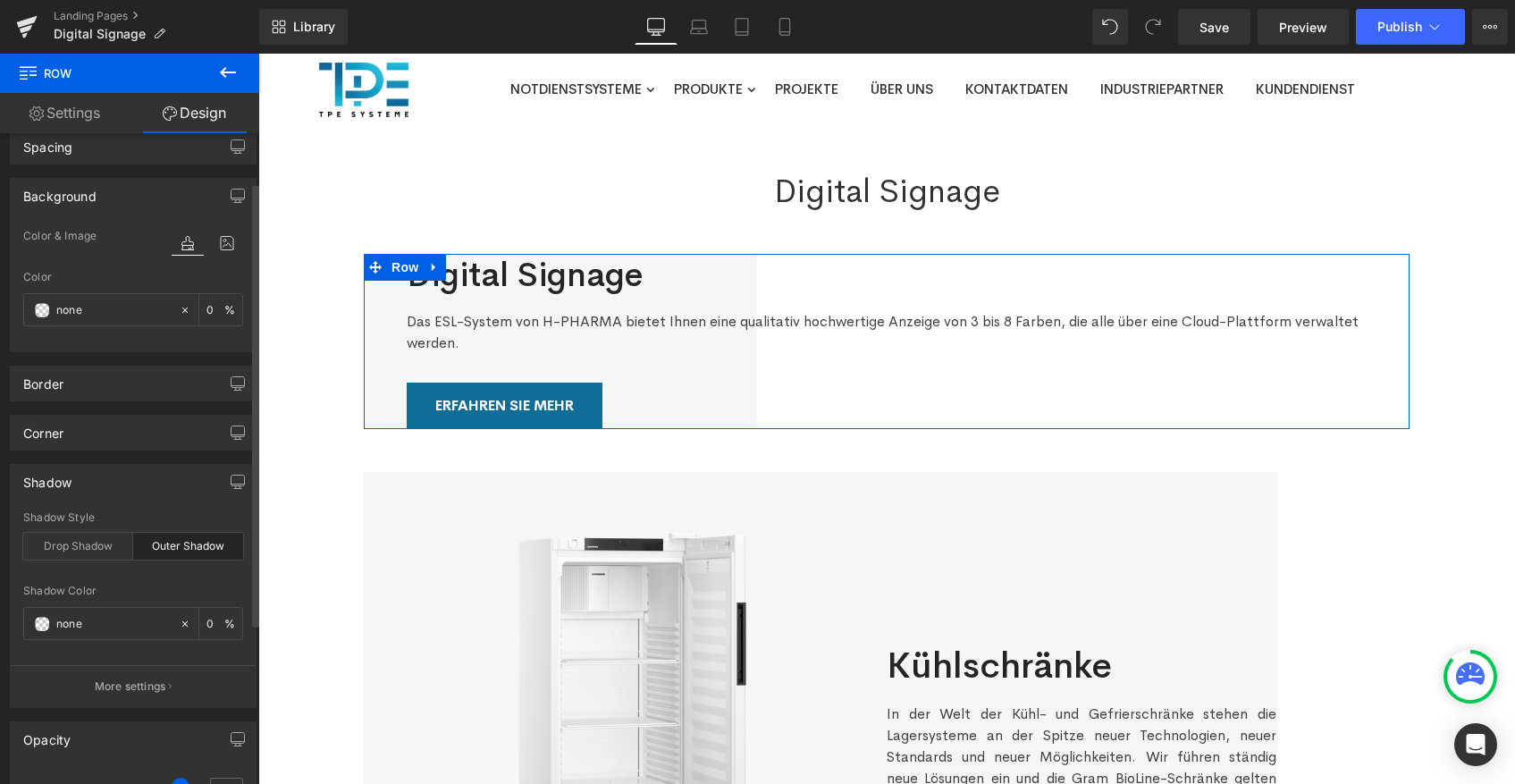
click at [63, 483] on div "Shadow" at bounding box center [48, 478] width 49 height 25
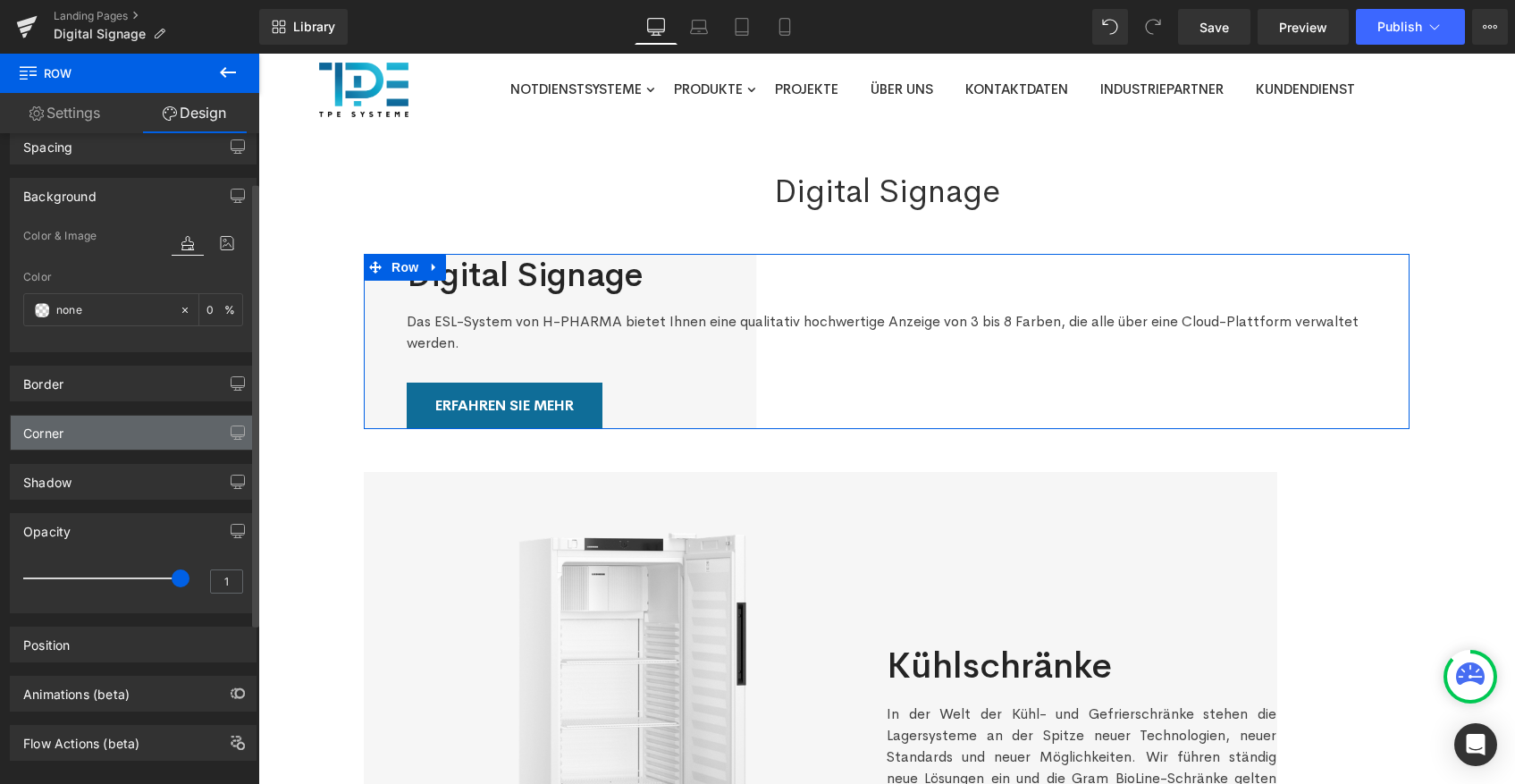
click at [88, 433] on div "Corner" at bounding box center [133, 433] width 245 height 34
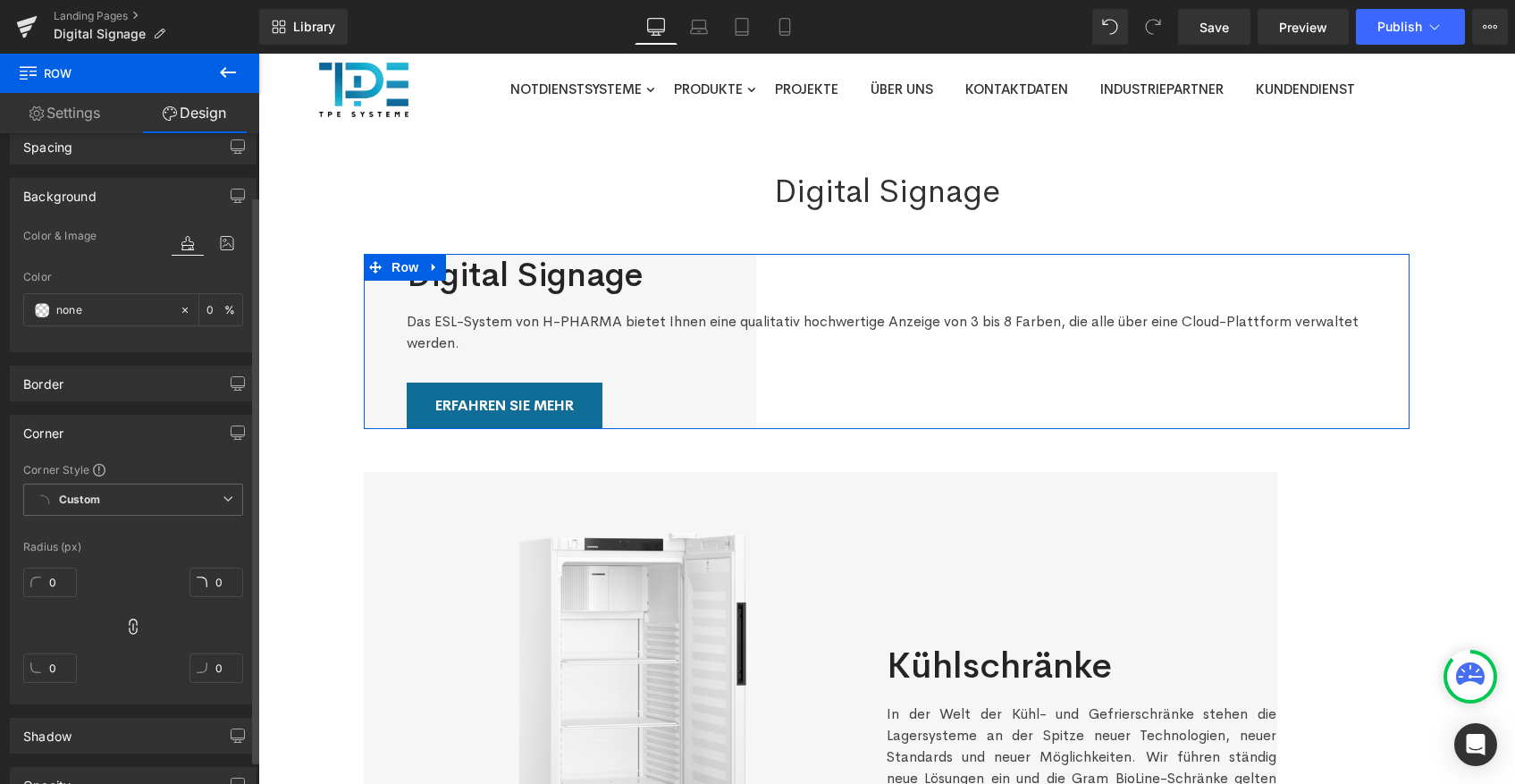
click at [88, 433] on div "Corner" at bounding box center [133, 433] width 245 height 34
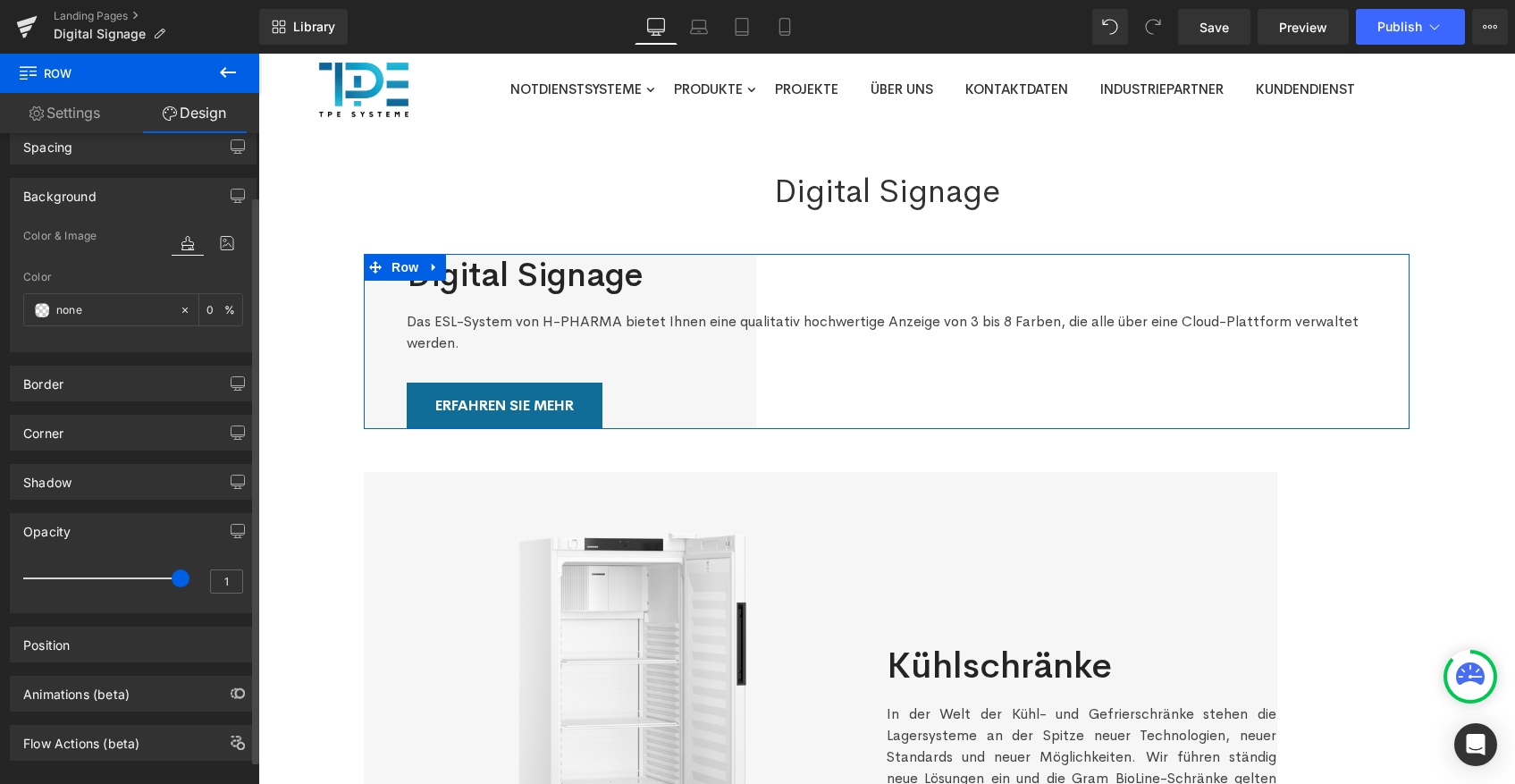
click at [88, 405] on div "Corner Corner Style Custom Custom Setup Global Style Custom Setup Global Style …" at bounding box center [133, 425] width 268 height 50
click at [97, 387] on div "Border" at bounding box center [133, 384] width 245 height 34
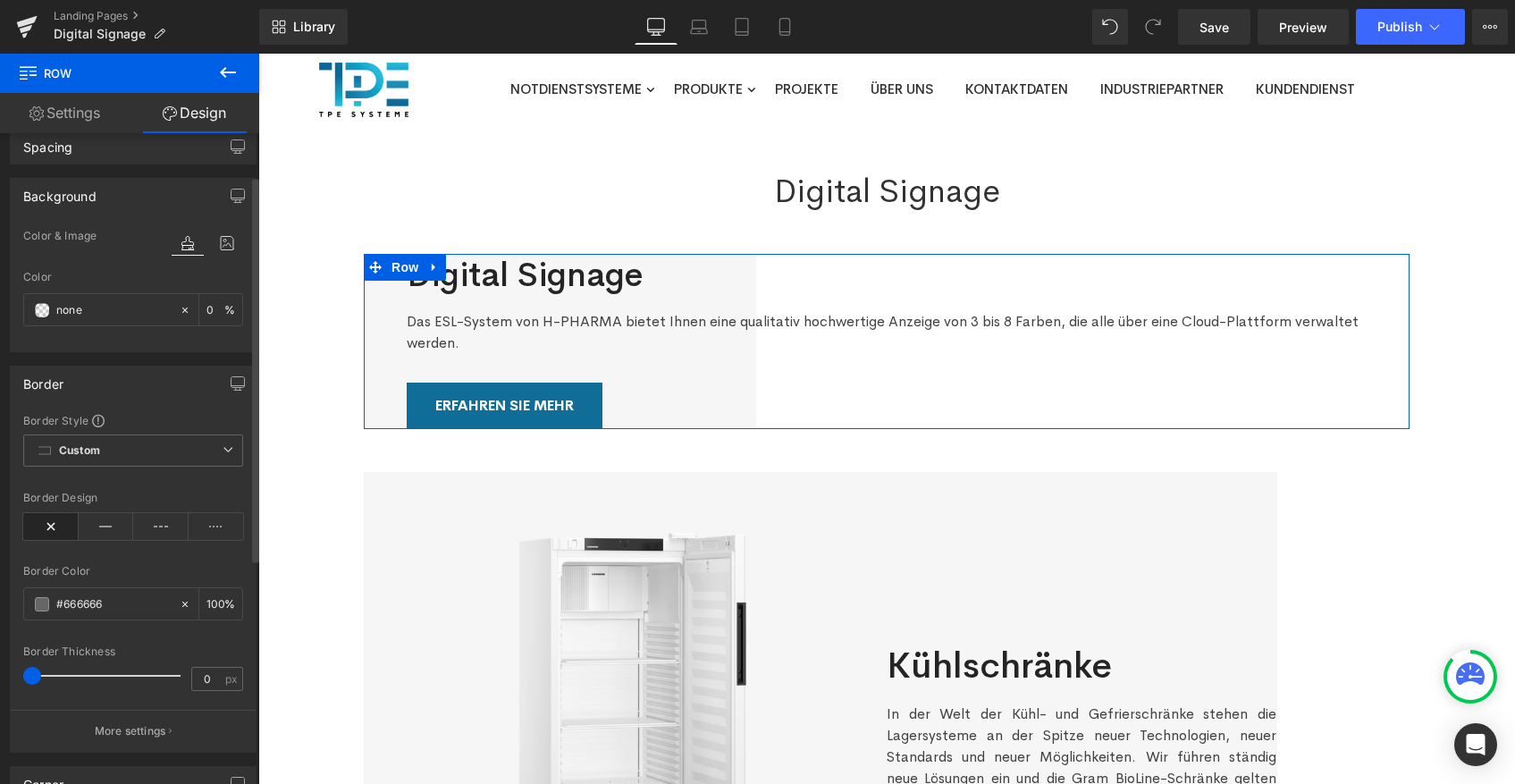
click at [97, 387] on div "Border" at bounding box center [133, 384] width 245 height 34
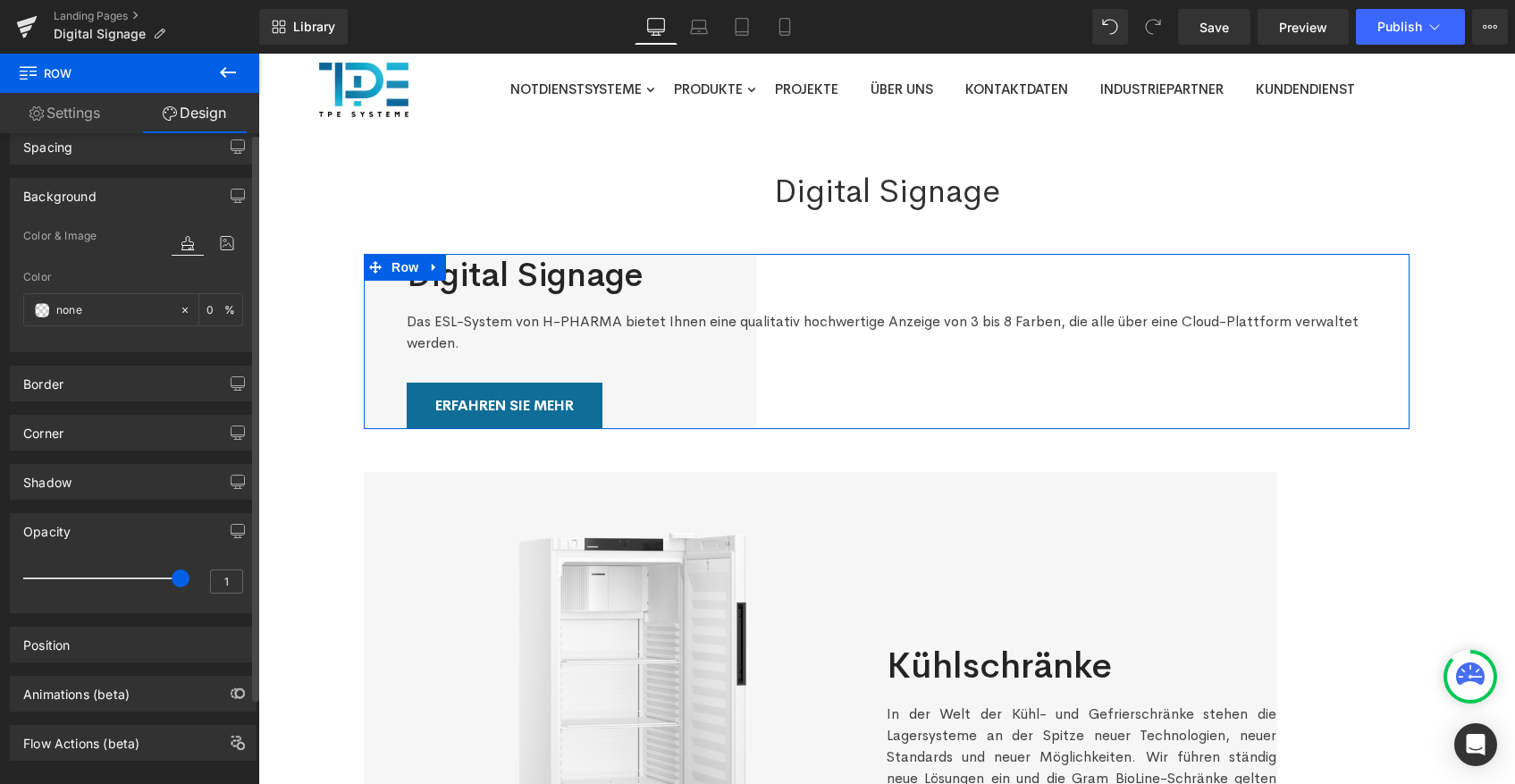
scroll to position [0, 0]
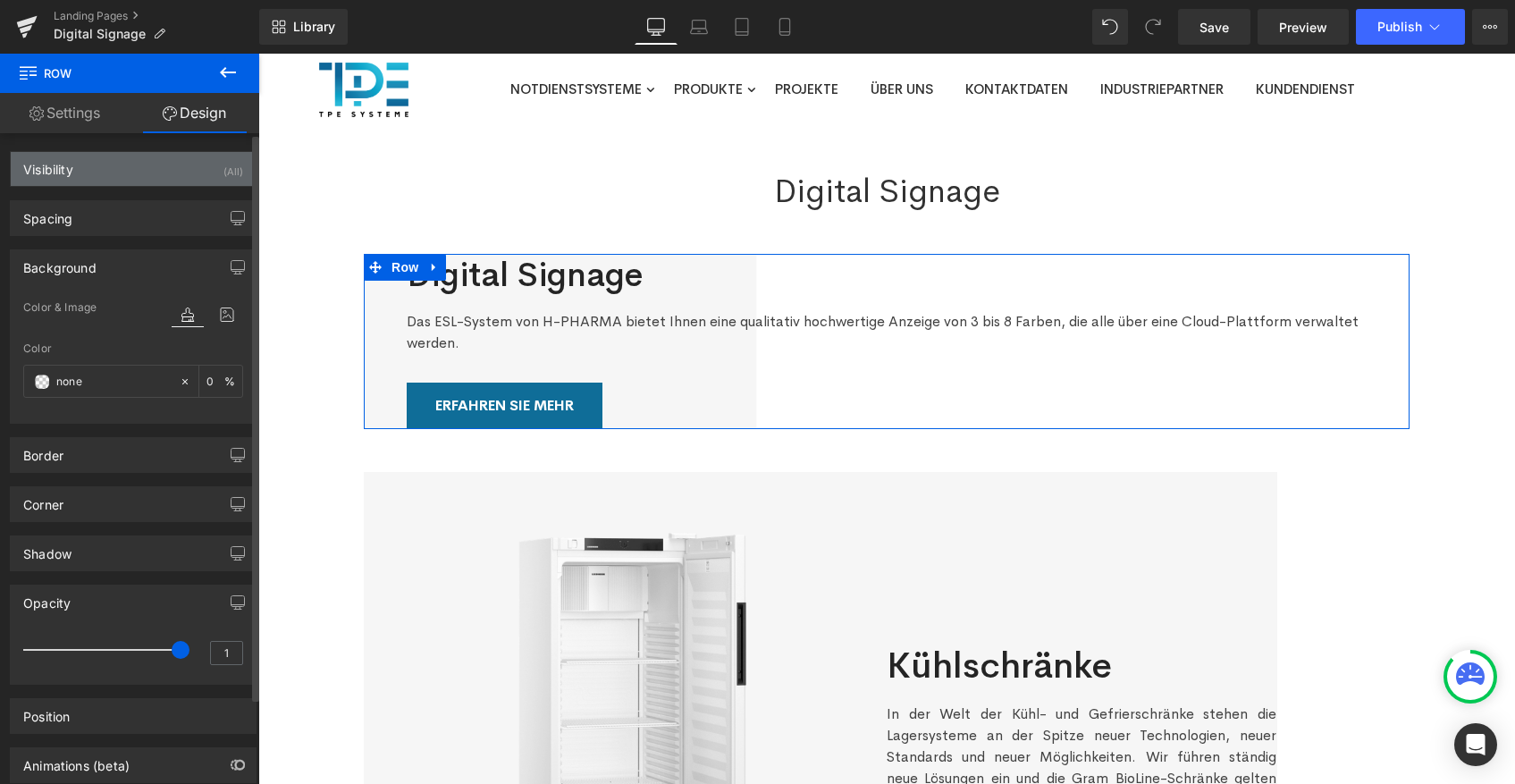
click at [104, 172] on div "Visibility (All)" at bounding box center [133, 169] width 245 height 34
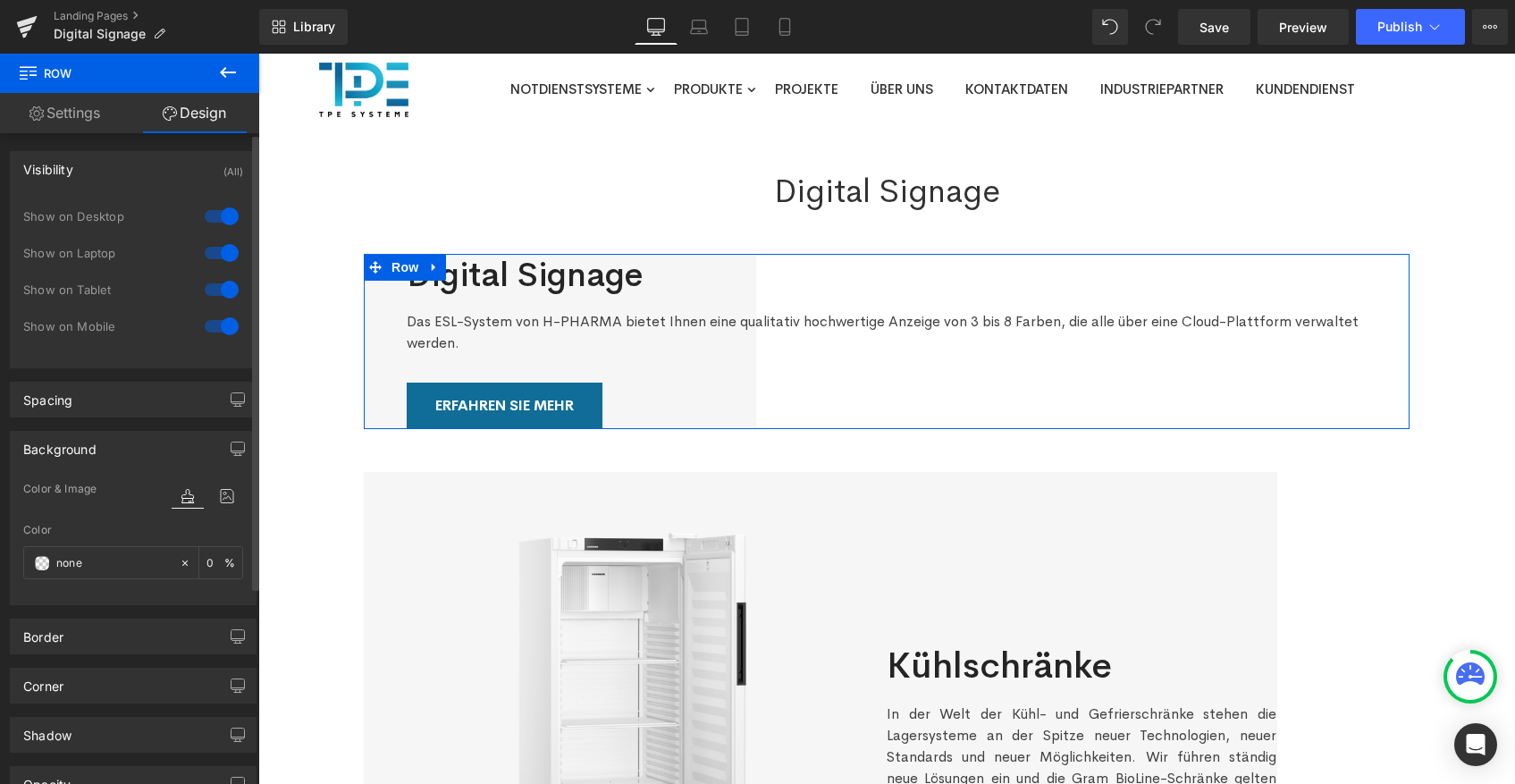
click at [101, 166] on div "Visibility (All)" at bounding box center [133, 169] width 245 height 34
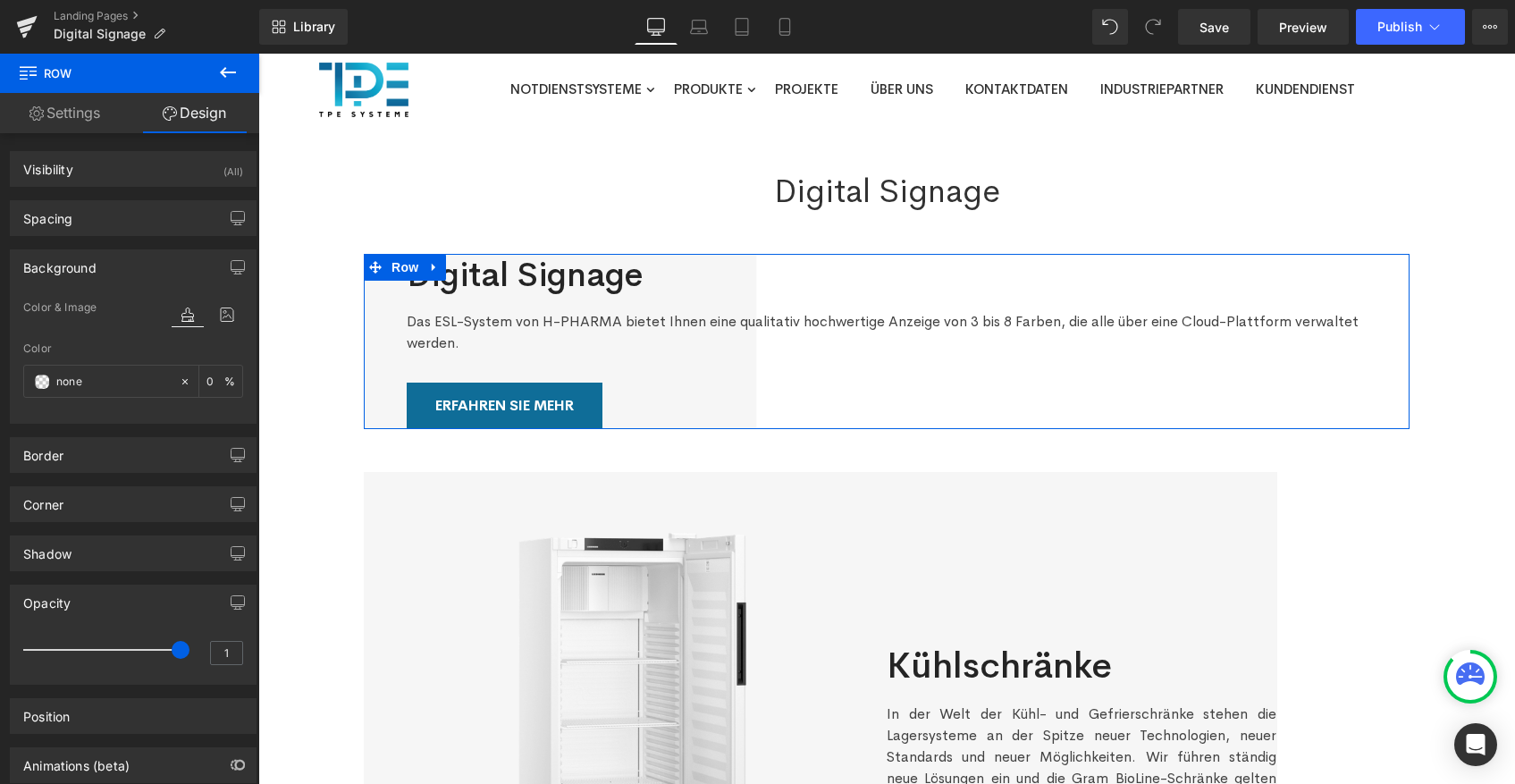
click at [84, 105] on link "Settings" at bounding box center [65, 113] width 130 height 41
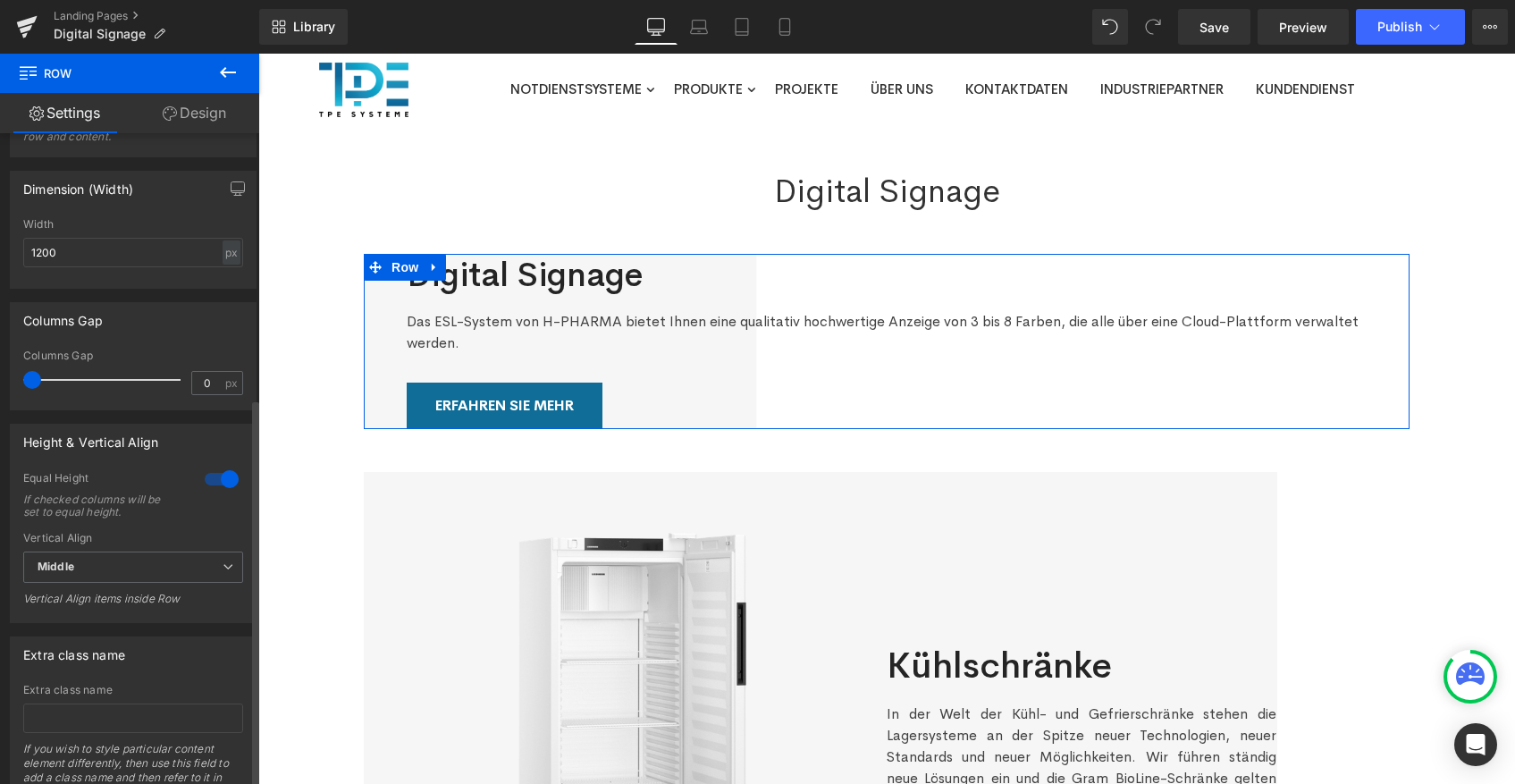
scroll to position [443, 0]
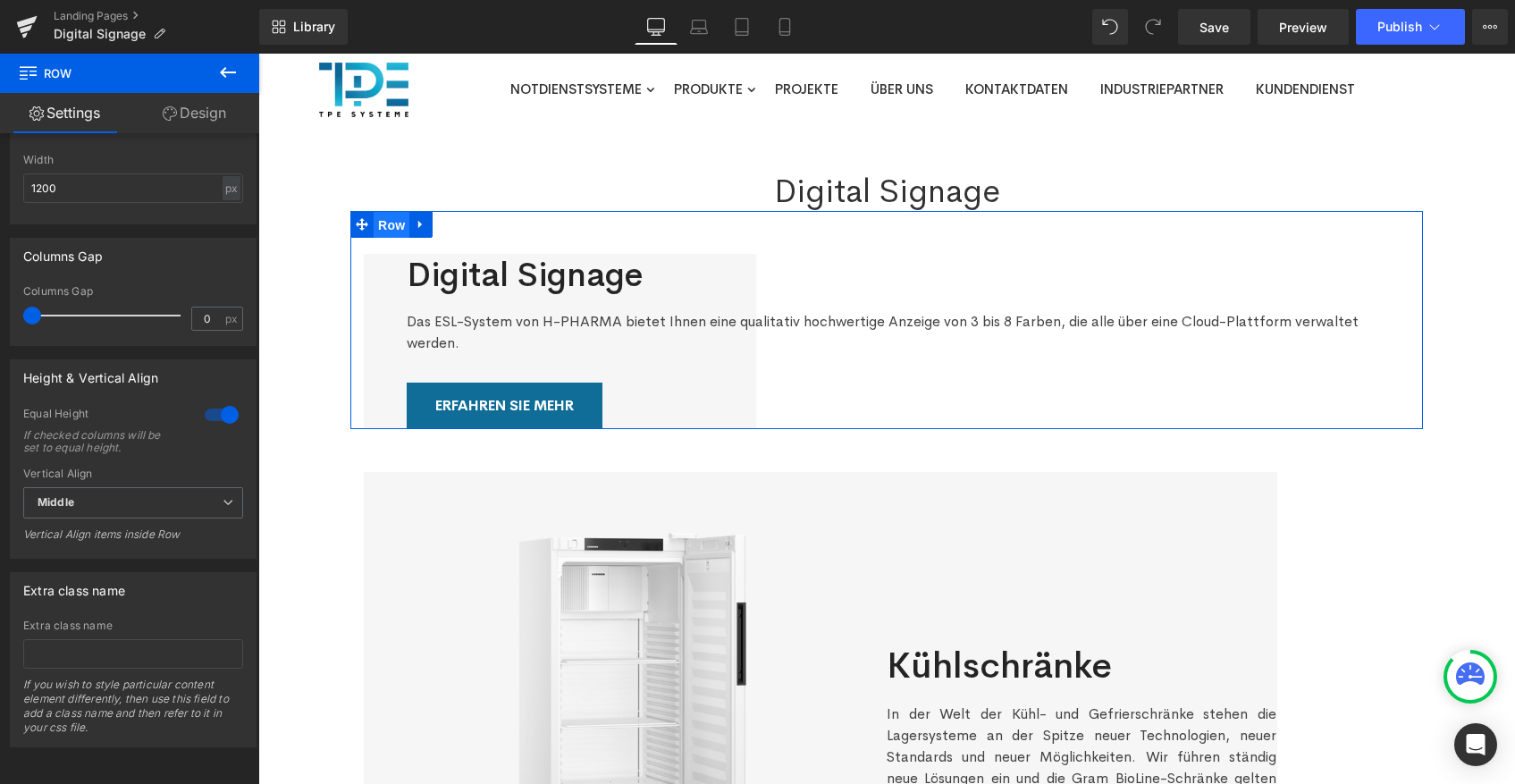
click at [390, 219] on span "Row" at bounding box center [392, 225] width 36 height 27
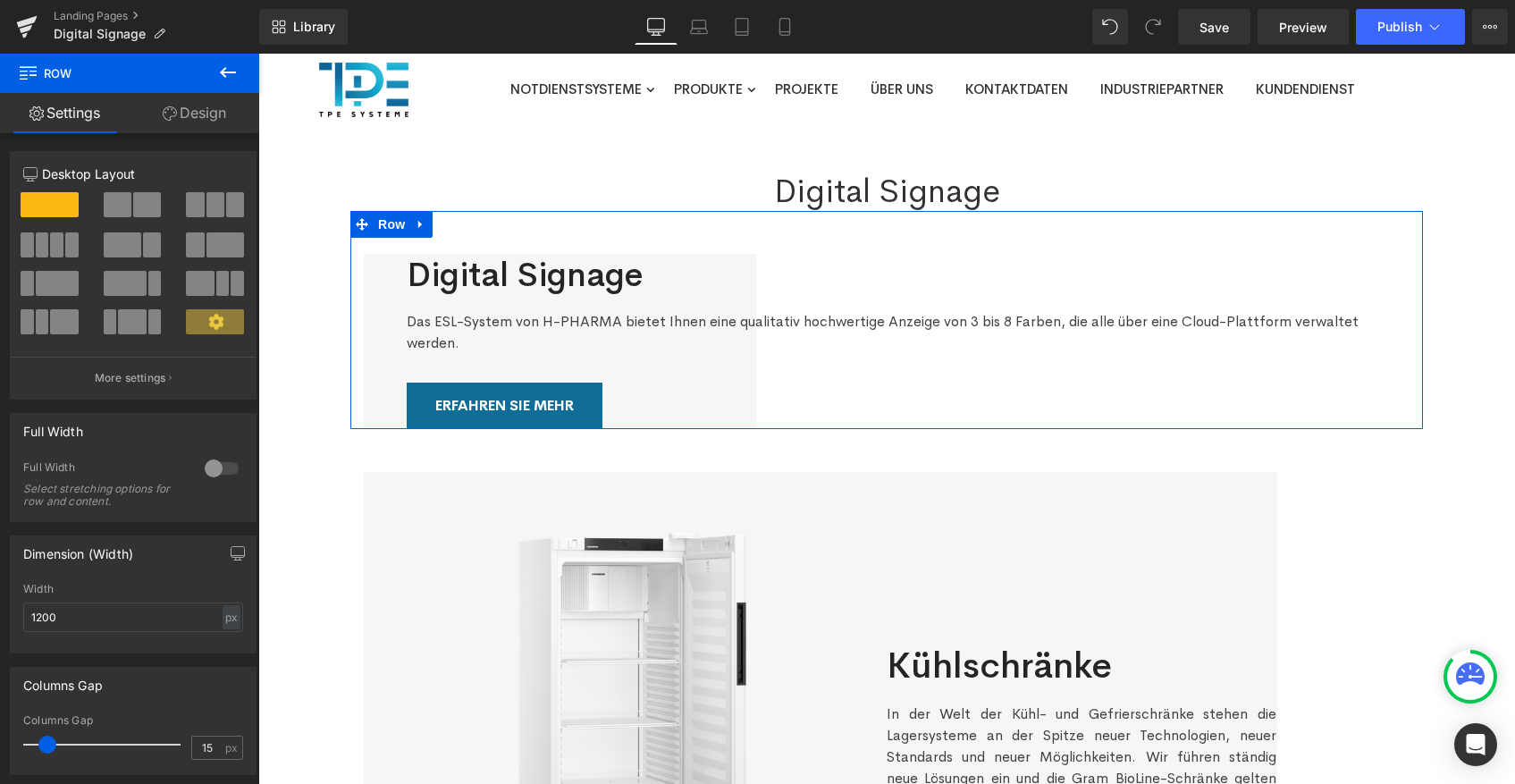
click at [196, 97] on link "Design" at bounding box center [195, 113] width 130 height 41
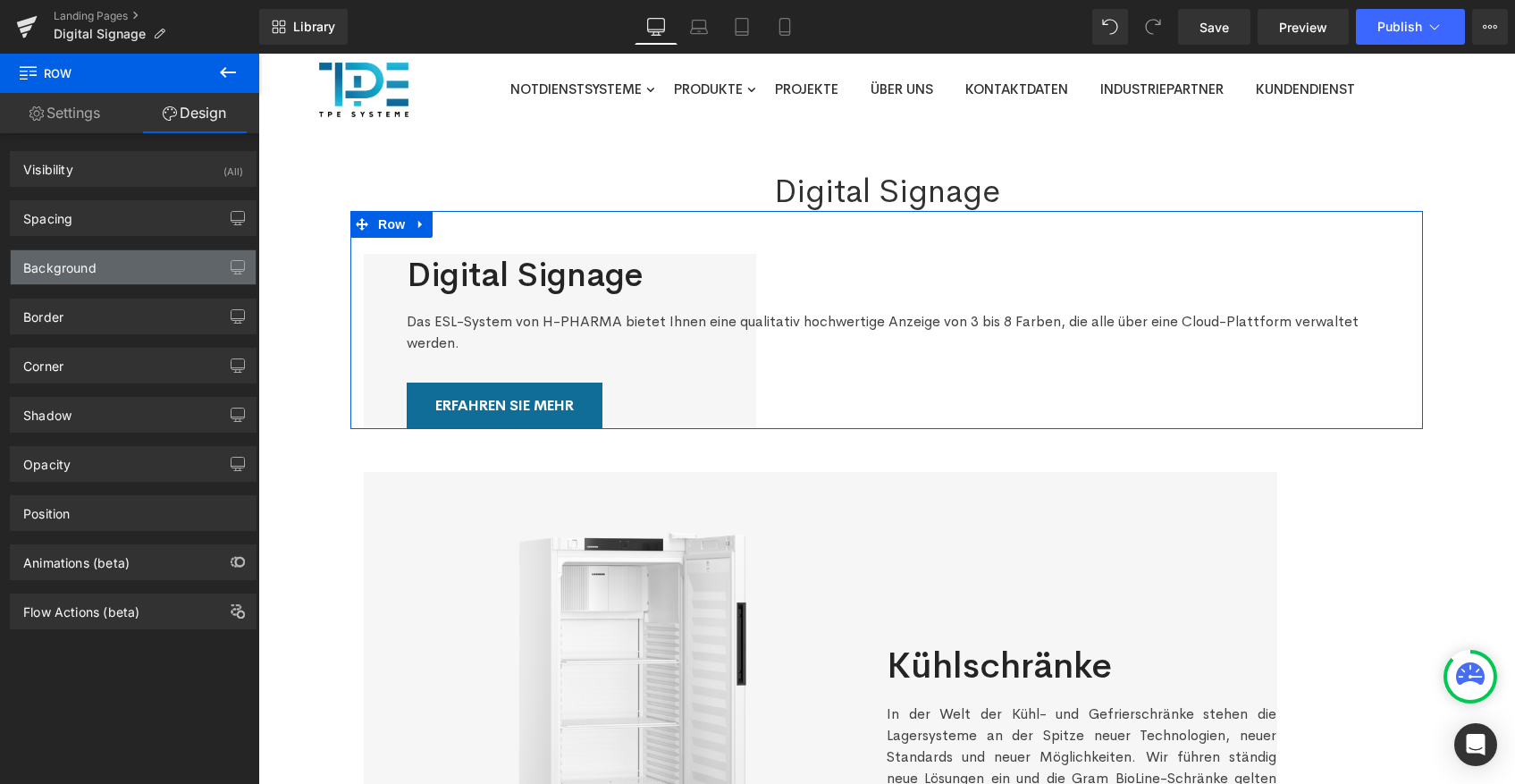
click at [109, 275] on div "Background" at bounding box center [133, 268] width 245 height 34
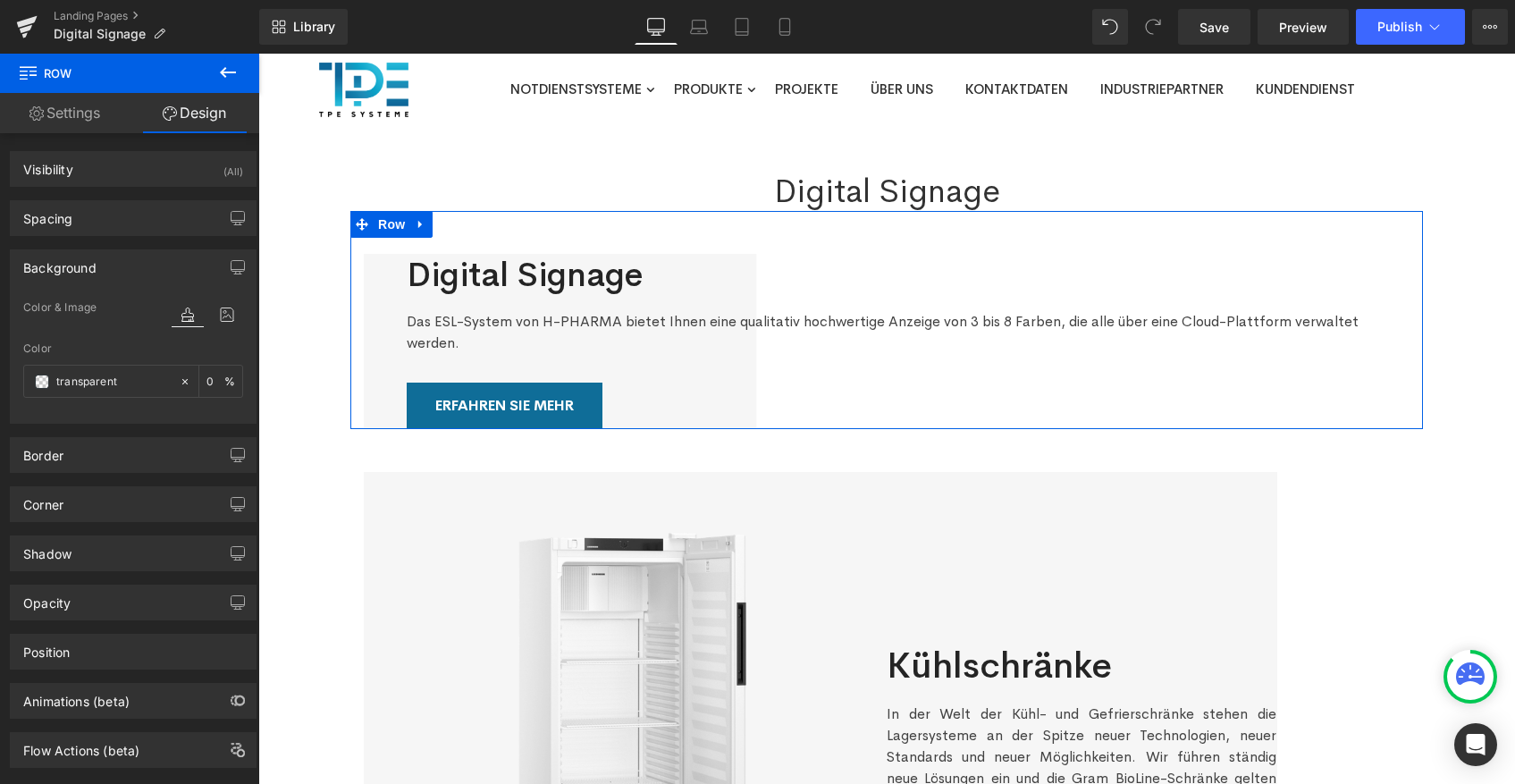
click at [112, 274] on div "Background" at bounding box center [133, 268] width 245 height 34
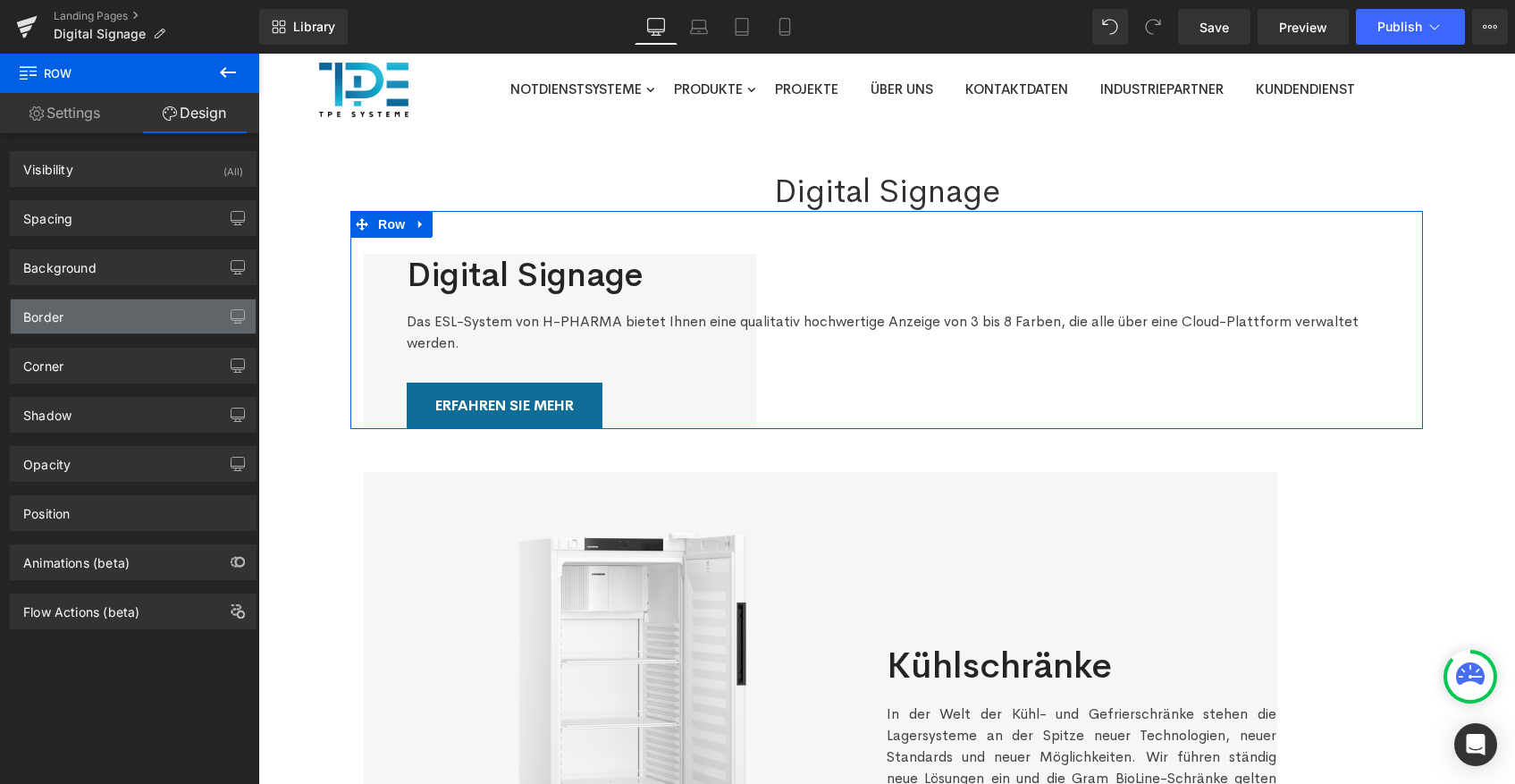
click at [105, 329] on div "Border" at bounding box center [133, 316] width 245 height 34
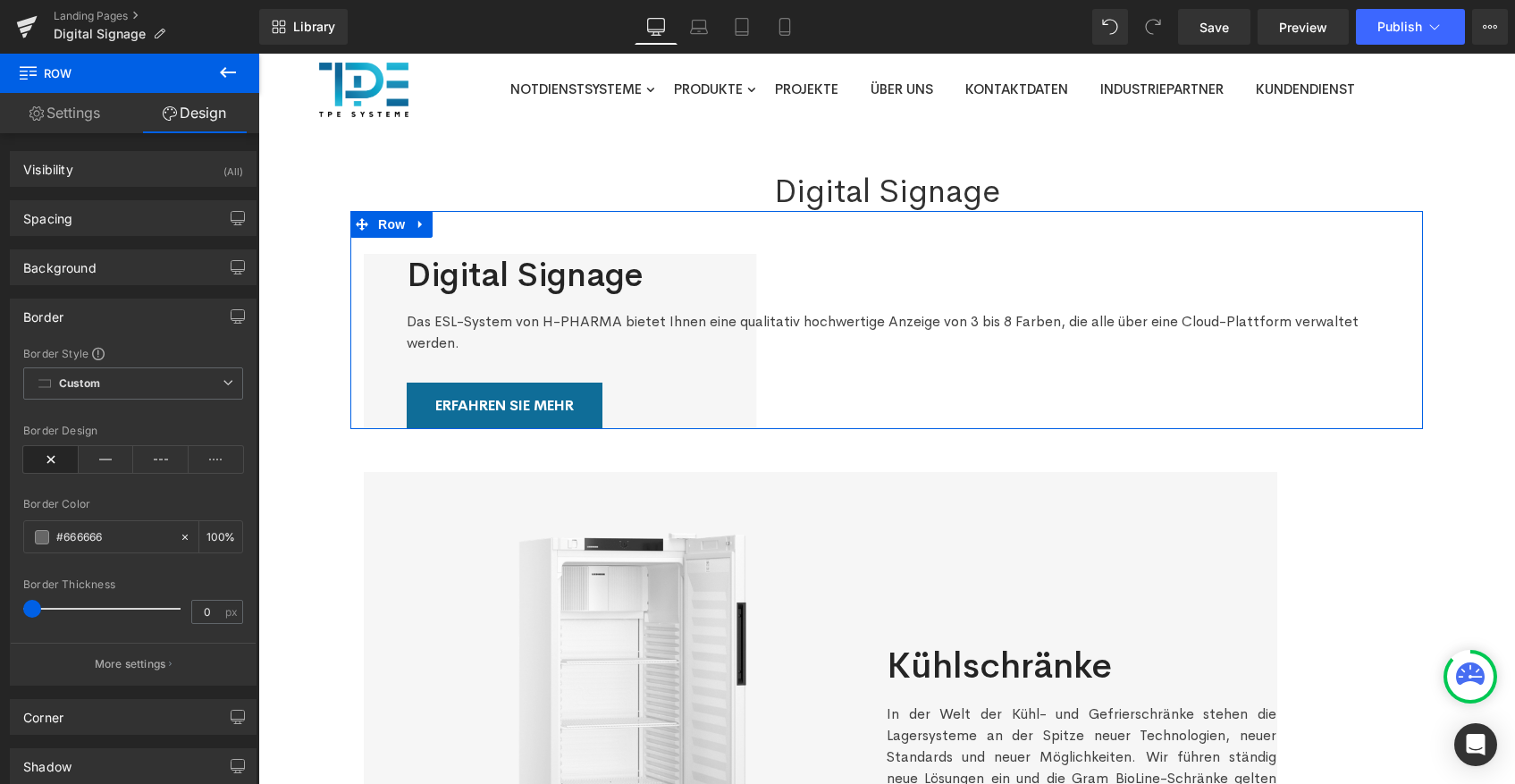
click at [118, 315] on div "Border" at bounding box center [133, 316] width 245 height 34
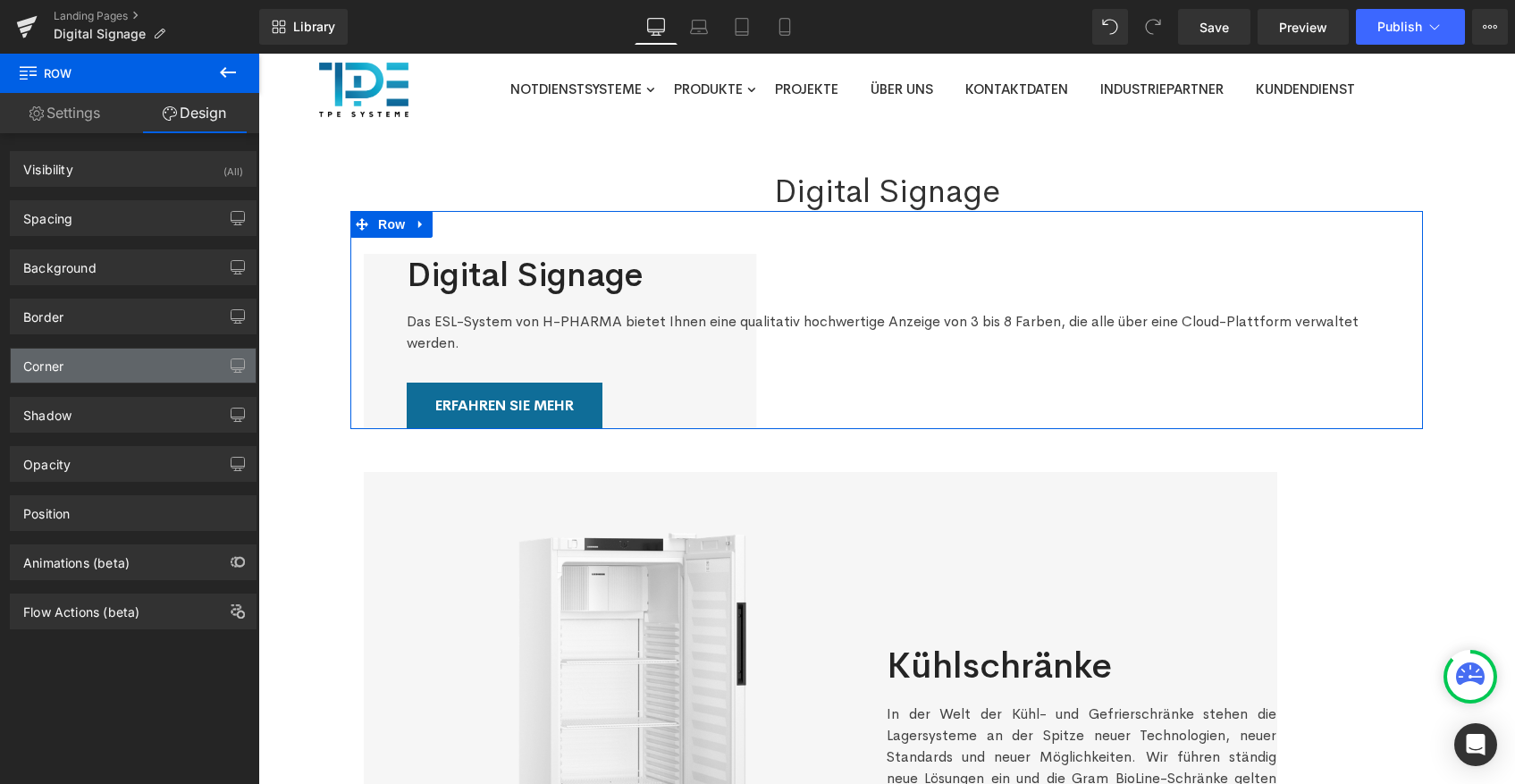
click at [113, 364] on div "Corner" at bounding box center [133, 366] width 245 height 34
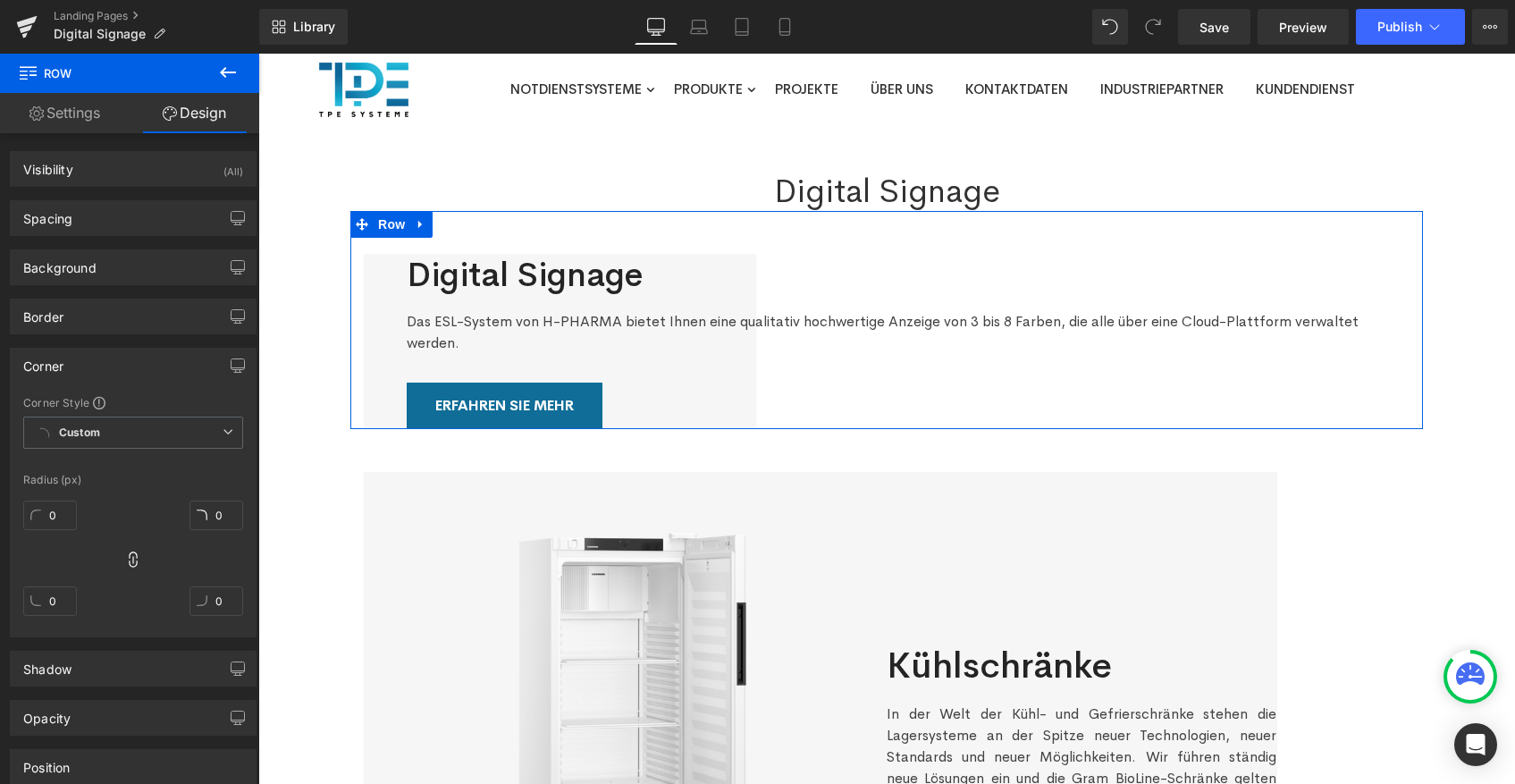
click at [113, 364] on div "Corner" at bounding box center [133, 366] width 245 height 34
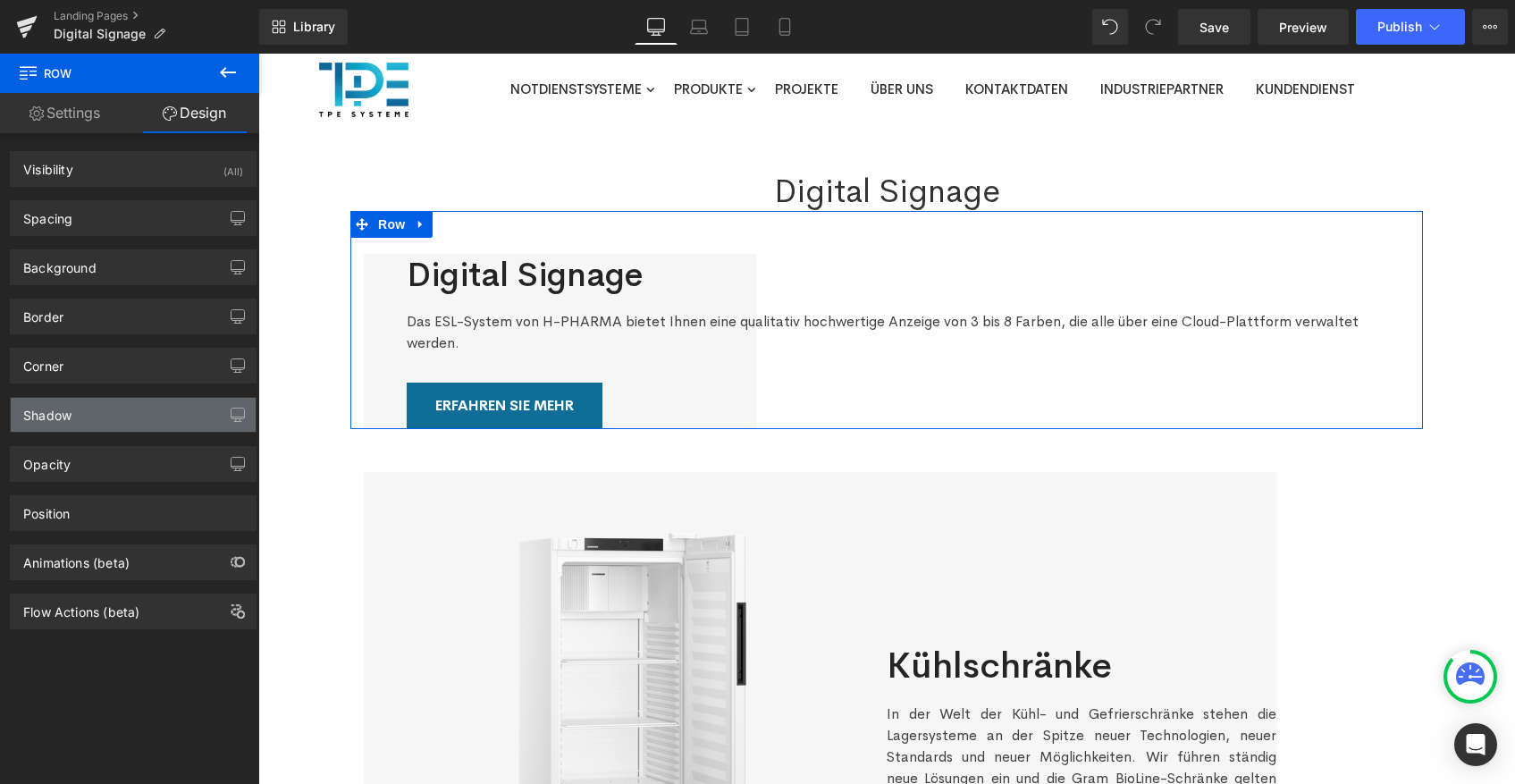
click at [100, 405] on div "Shadow" at bounding box center [133, 415] width 245 height 34
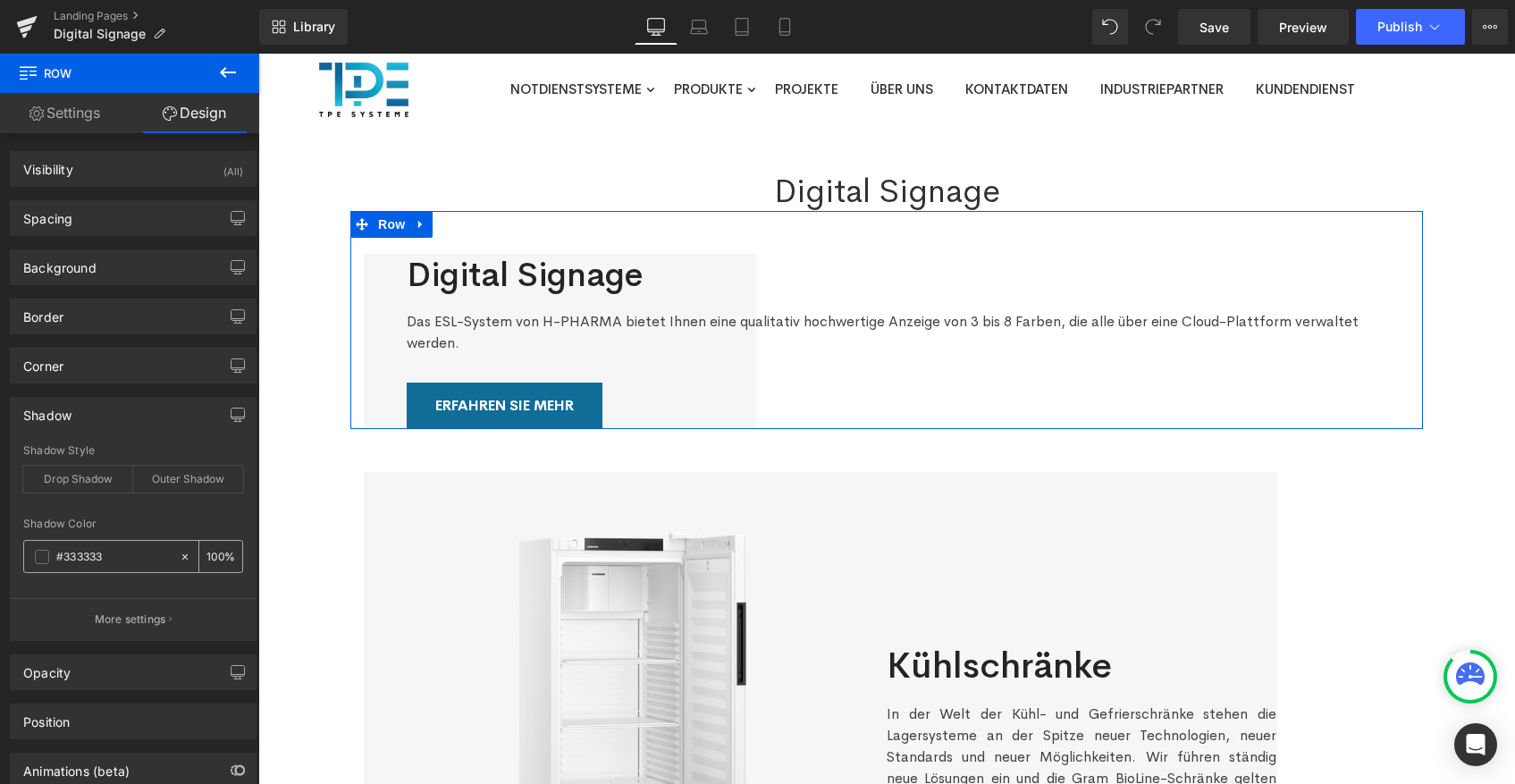
click at [178, 556] on icon at bounding box center [185, 557] width 13 height 13
type input "none"
type input "0"
click at [167, 476] on div "Outer Shadow" at bounding box center [188, 479] width 110 height 27
click at [71, 476] on div "Drop Shadow" at bounding box center [78, 479] width 110 height 27
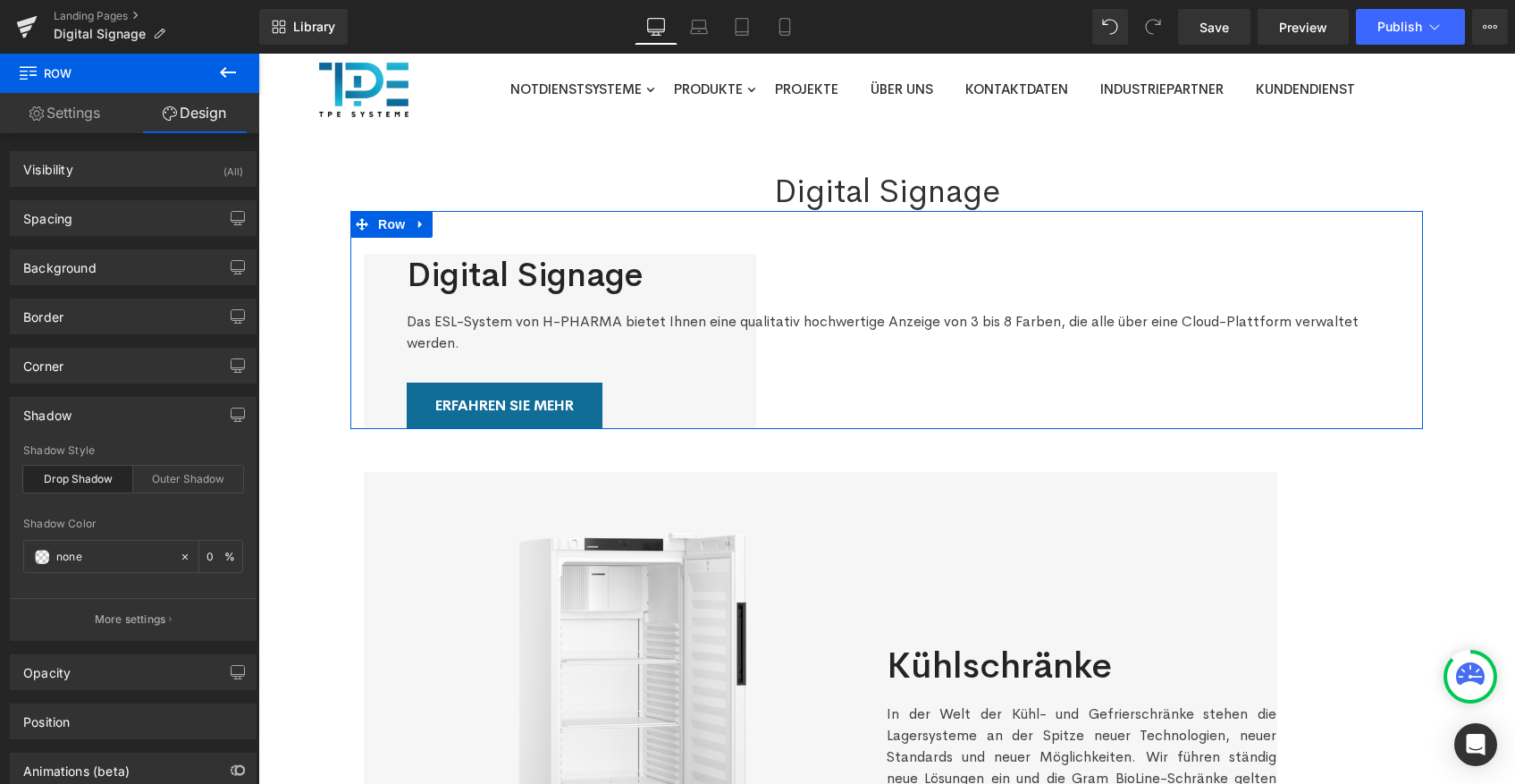
click at [146, 441] on div "Shadow drop Shadow Style Drop Shadow Outer Shadow none Shadow Color none 0 % Mo…" at bounding box center [133, 518] width 247 height 244
click at [139, 414] on div "Shadow" at bounding box center [133, 415] width 245 height 34
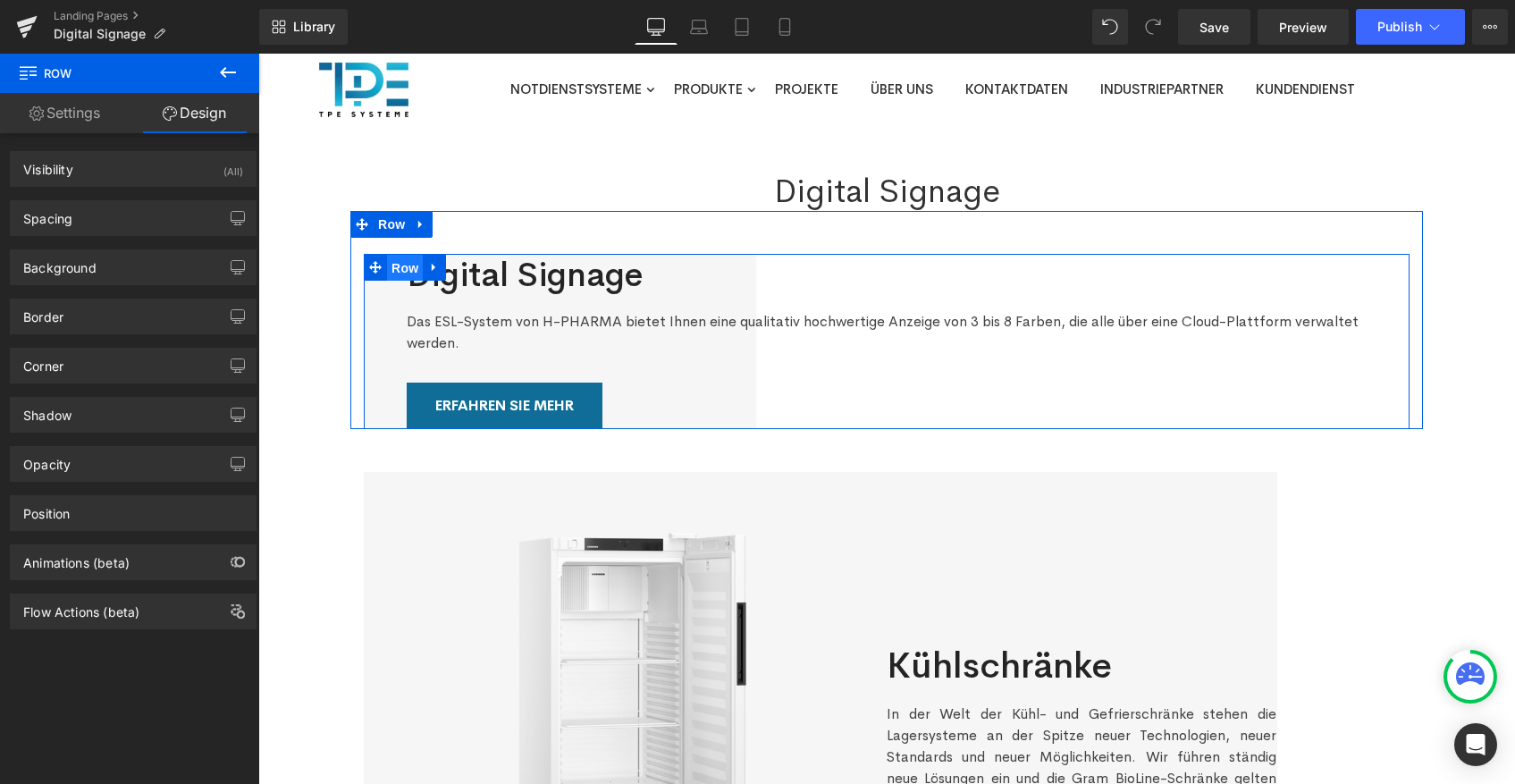
click at [401, 267] on span "Row" at bounding box center [405, 269] width 36 height 27
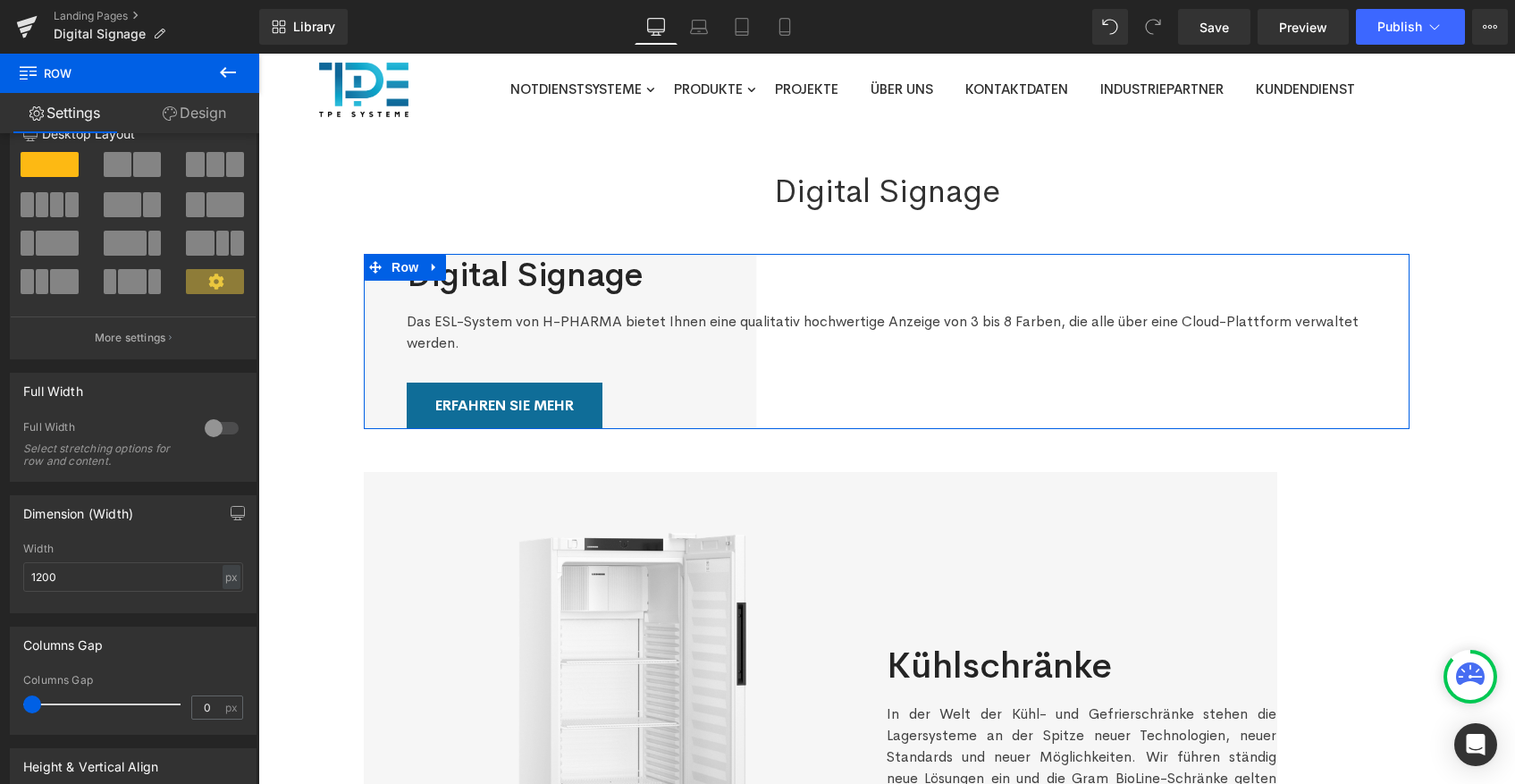
scroll to position [42, 0]
click at [208, 425] on div at bounding box center [222, 426] width 43 height 29
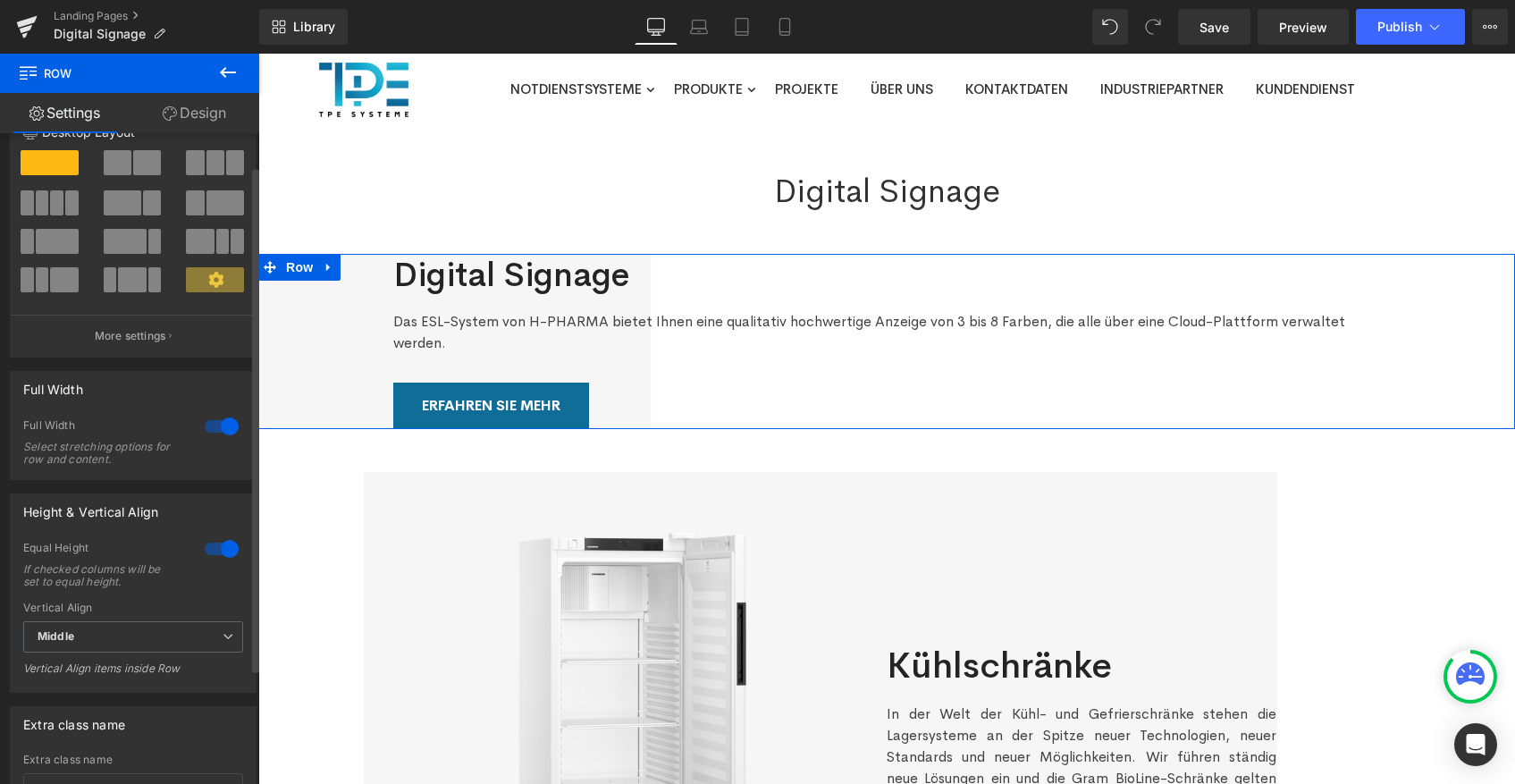
click at [208, 427] on div at bounding box center [222, 426] width 43 height 29
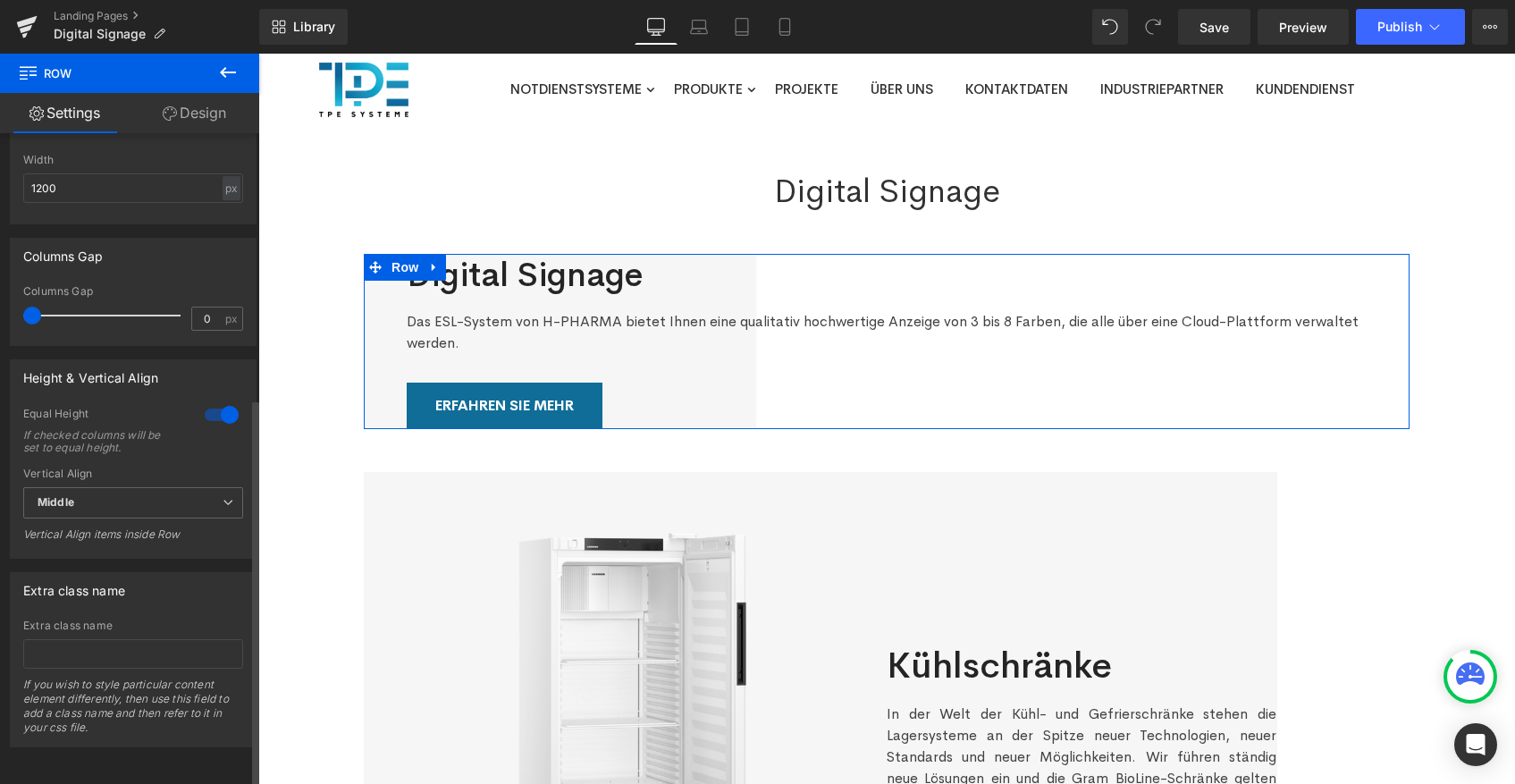
scroll to position [0, 0]
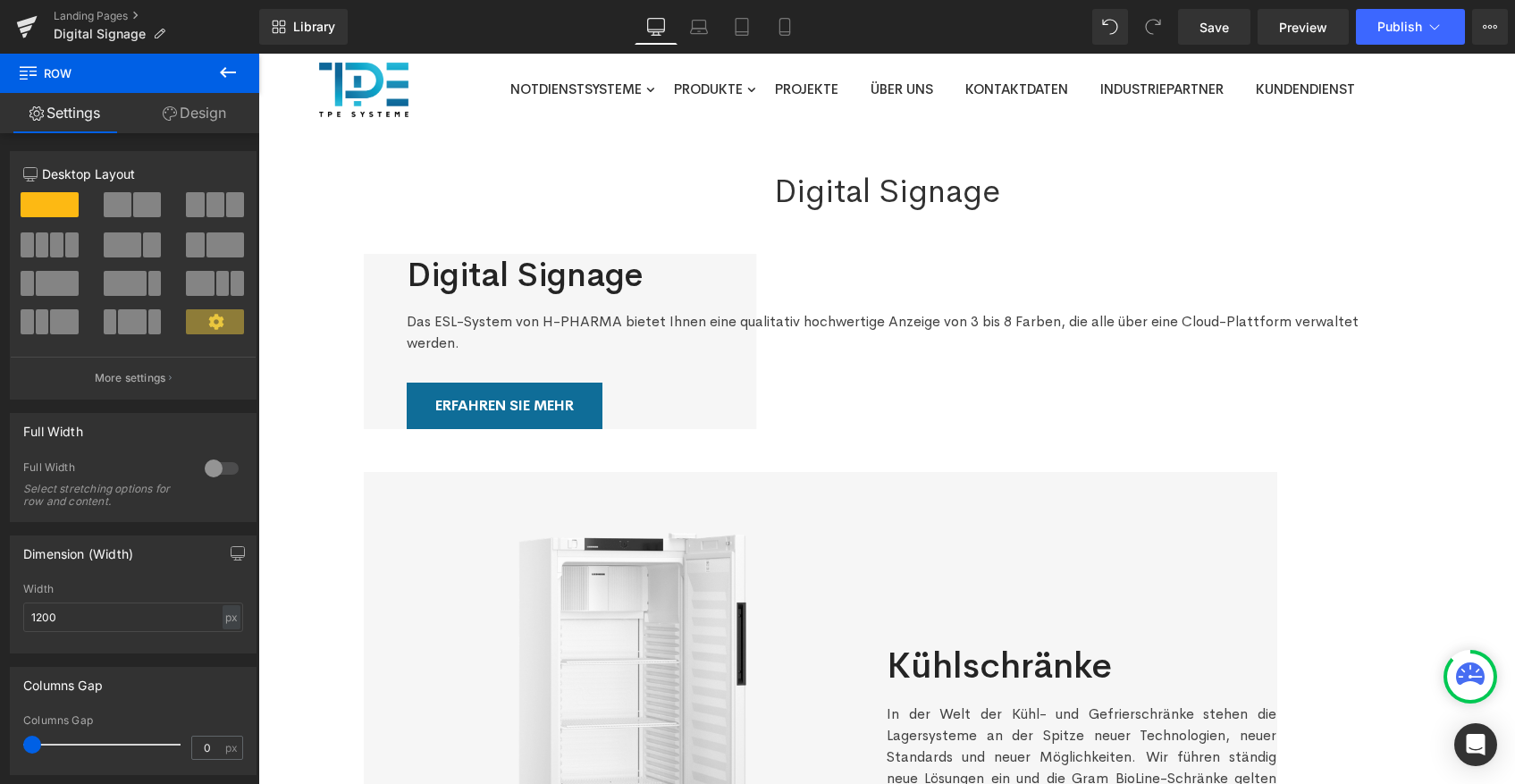
click at [225, 72] on icon at bounding box center [228, 72] width 16 height 11
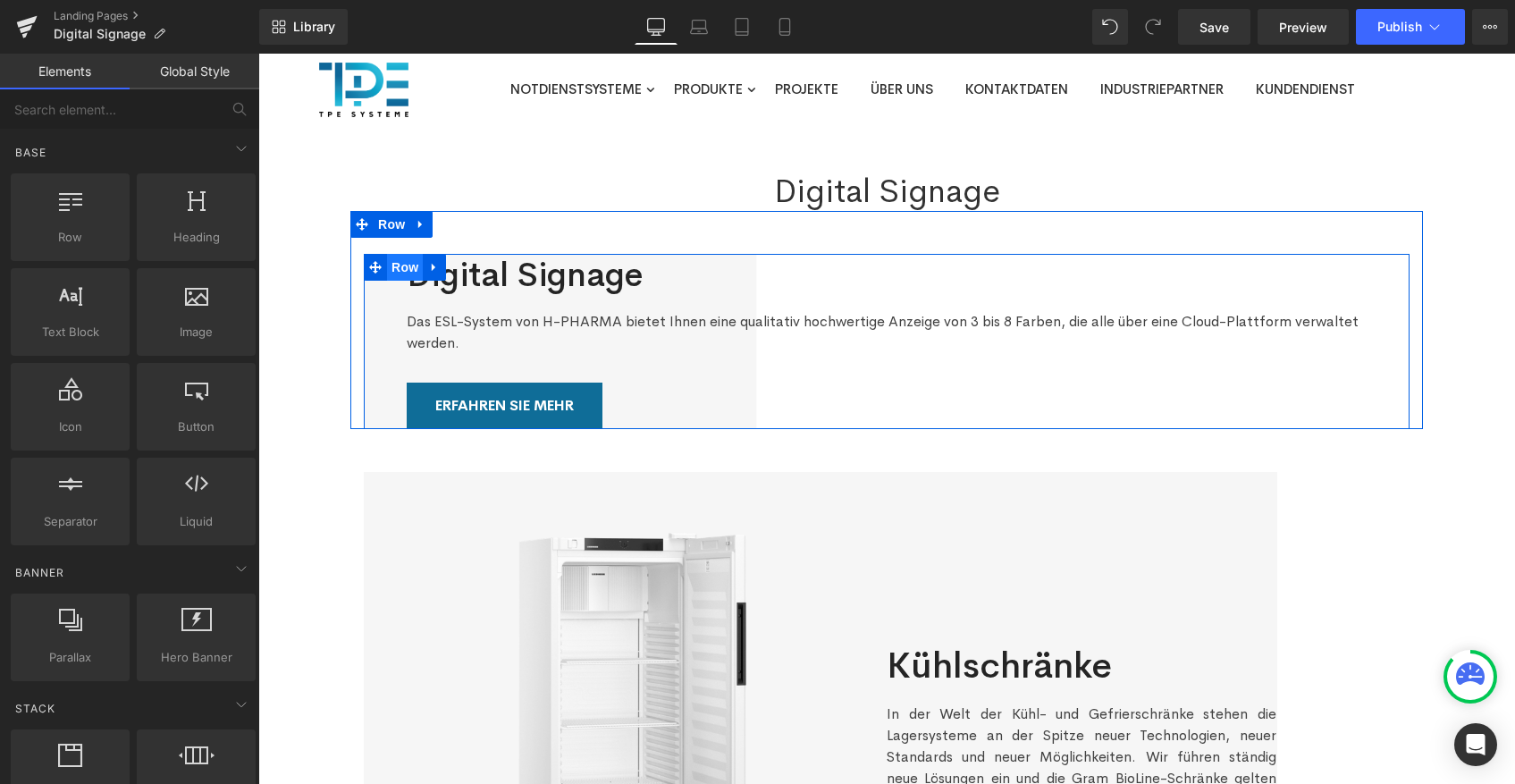
click at [395, 269] on span "Row" at bounding box center [405, 268] width 36 height 27
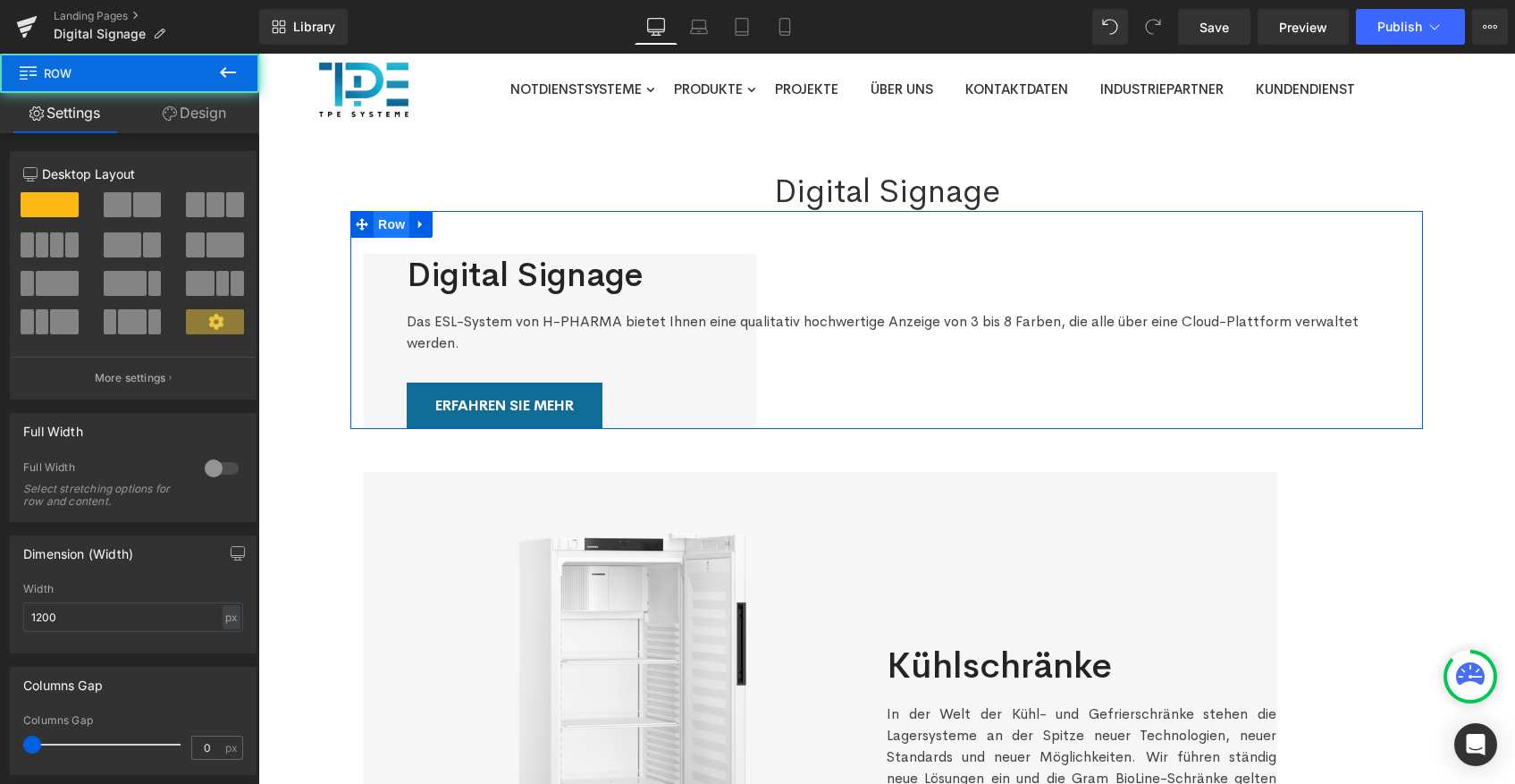
click at [397, 217] on span "Row" at bounding box center [392, 224] width 36 height 27
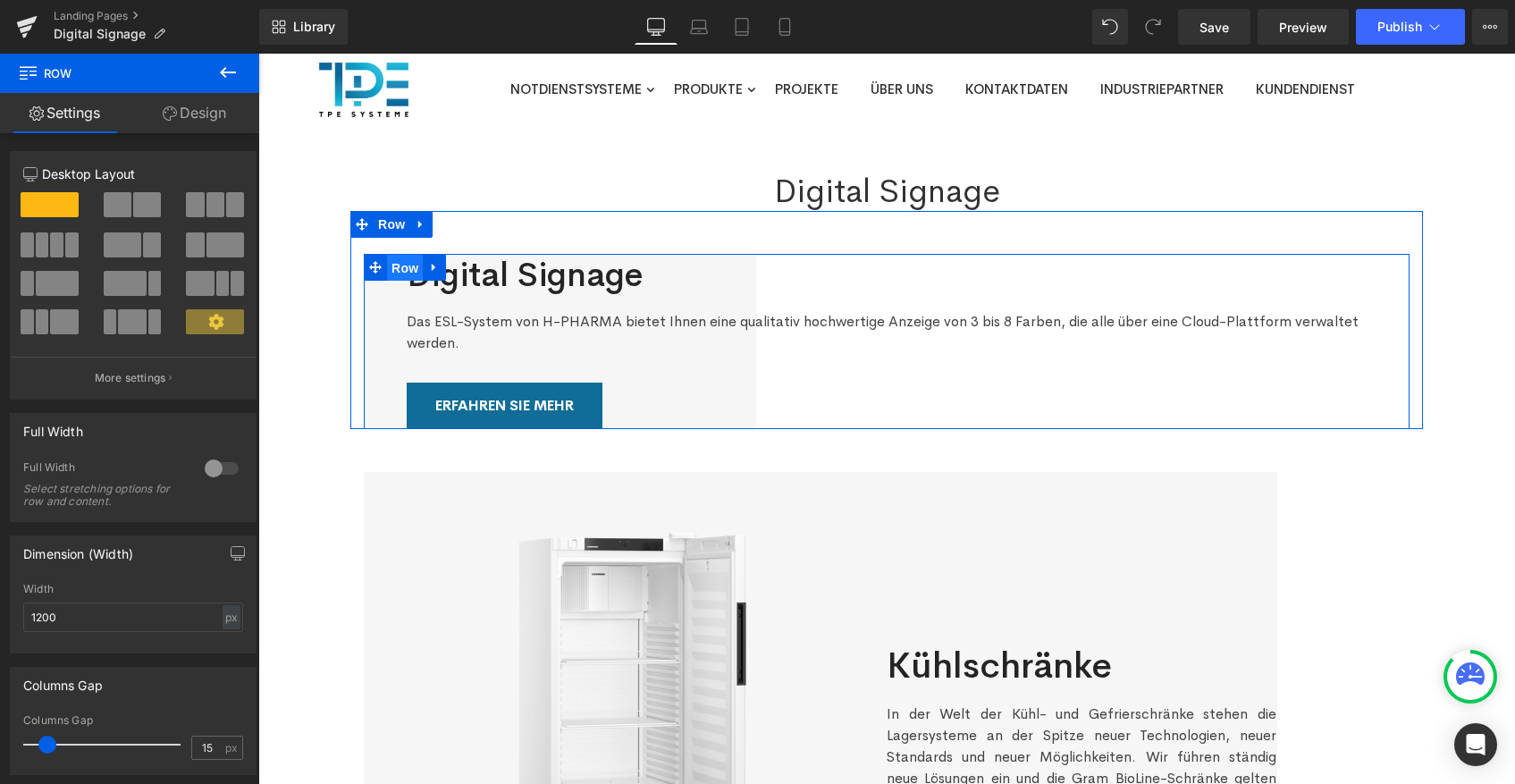
click at [410, 268] on span "Row" at bounding box center [405, 269] width 36 height 27
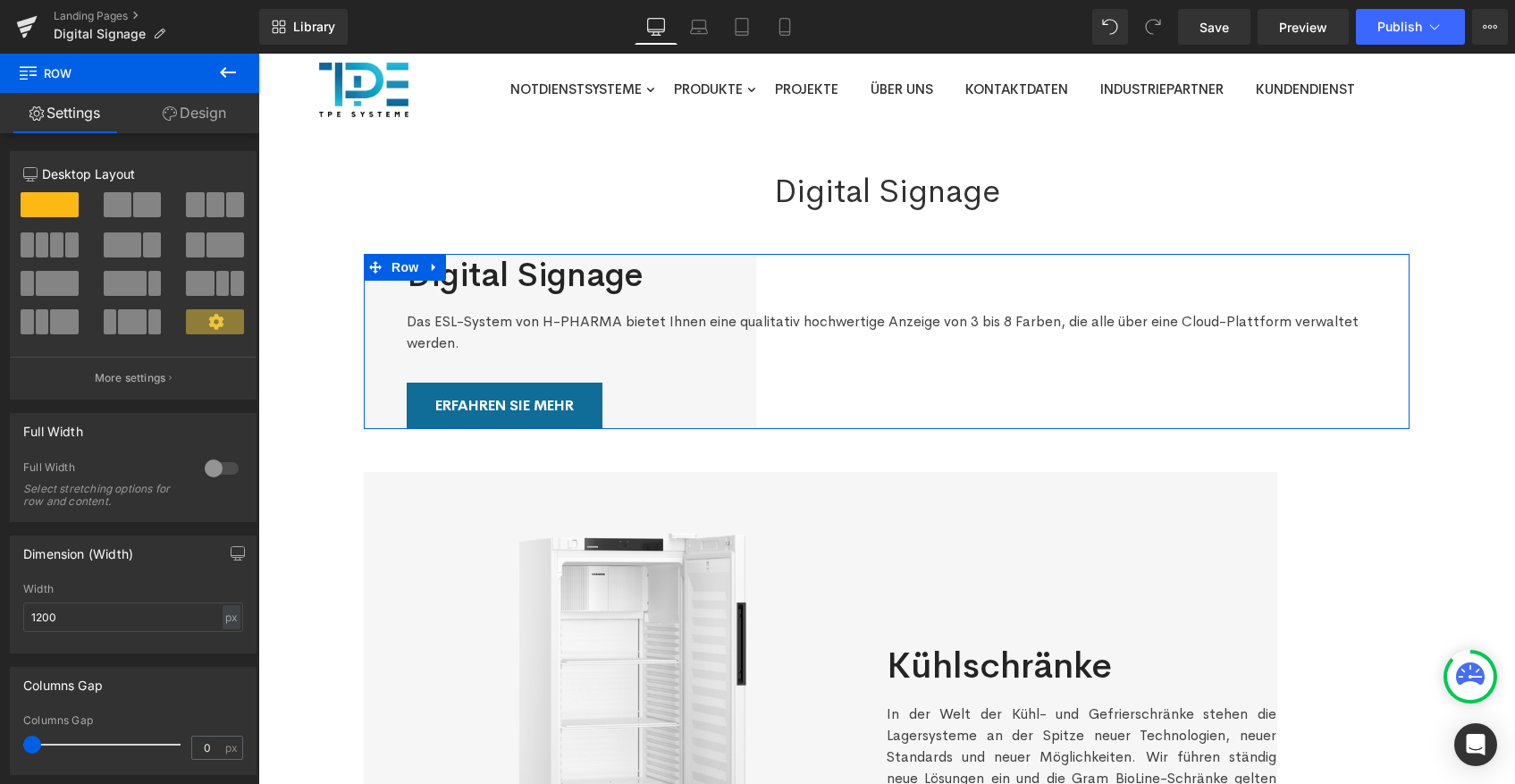
click at [201, 117] on link "Design" at bounding box center [195, 113] width 130 height 41
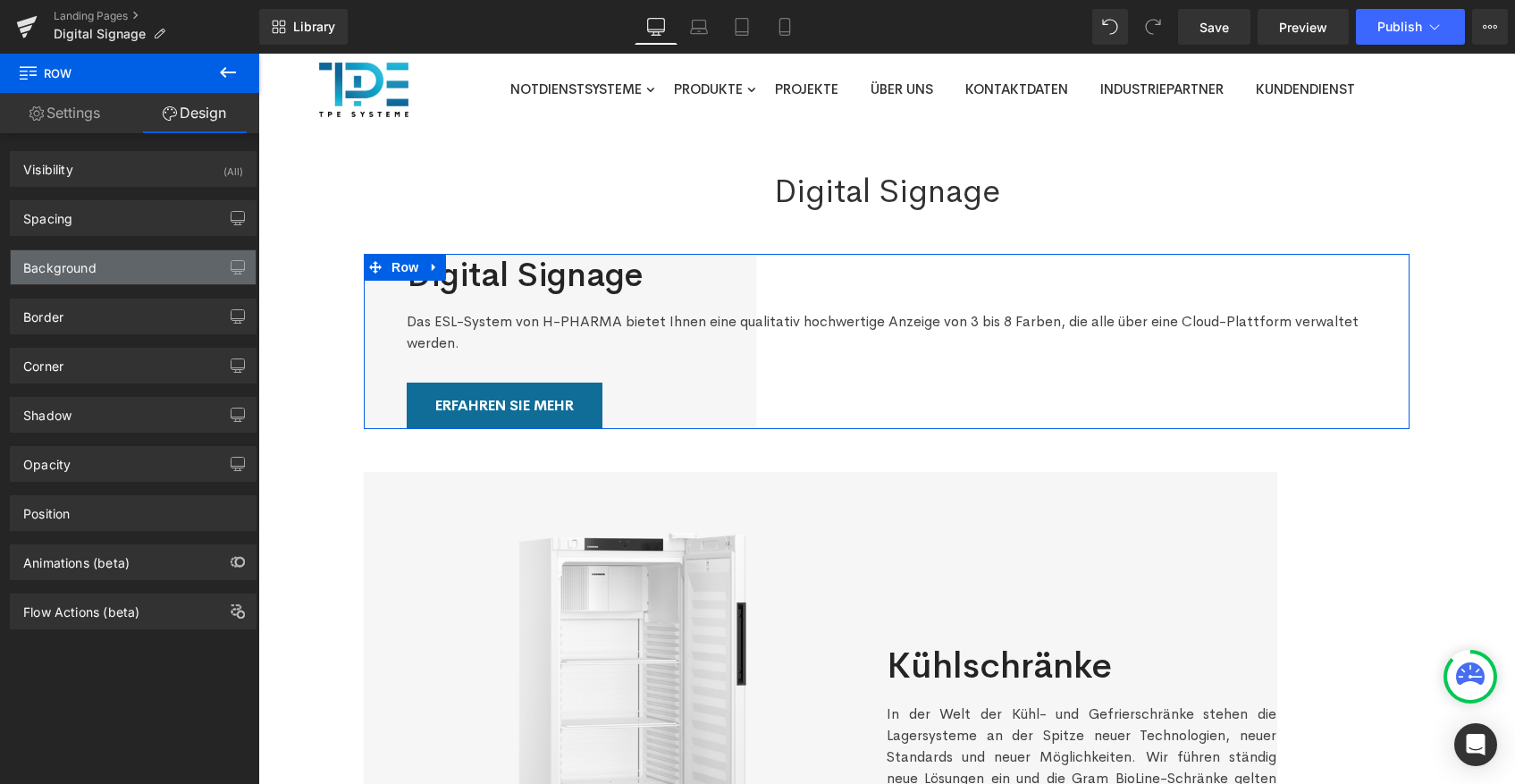
type input "[URL][DOMAIN_NAME]"
click at [95, 282] on div "Background" at bounding box center [133, 268] width 245 height 34
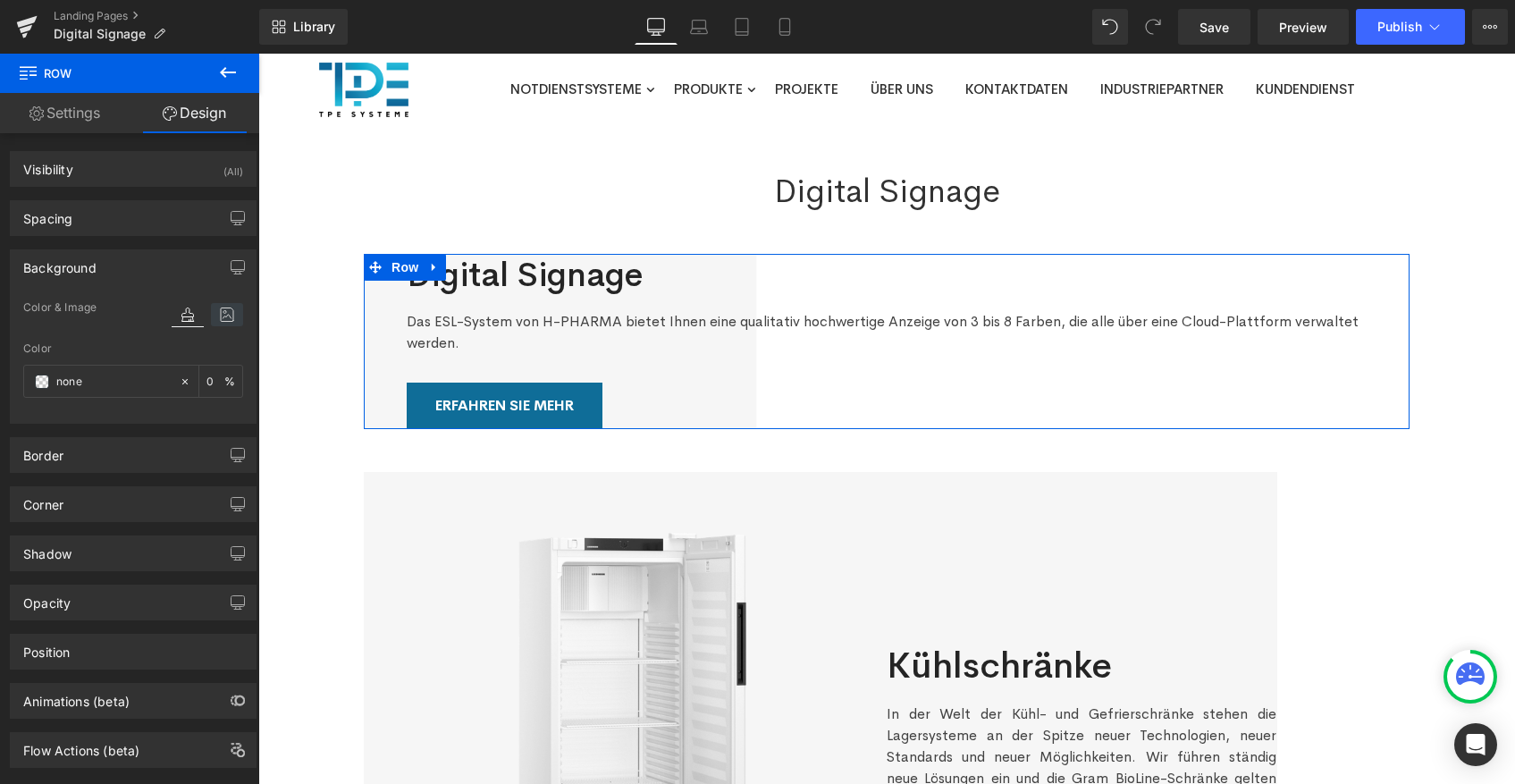
click at [211, 321] on icon at bounding box center [227, 315] width 32 height 23
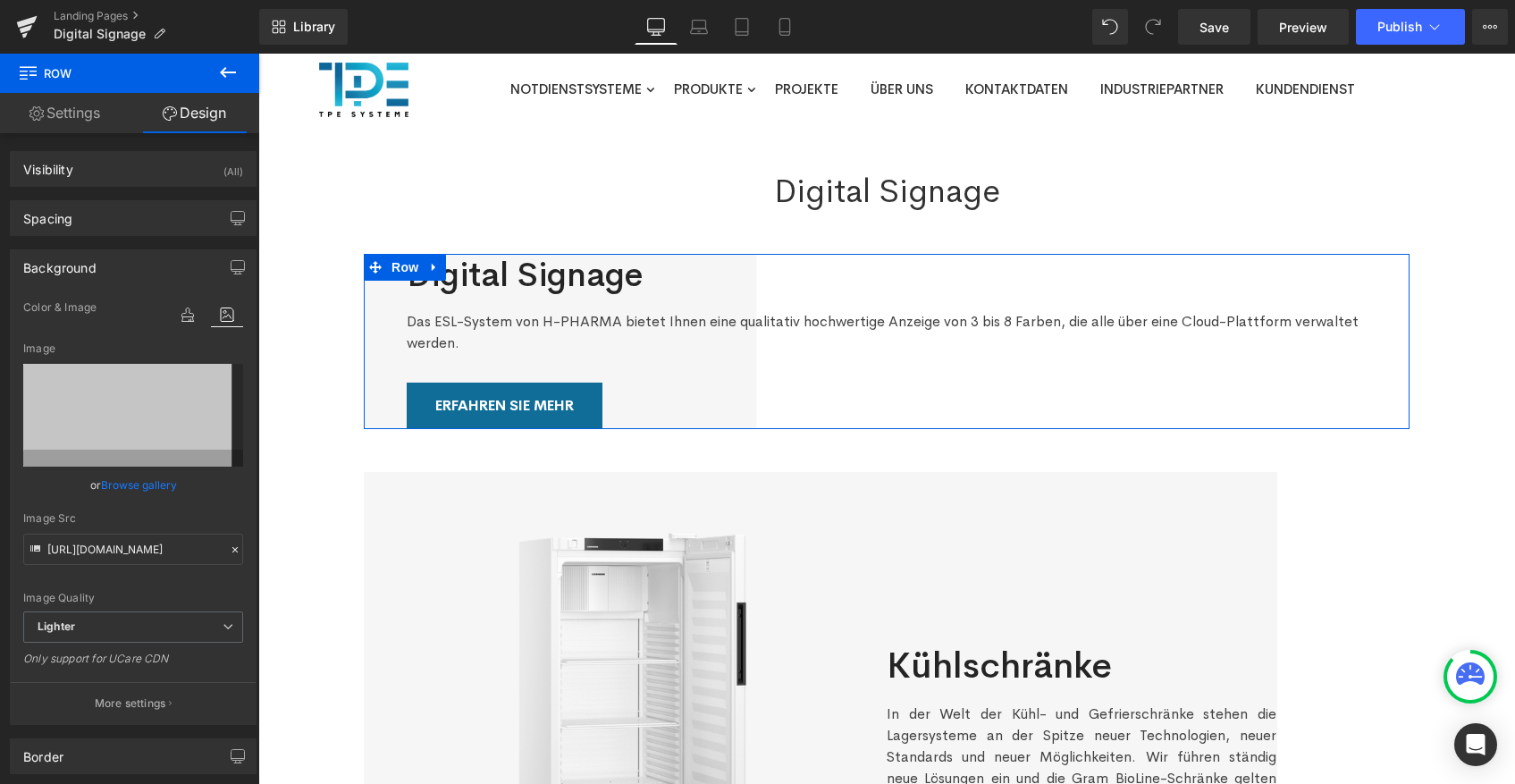
click at [229, 552] on icon at bounding box center [235, 550] width 13 height 13
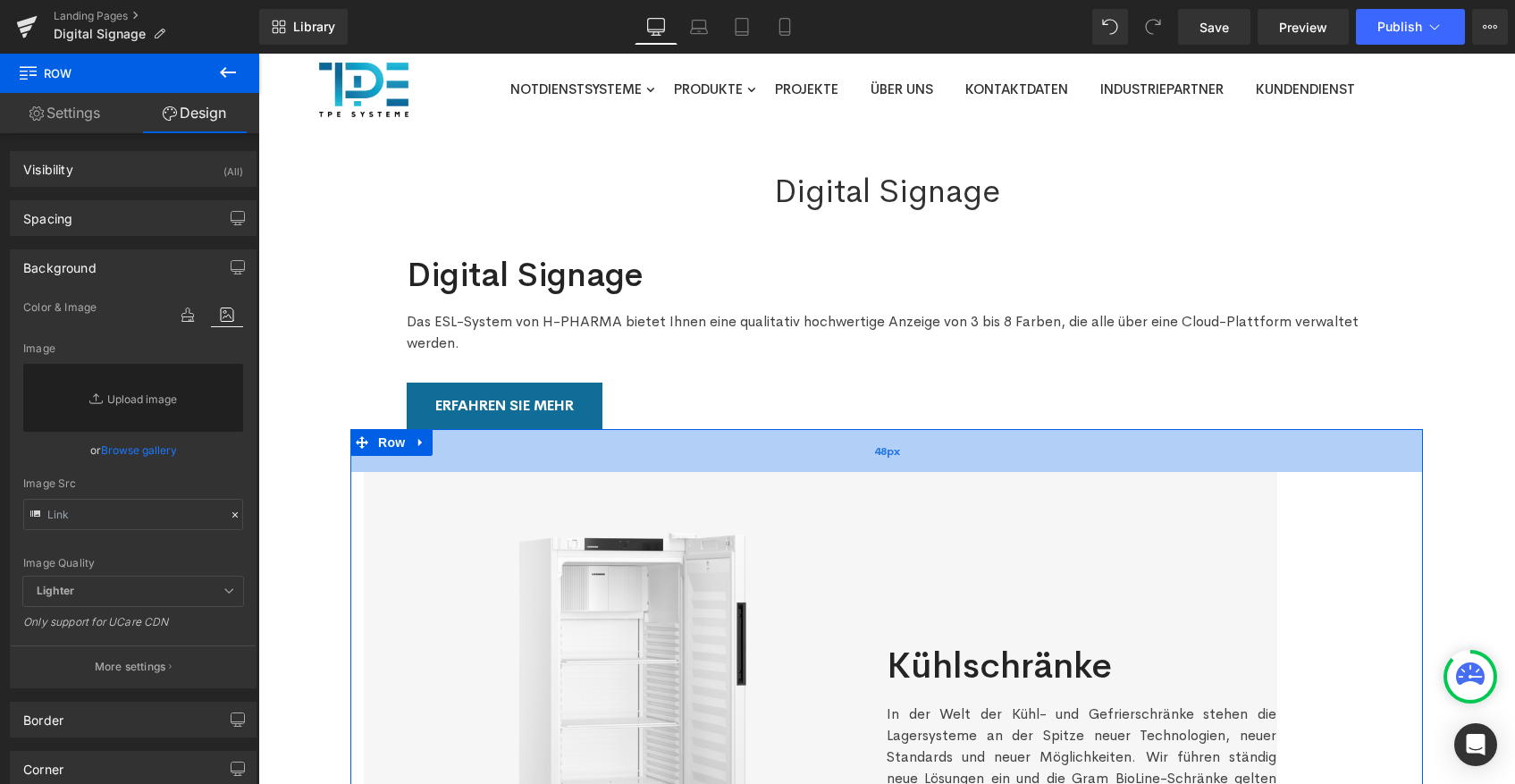
scroll to position [26, 0]
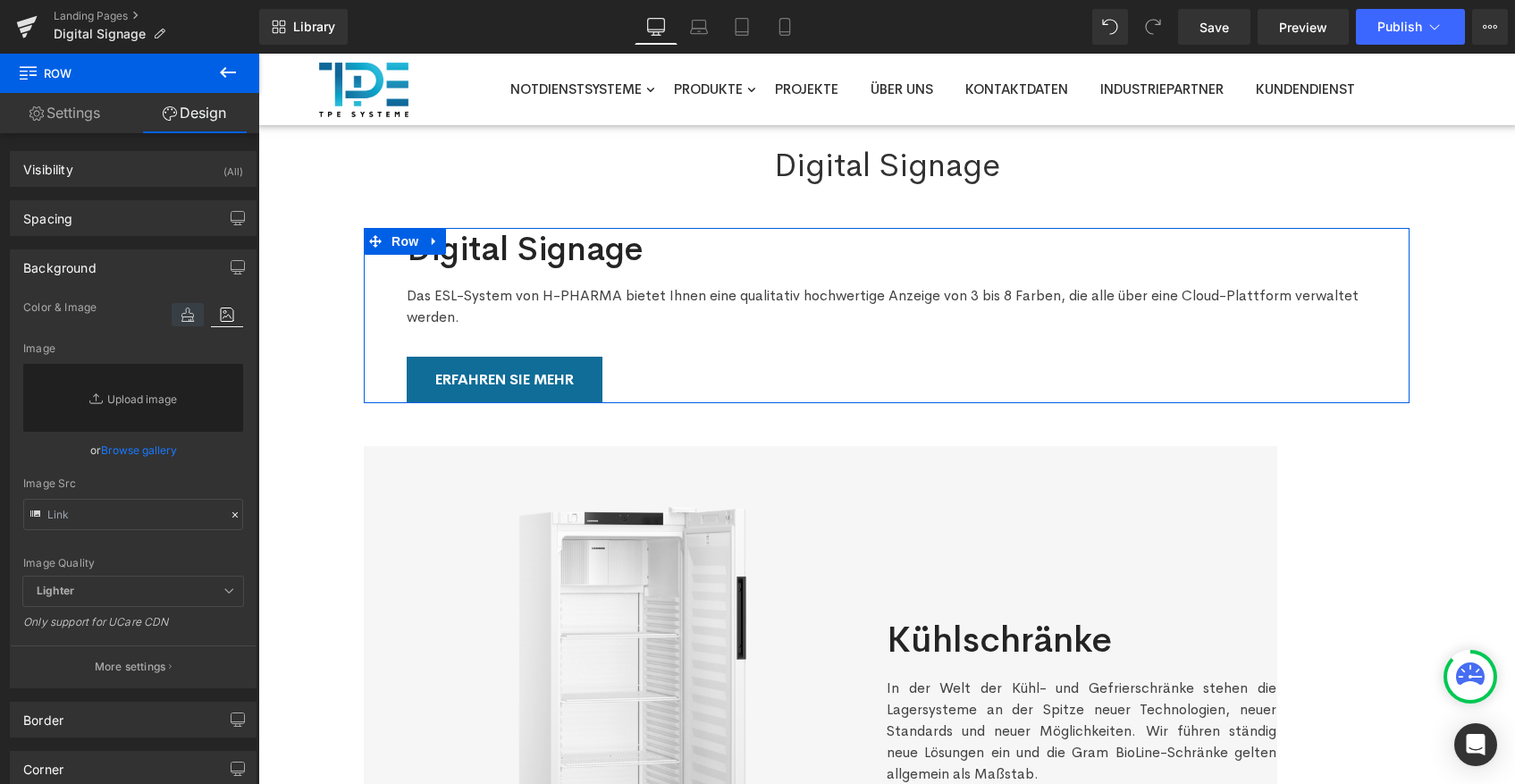
click at [184, 316] on icon at bounding box center [187, 315] width 32 height 23
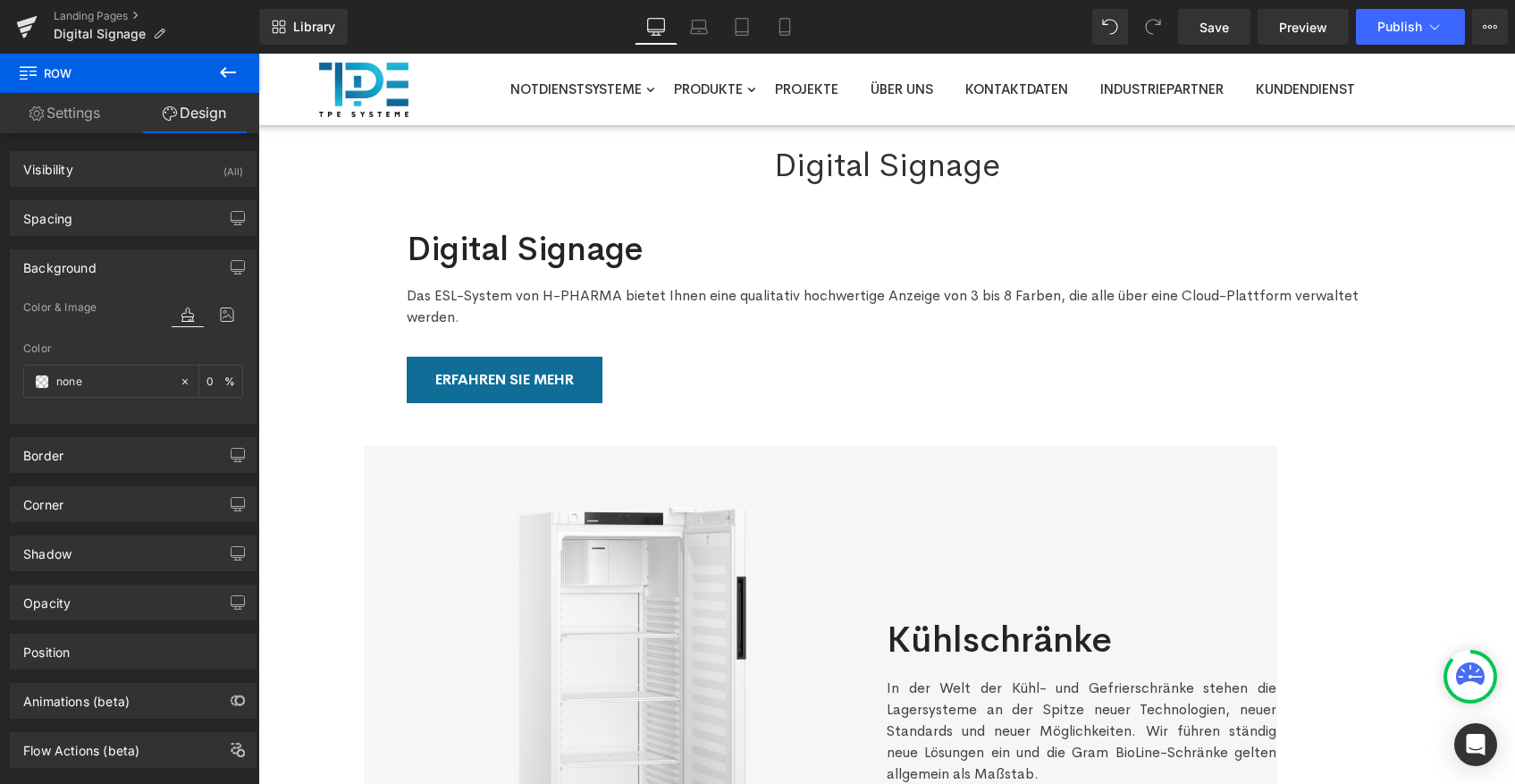
scroll to position [0, 0]
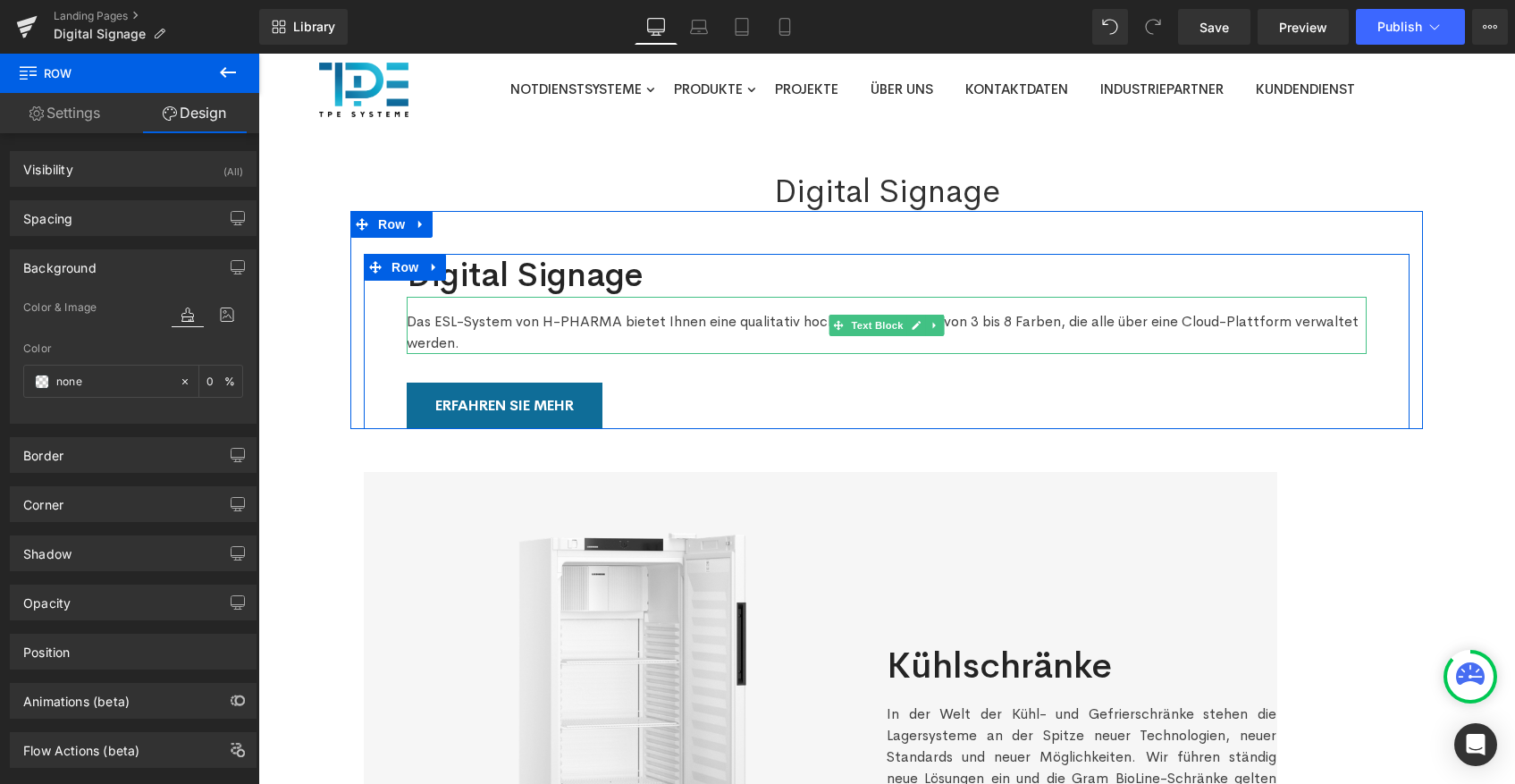
click at [493, 324] on div "Das ESL-System von H-PHARMA bietet Ihnen eine qualitativ hochwertige Anzeige vo…" at bounding box center [886, 324] width 960 height 57
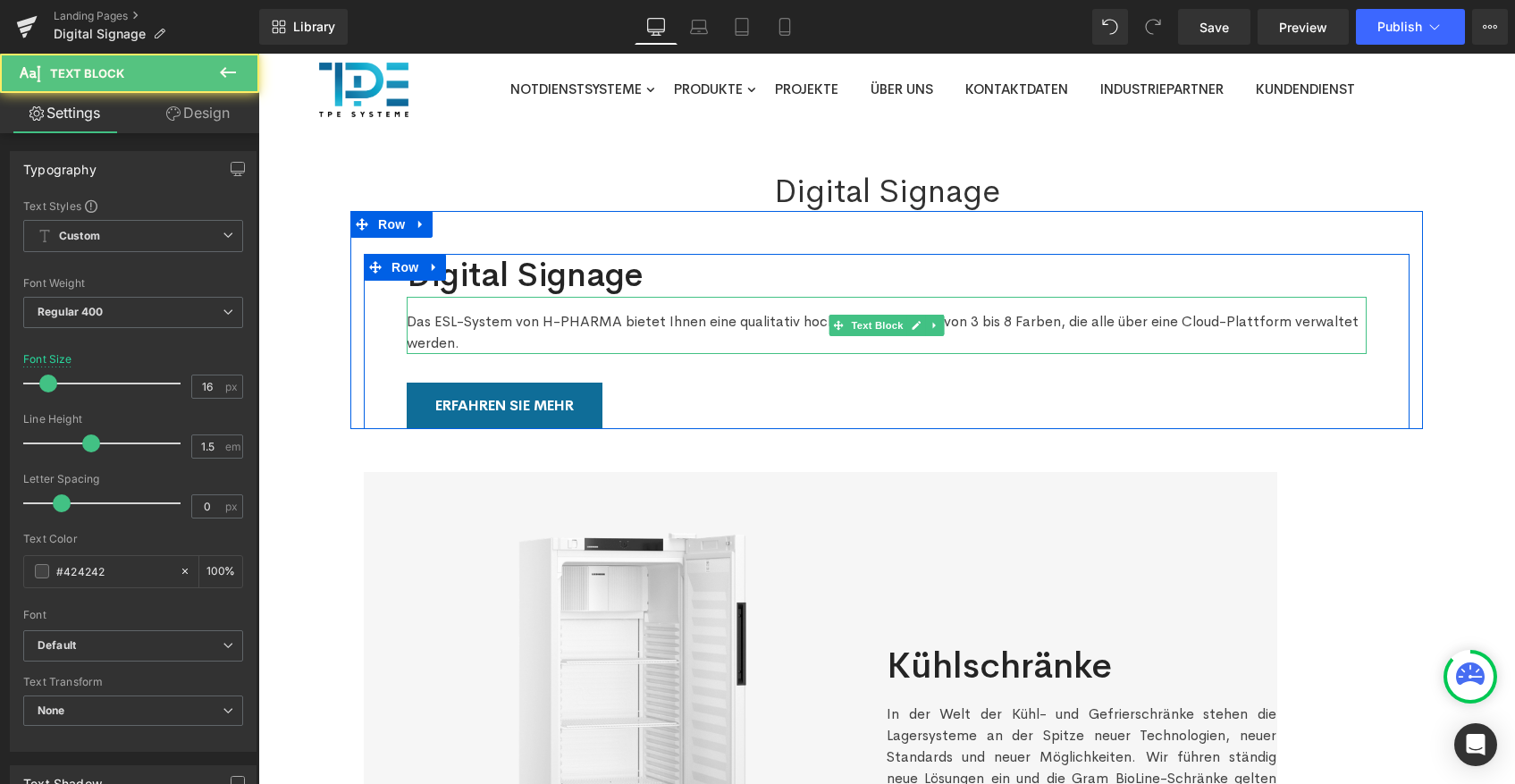
click at [445, 324] on div "Das ESL-System von H-PHARMA bietet Ihnen eine qualitativ hochwertige Anzeige vo…" at bounding box center [886, 324] width 960 height 57
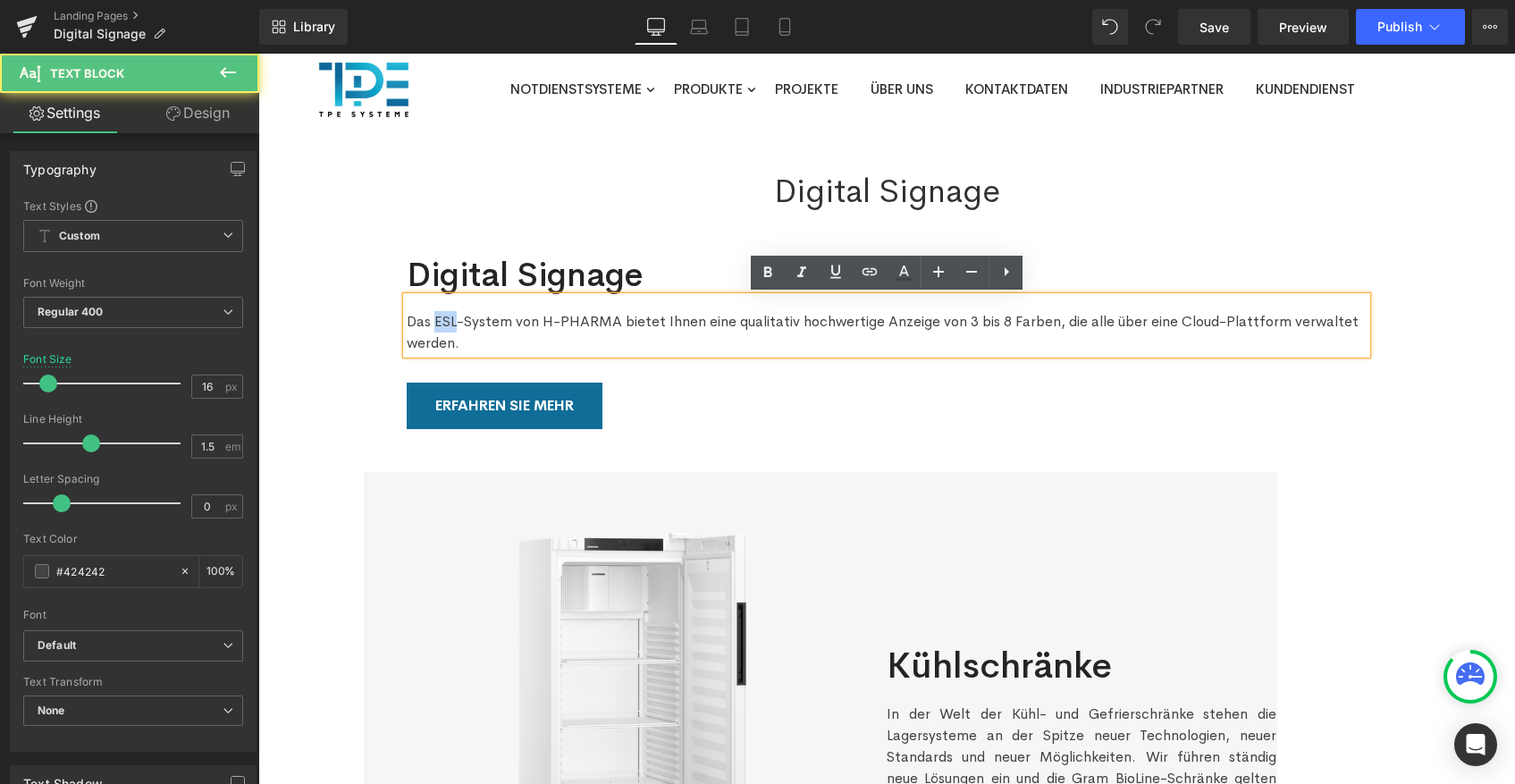
click at [445, 324] on div "Das ESL-System von H-PHARMA bietet Ihnen eine qualitativ hochwertige Anzeige vo…" at bounding box center [886, 324] width 960 height 57
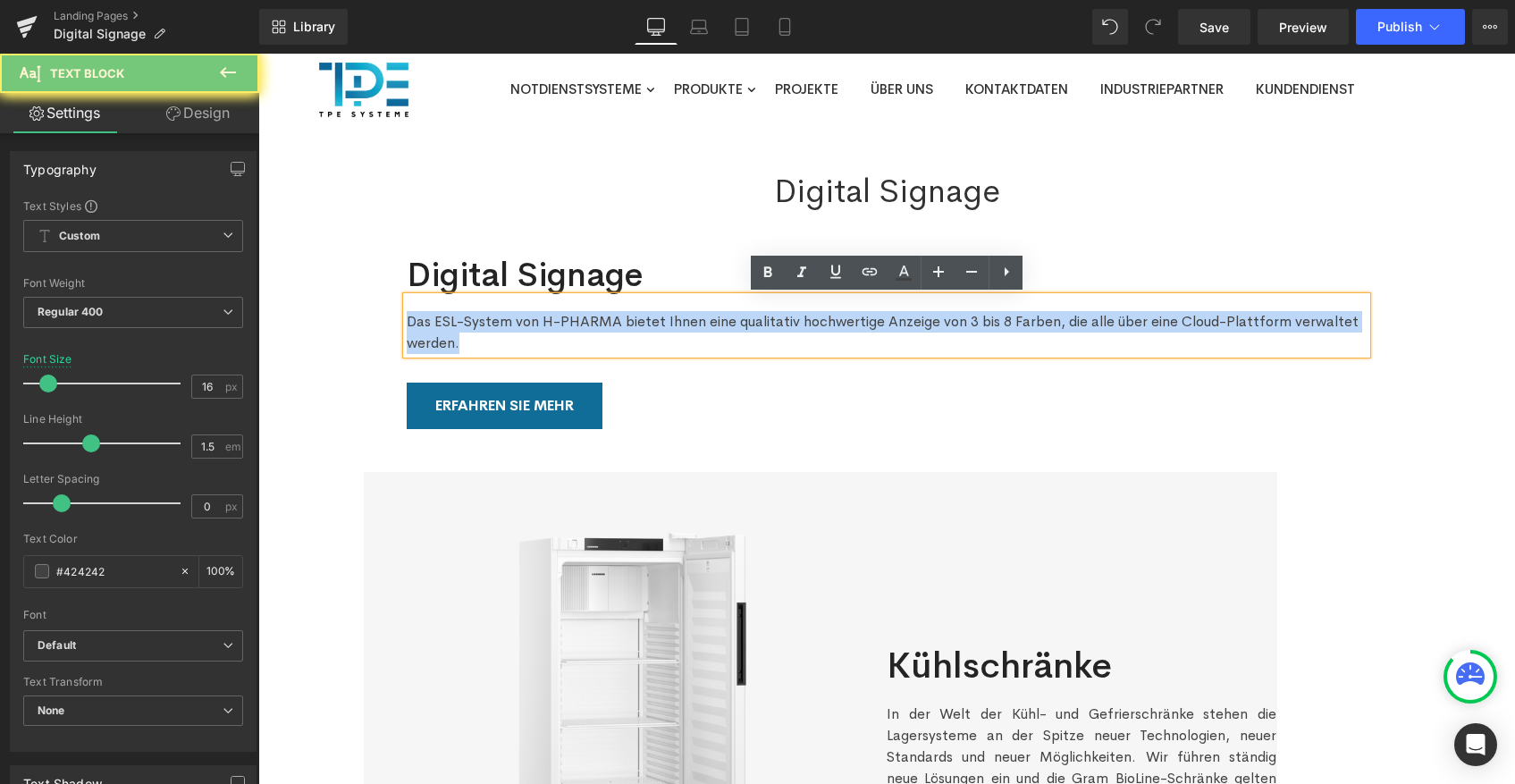
click at [445, 324] on div "Das ESL-System von H-PHARMA bietet Ihnen eine qualitativ hochwertige Anzeige vo…" at bounding box center [886, 324] width 960 height 57
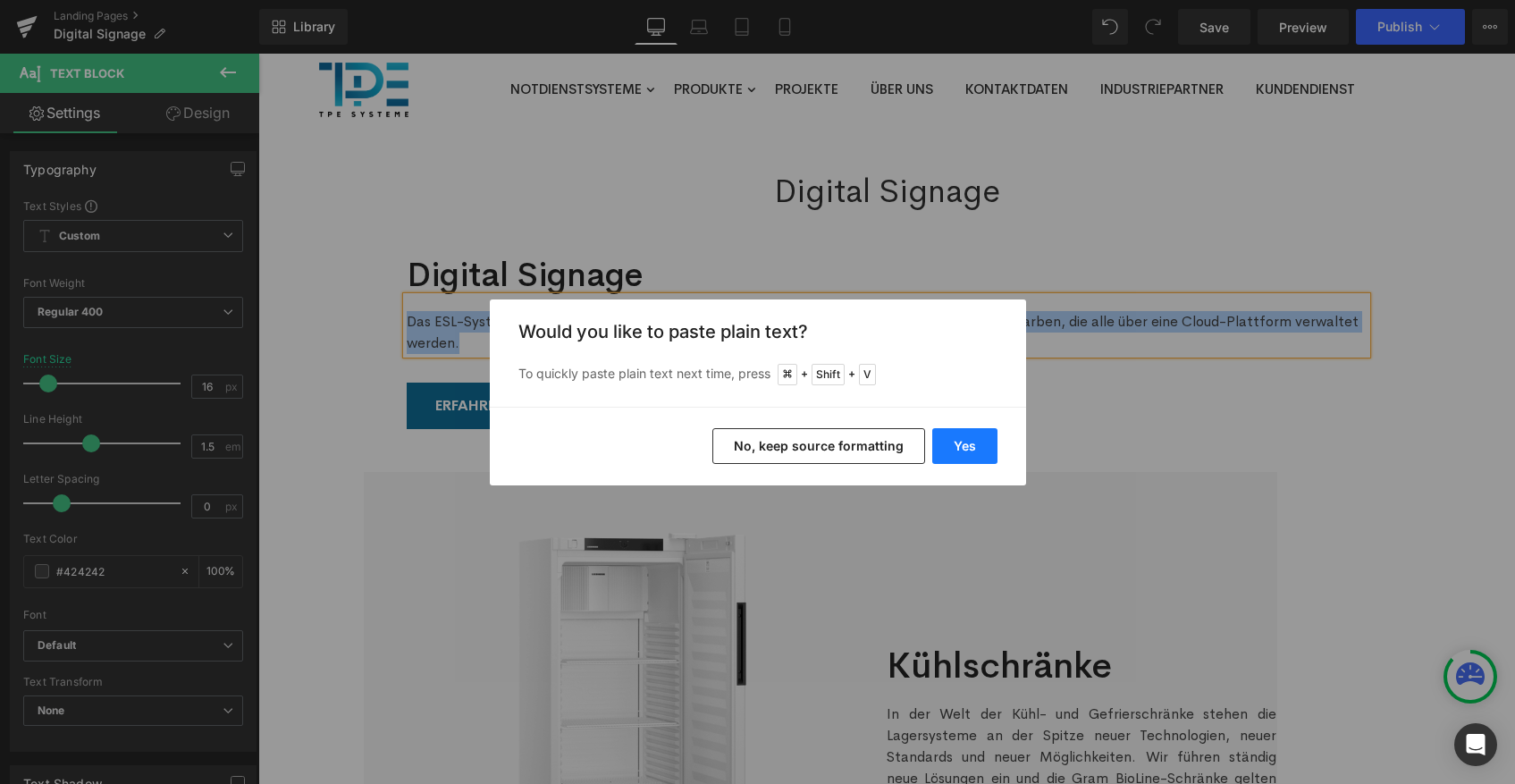
click at [962, 443] on button "Yes" at bounding box center [964, 446] width 65 height 36
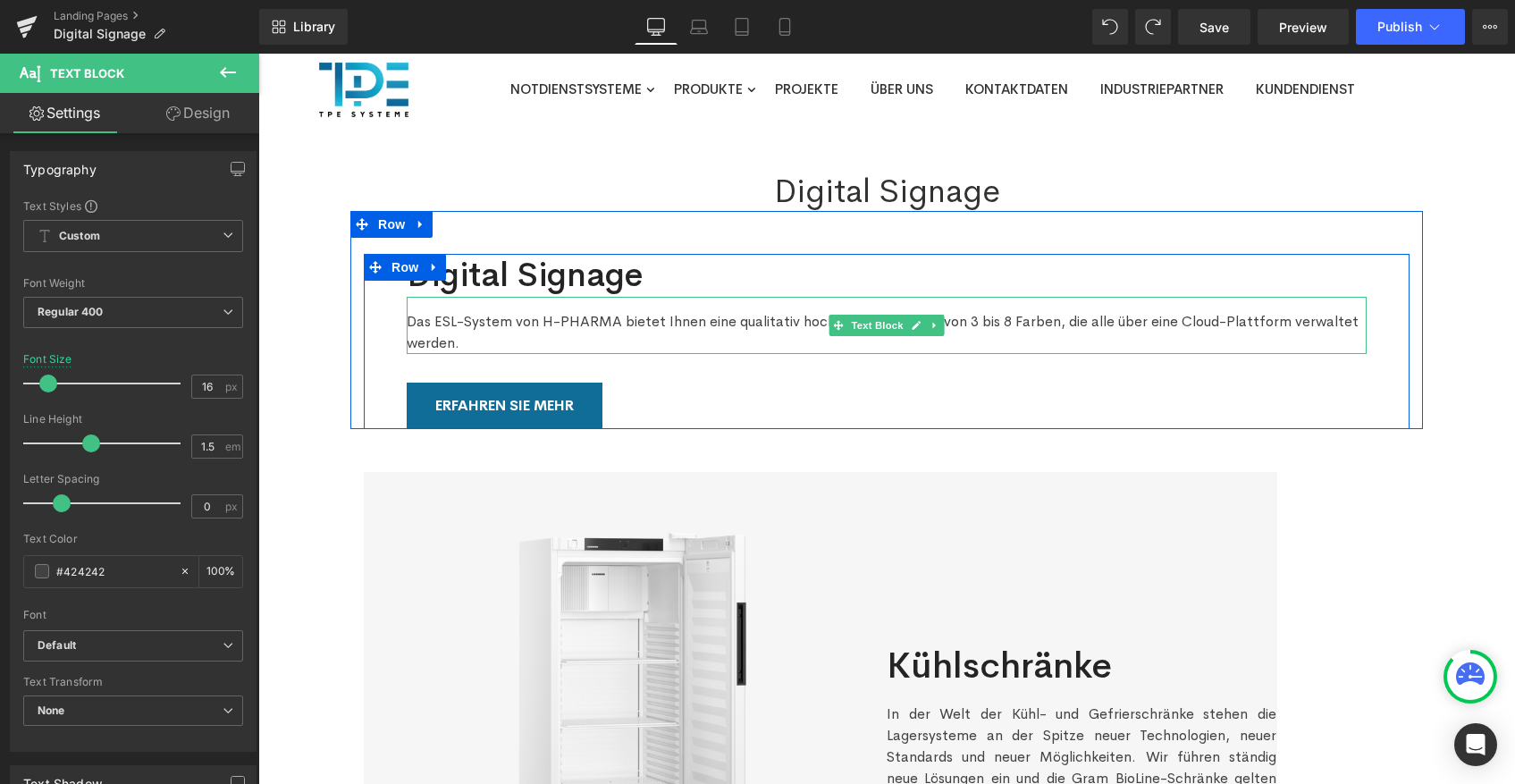
click at [543, 310] on div "Das ESL-System von H-PHARMA bietet Ihnen eine qualitativ hochwertige Anzeige vo…" at bounding box center [886, 324] width 960 height 57
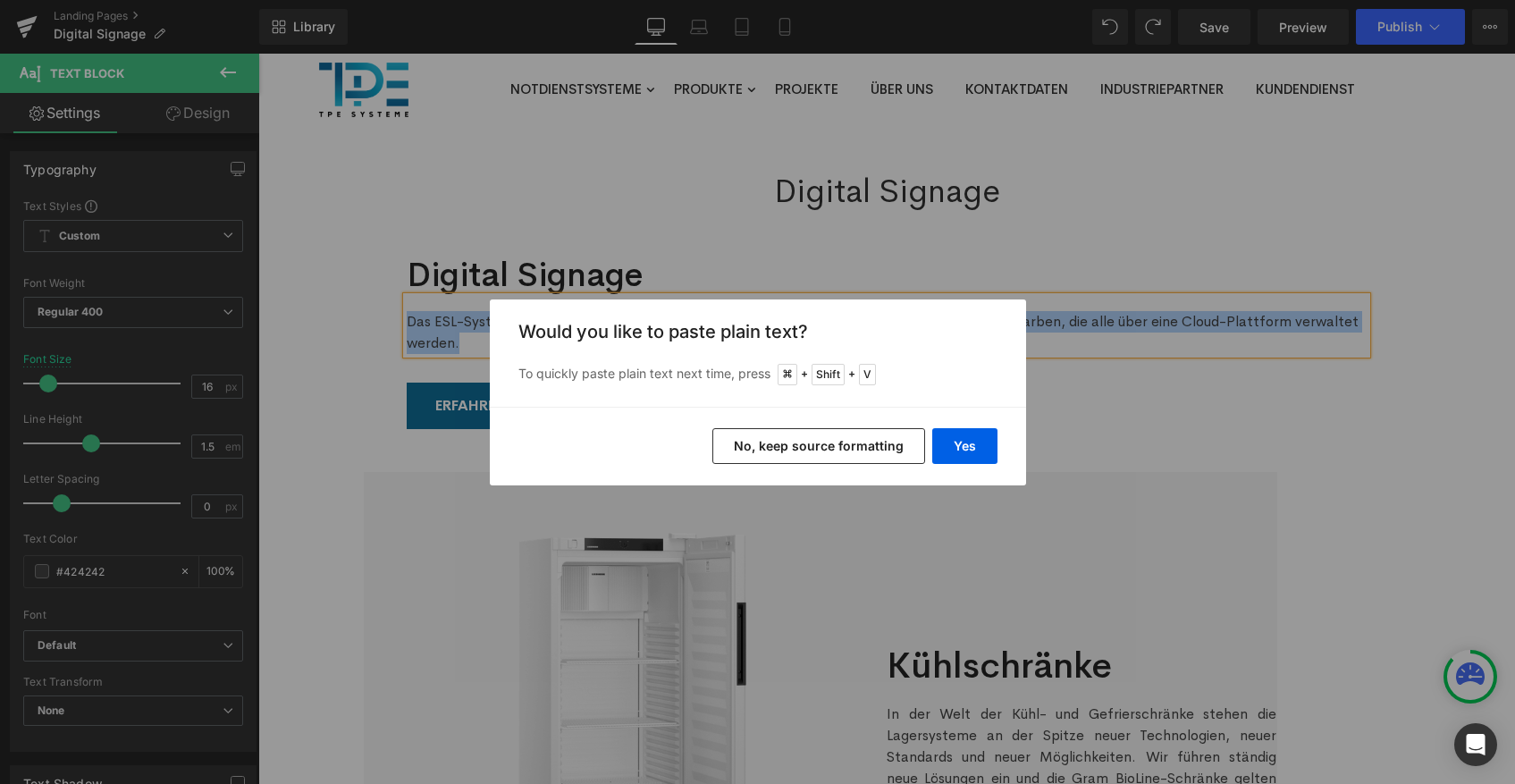
click at [816, 458] on button "No, keep source formatting" at bounding box center [818, 446] width 213 height 36
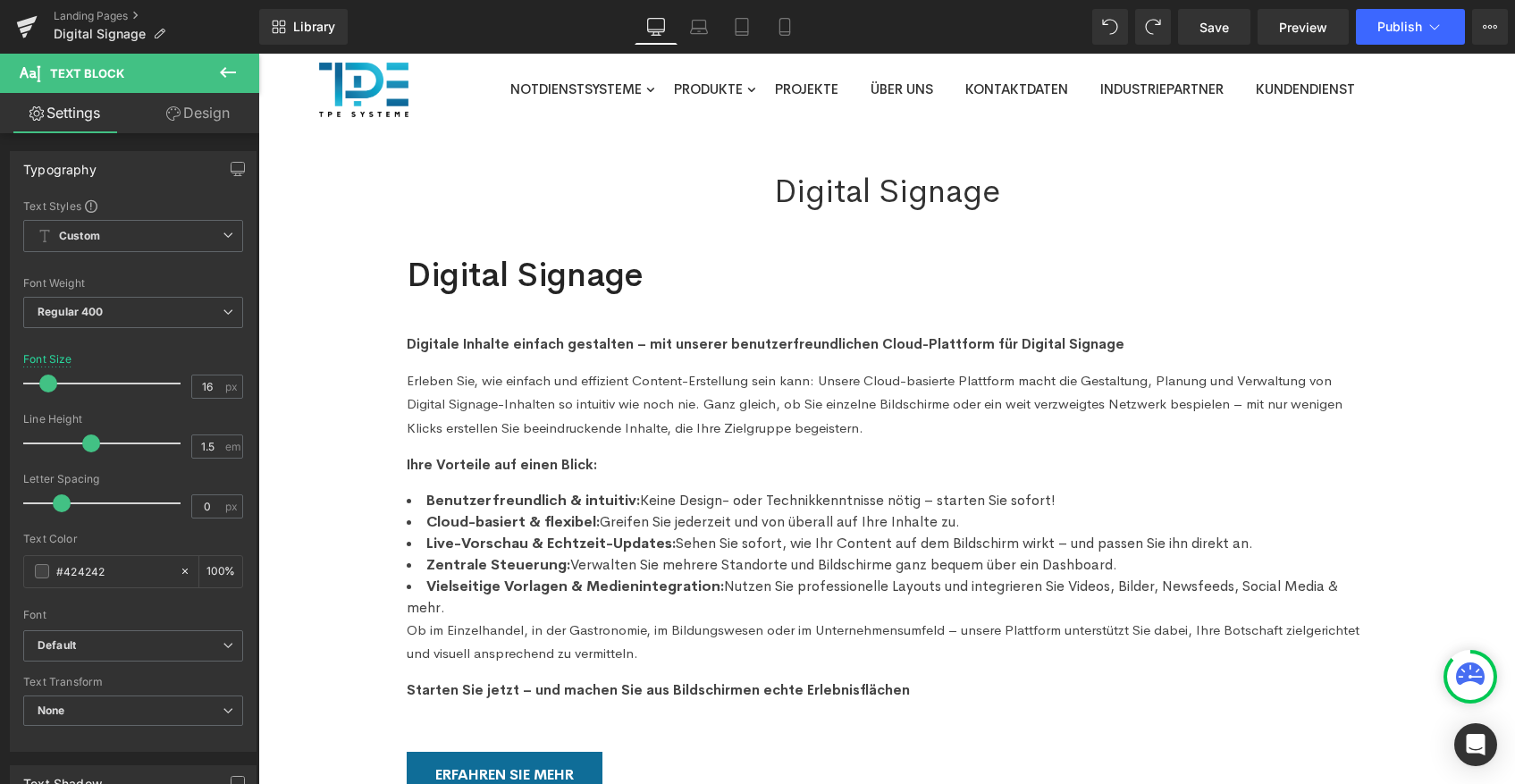
click at [1488, 150] on header "Notdienstsysteme Notdienst Einbau Systeme Notdienst Aufstell- und Hänge-Systeme…" at bounding box center [887, 114] width 1256 height 119
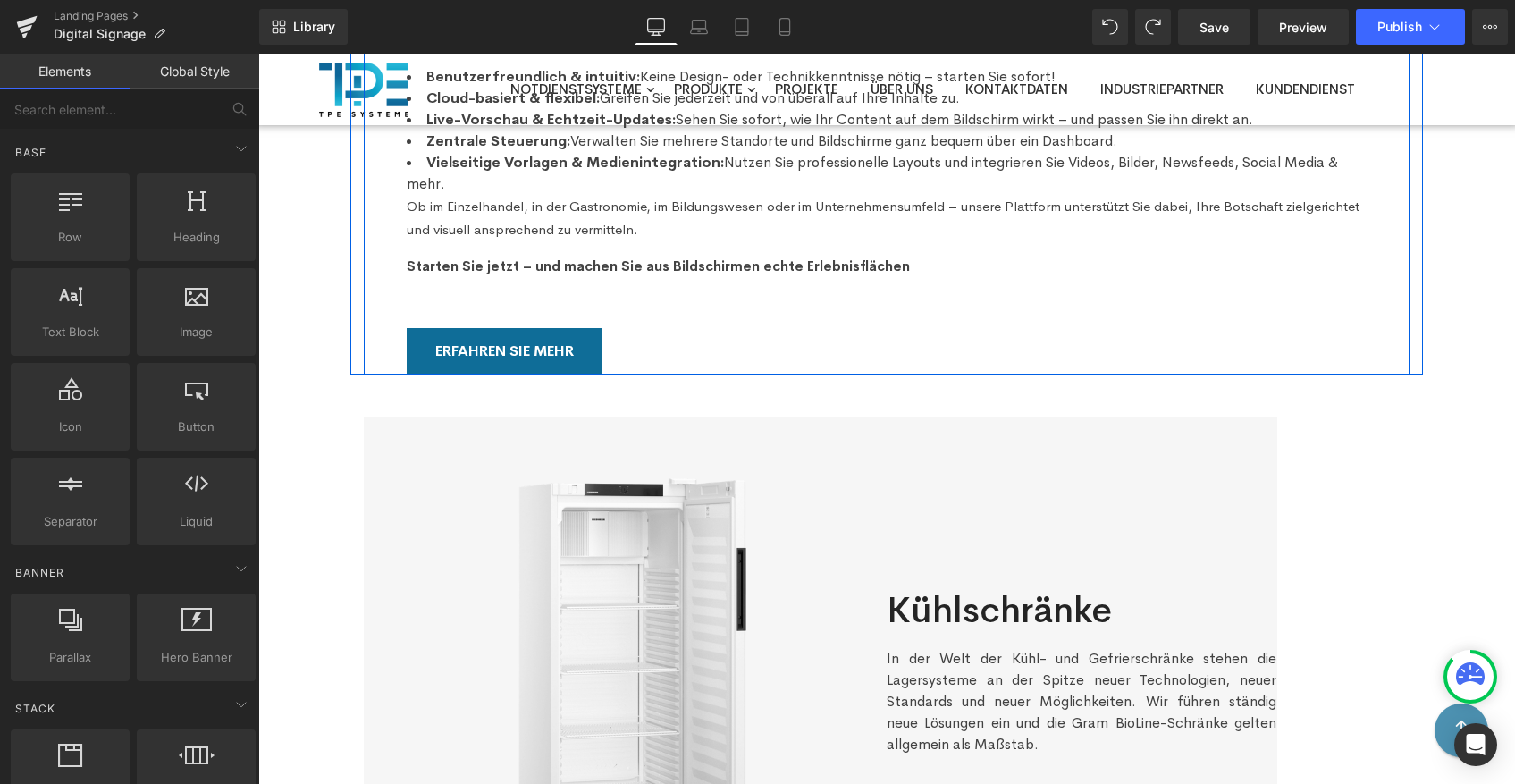
scroll to position [426, 0]
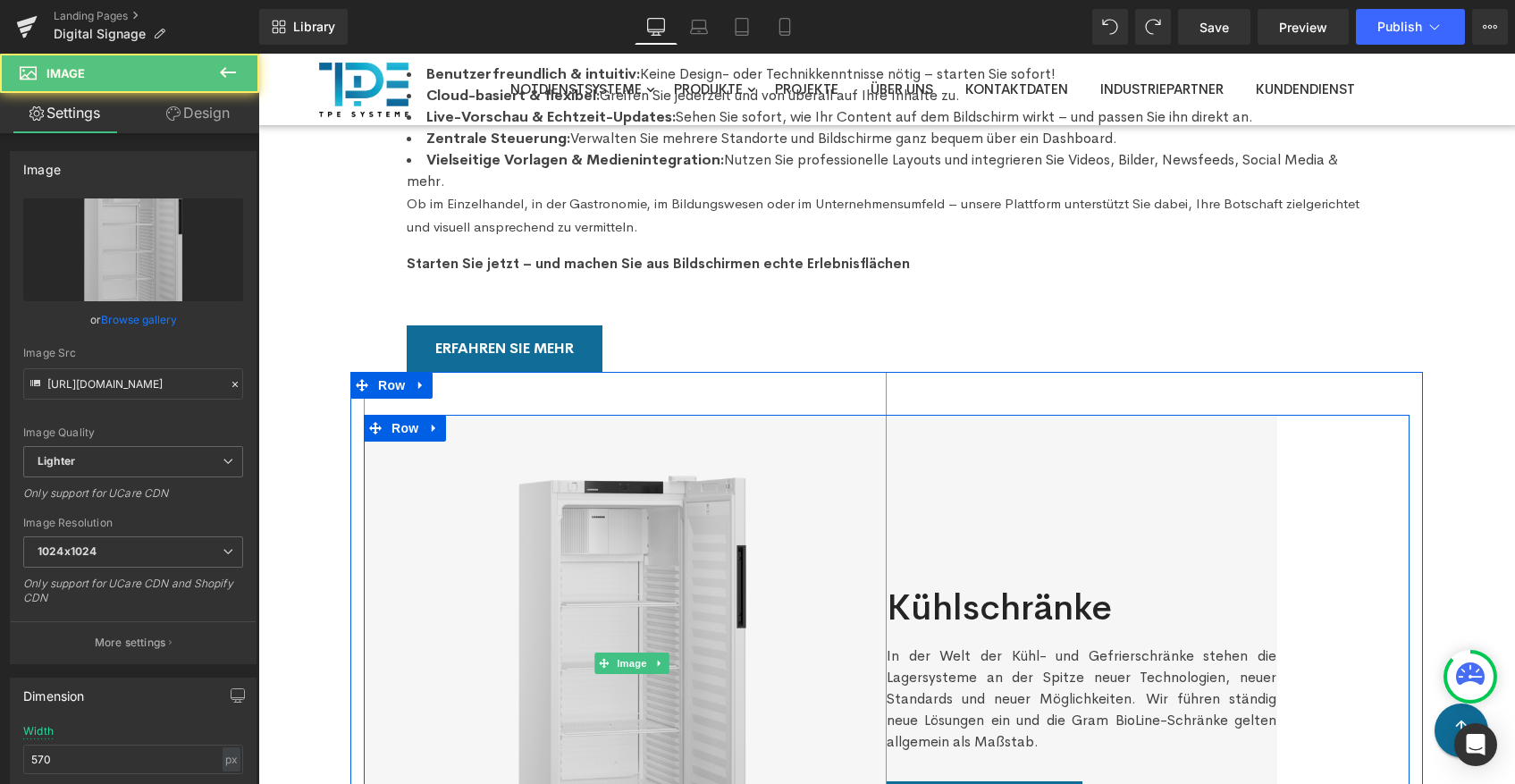
click at [424, 481] on img at bounding box center [631, 664] width 509 height 584
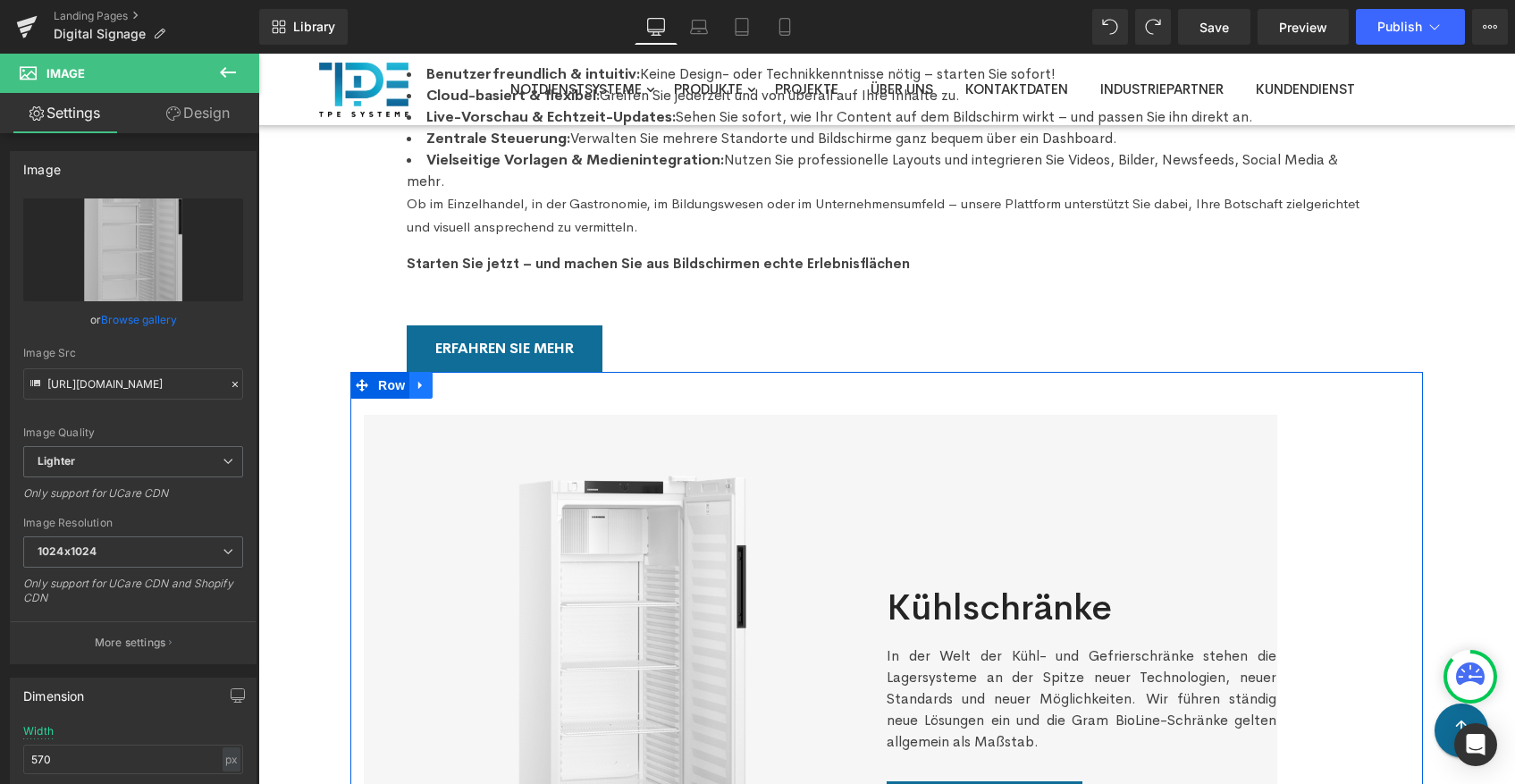
click at [415, 378] on icon at bounding box center [421, 385] width 13 height 14
click at [470, 378] on icon at bounding box center [468, 385] width 13 height 13
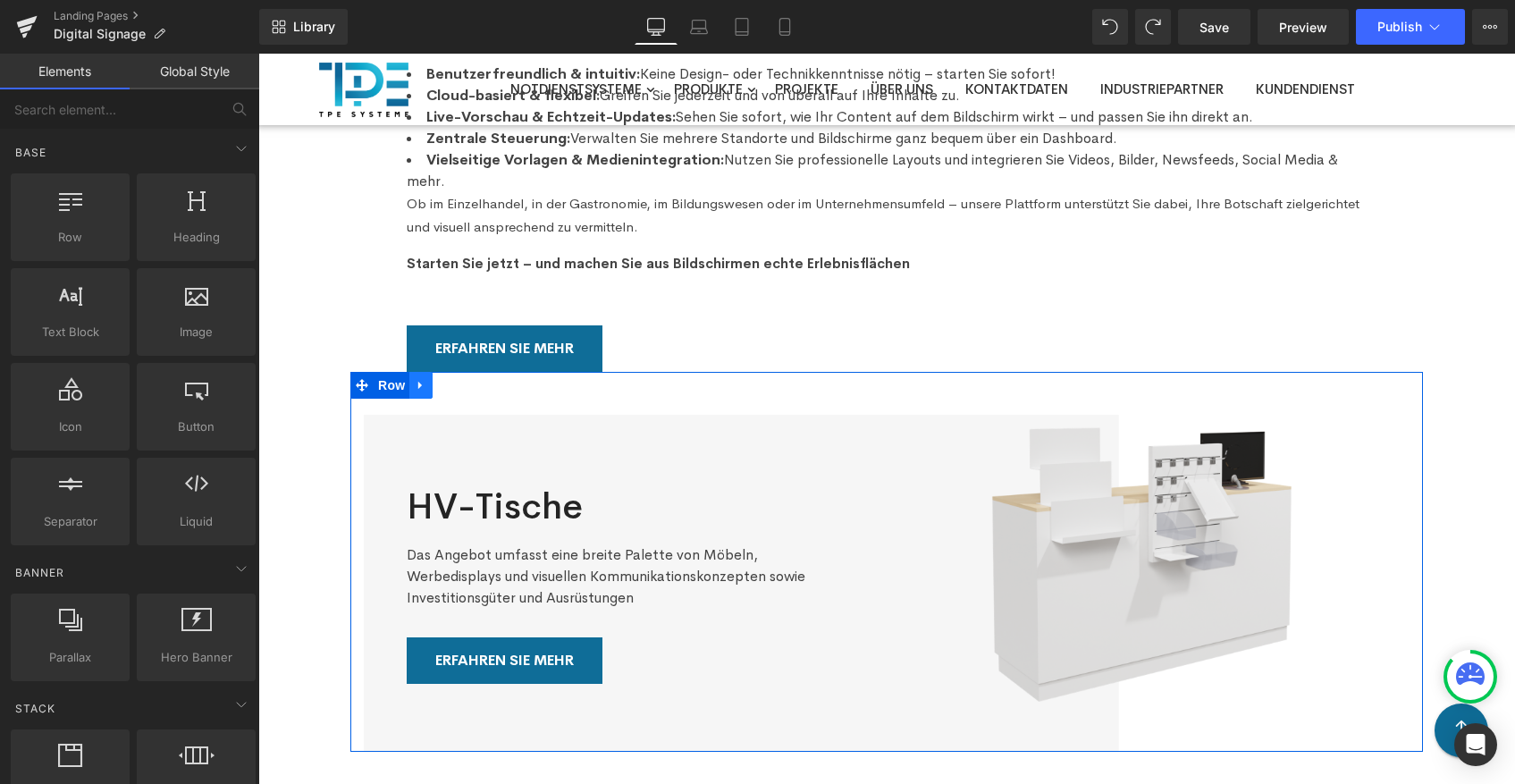
click at [426, 378] on icon at bounding box center [421, 385] width 13 height 14
click at [470, 378] on icon at bounding box center [468, 385] width 13 height 13
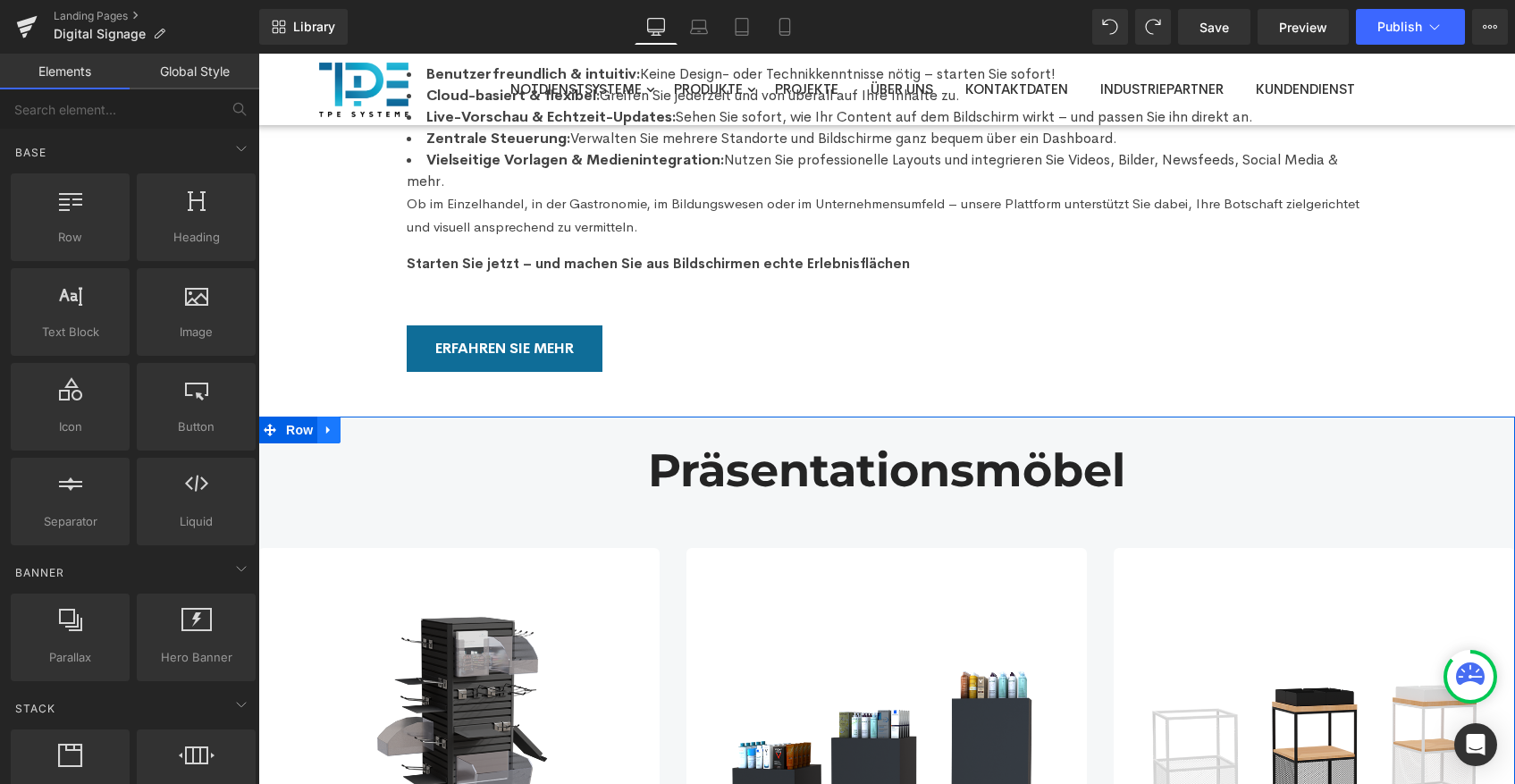
click at [333, 424] on icon at bounding box center [329, 430] width 13 height 14
click at [371, 424] on icon at bounding box center [376, 430] width 13 height 13
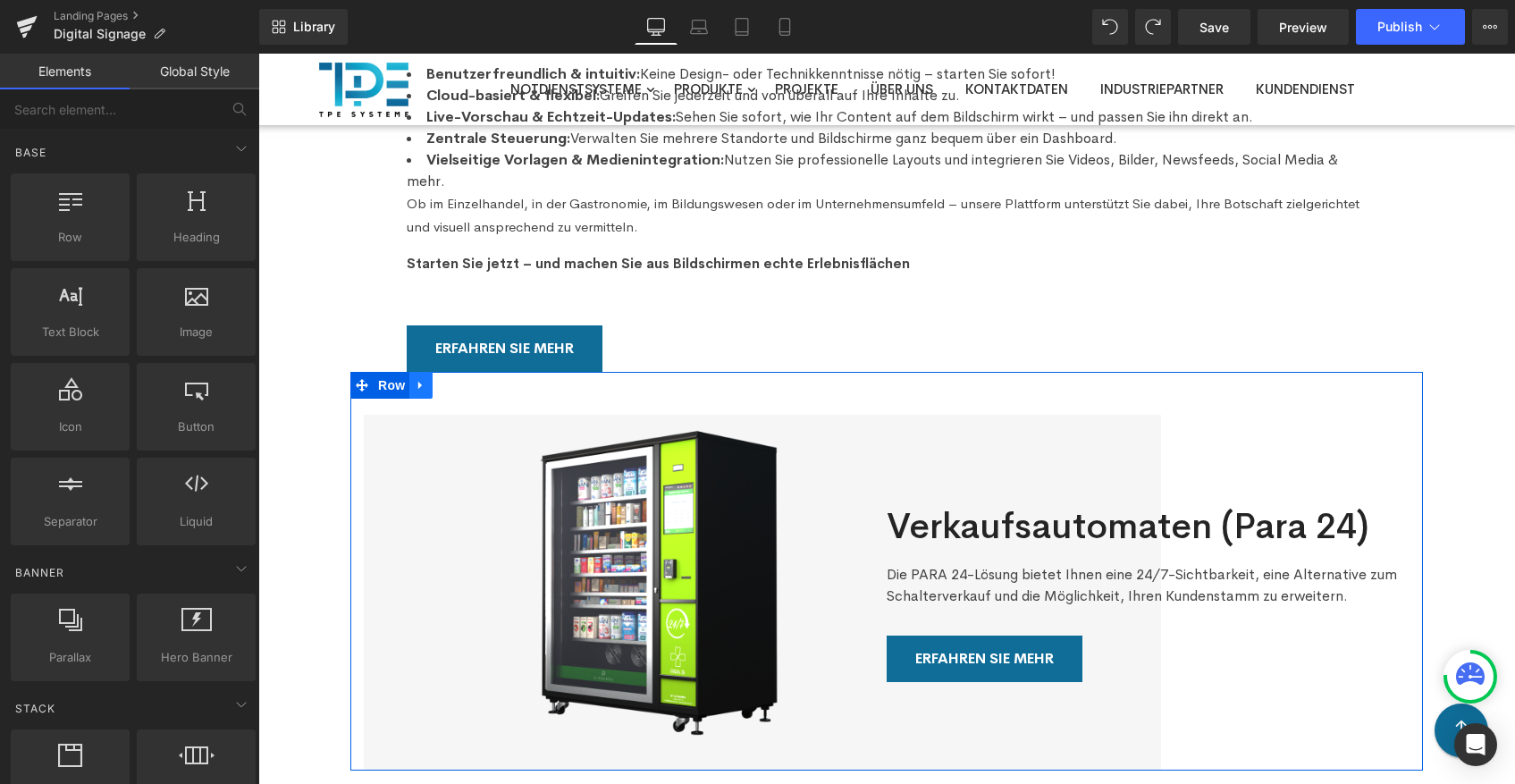
click at [424, 378] on icon at bounding box center [421, 385] width 13 height 14
click at [477, 372] on link at bounding box center [468, 386] width 23 height 27
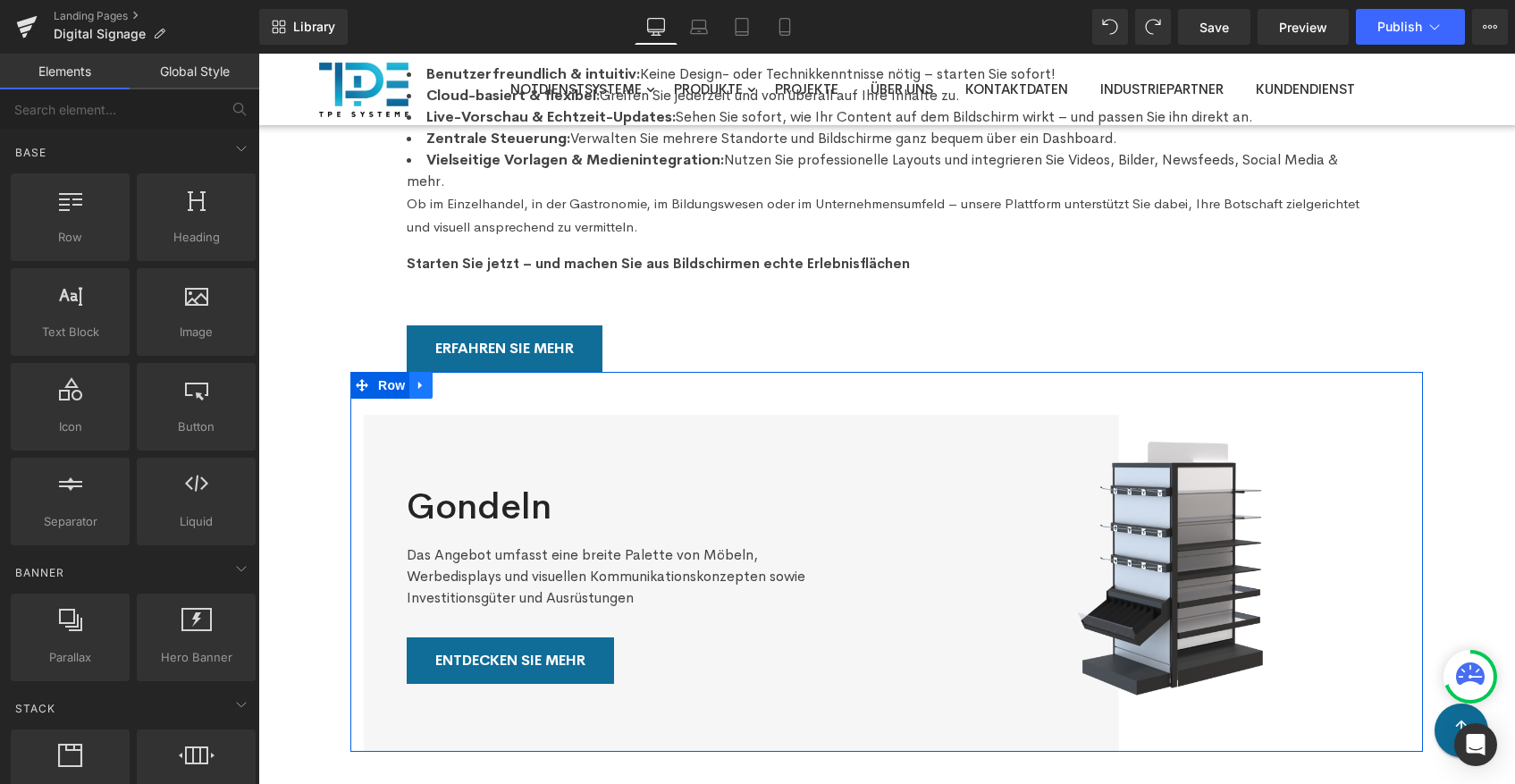
click at [418, 381] on icon at bounding box center [420, 385] width 4 height 8
click at [467, 378] on icon at bounding box center [468, 385] width 13 height 13
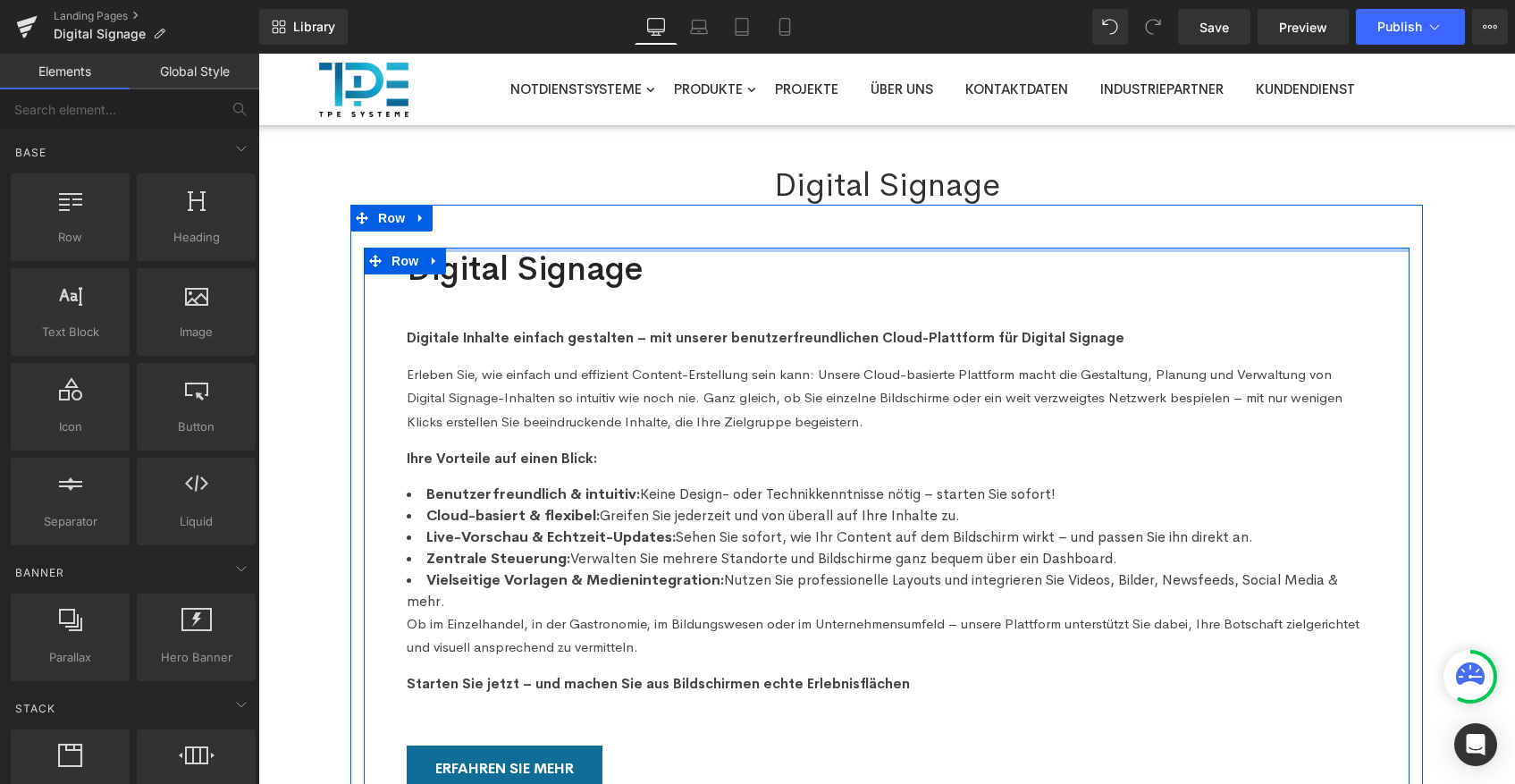
scroll to position [0, 0]
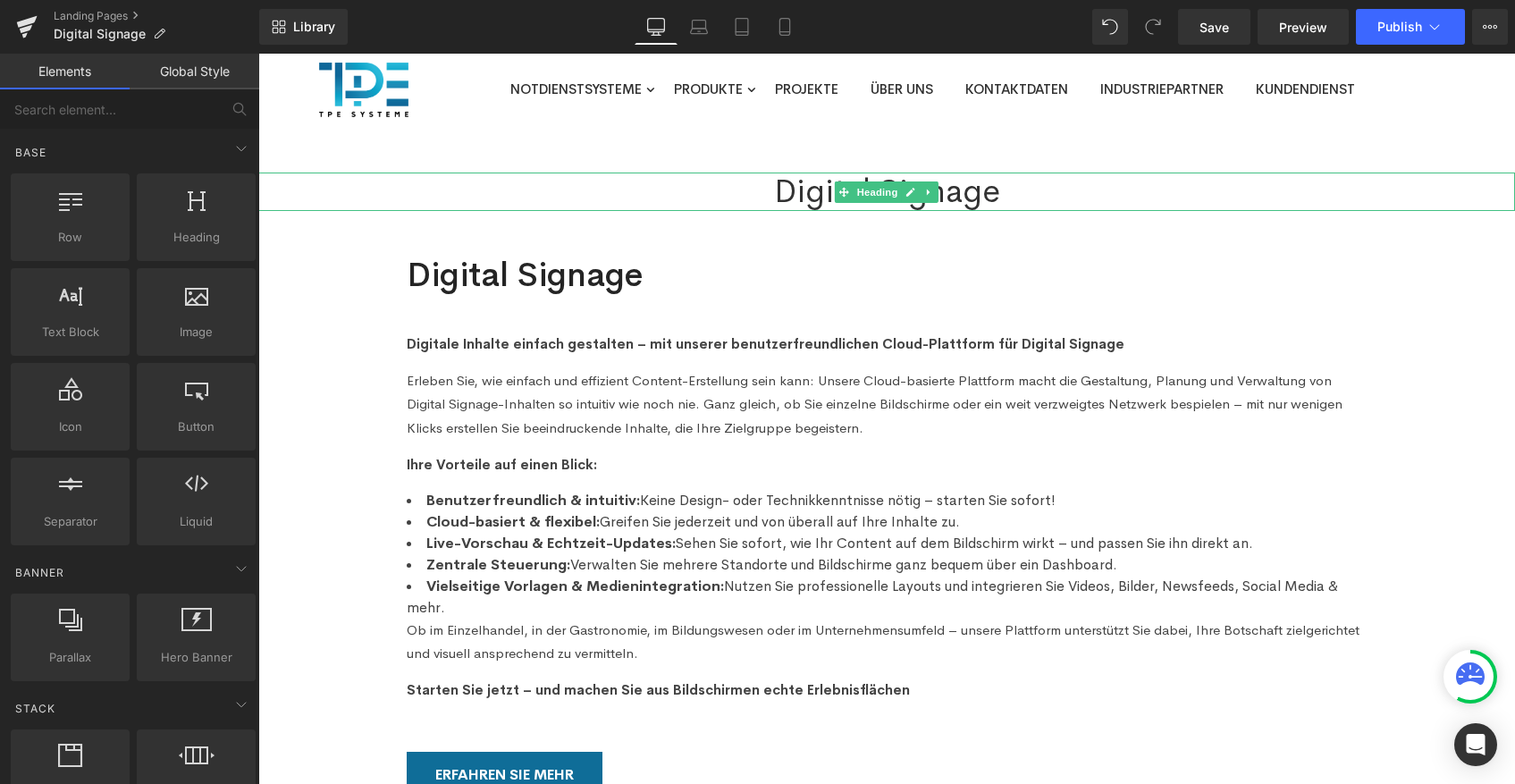
click at [710, 192] on h1 "Digital Signage" at bounding box center [887, 191] width 1256 height 39
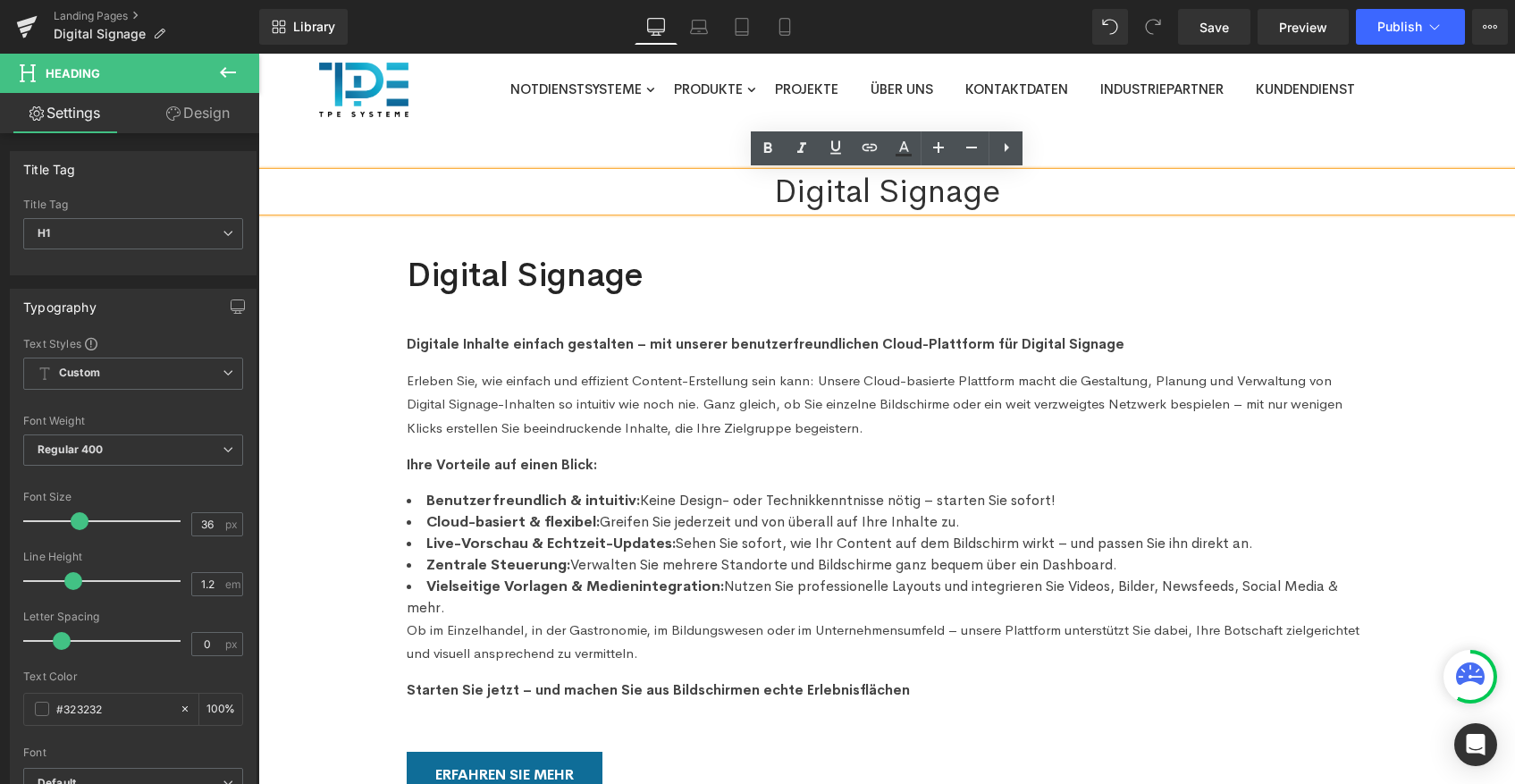
click at [259, 54] on div "48px" at bounding box center [259, 54] width 0 height 0
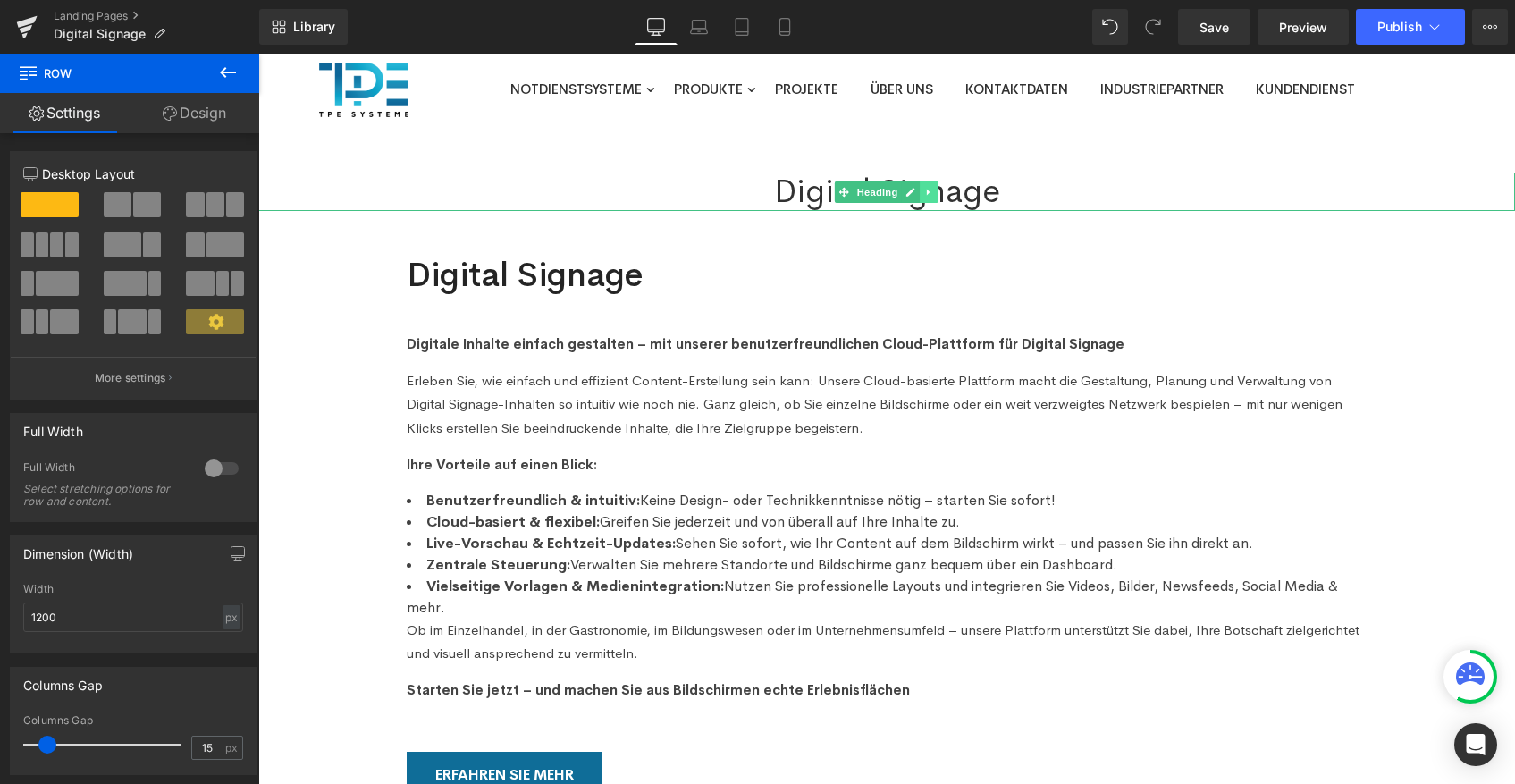
click at [935, 190] on link at bounding box center [928, 192] width 19 height 22
click at [936, 191] on icon at bounding box center [938, 191] width 10 height 10
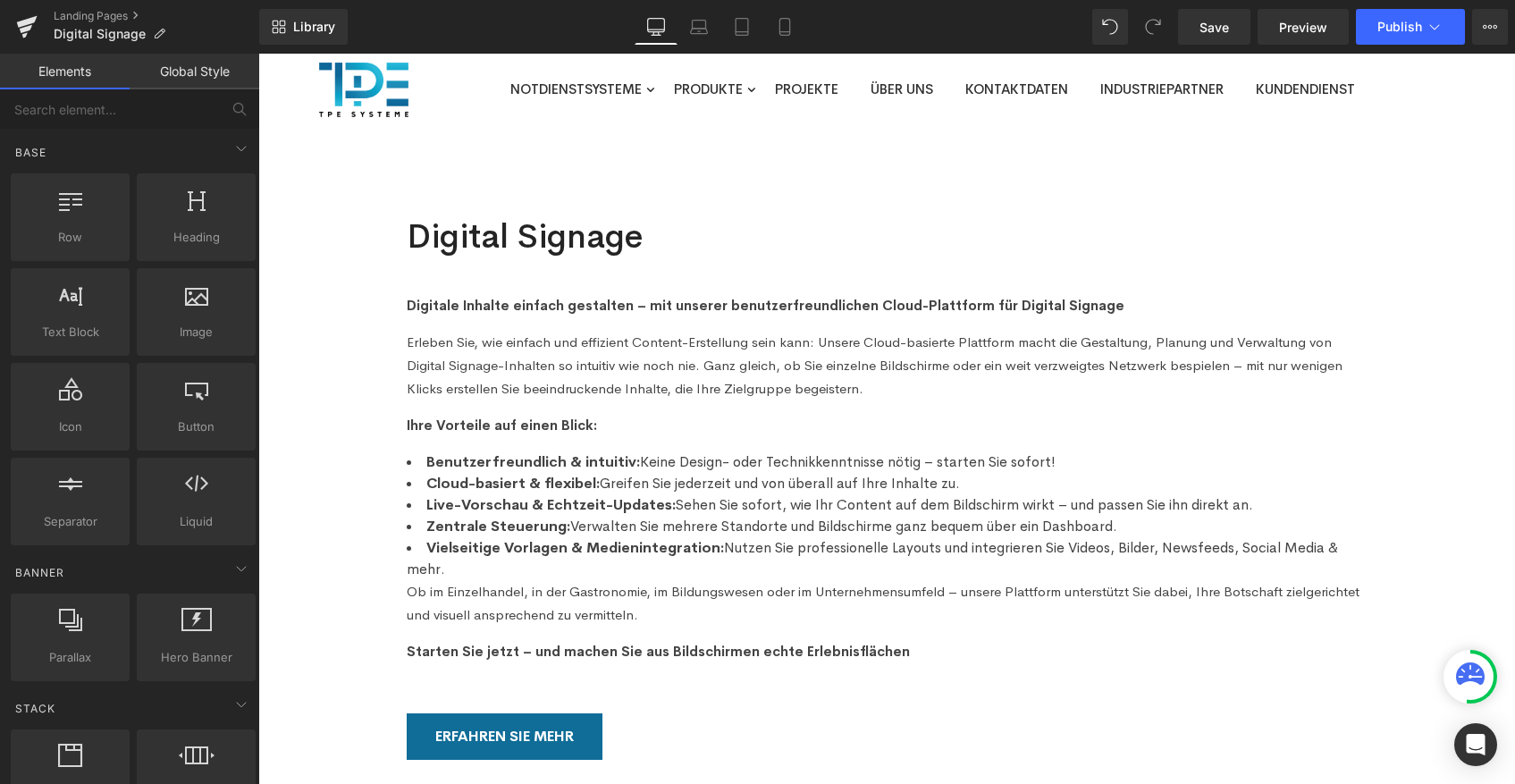
click at [306, 483] on div "Digital Signage Heading Digitale Inhalte einfach gestalten – mit unserer benutz…" at bounding box center [887, 583] width 1256 height 823
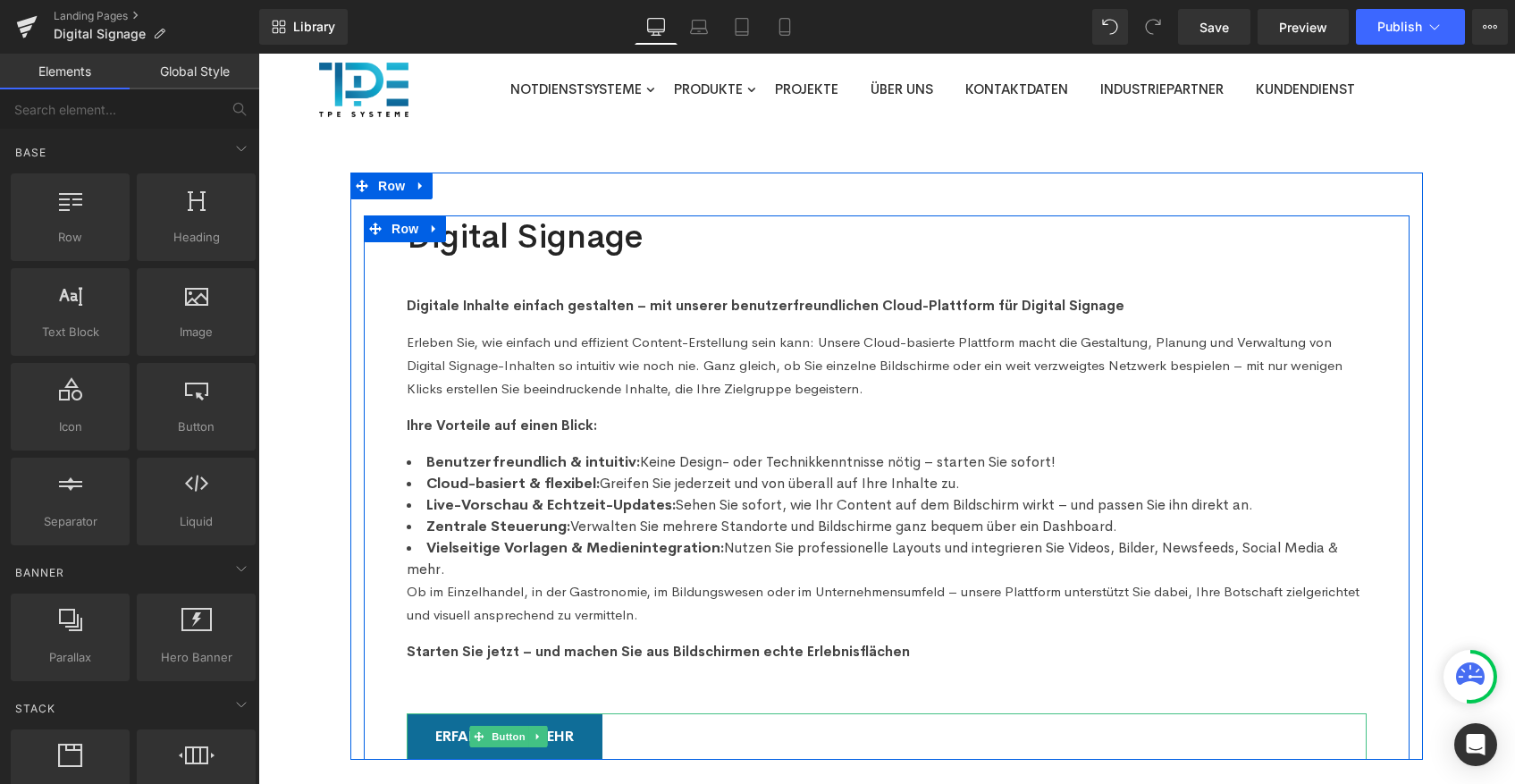
click at [580, 713] on link "Erfahren Sie mehr" at bounding box center [504, 736] width 196 height 47
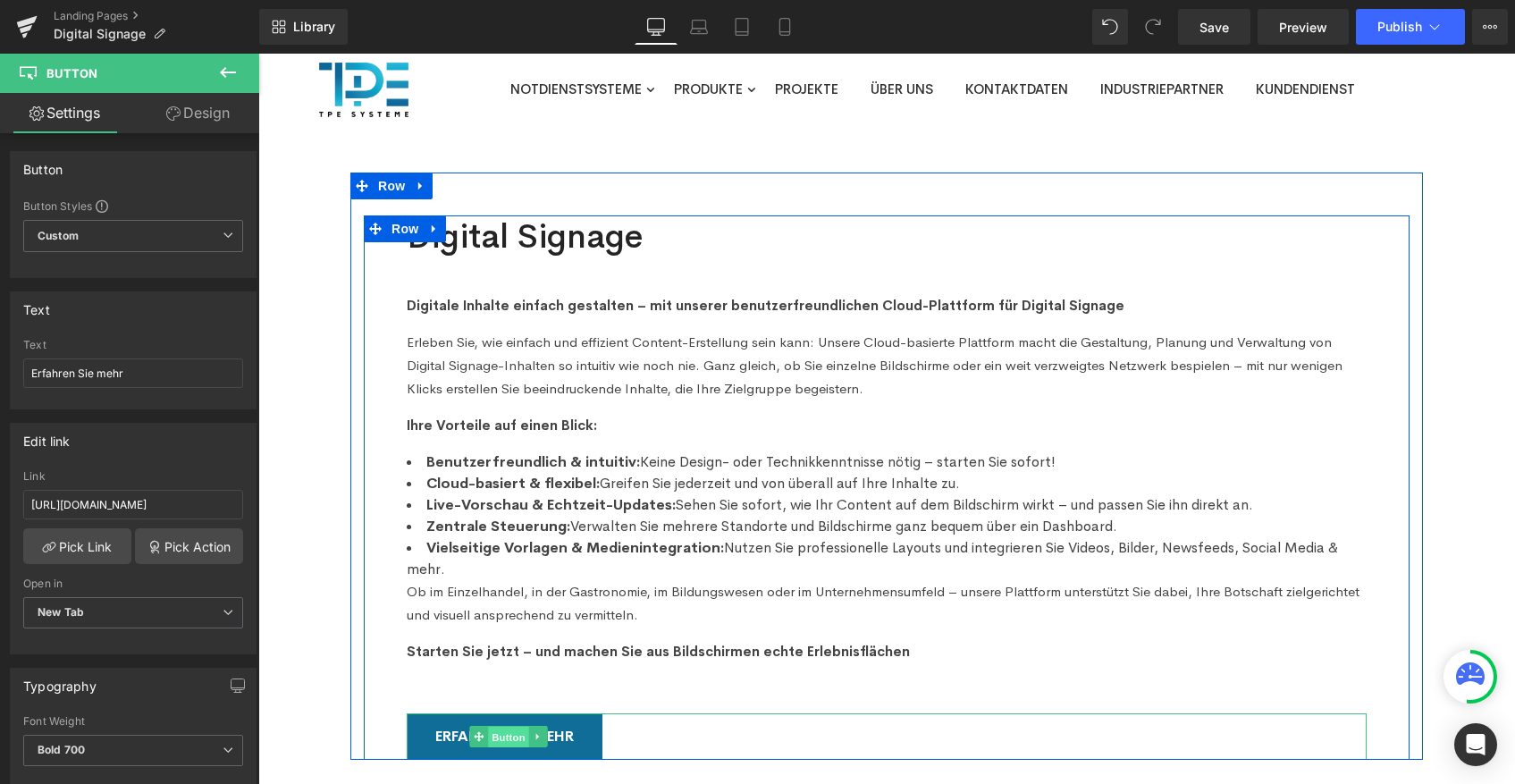
click at [488, 726] on span "Button" at bounding box center [508, 737] width 41 height 22
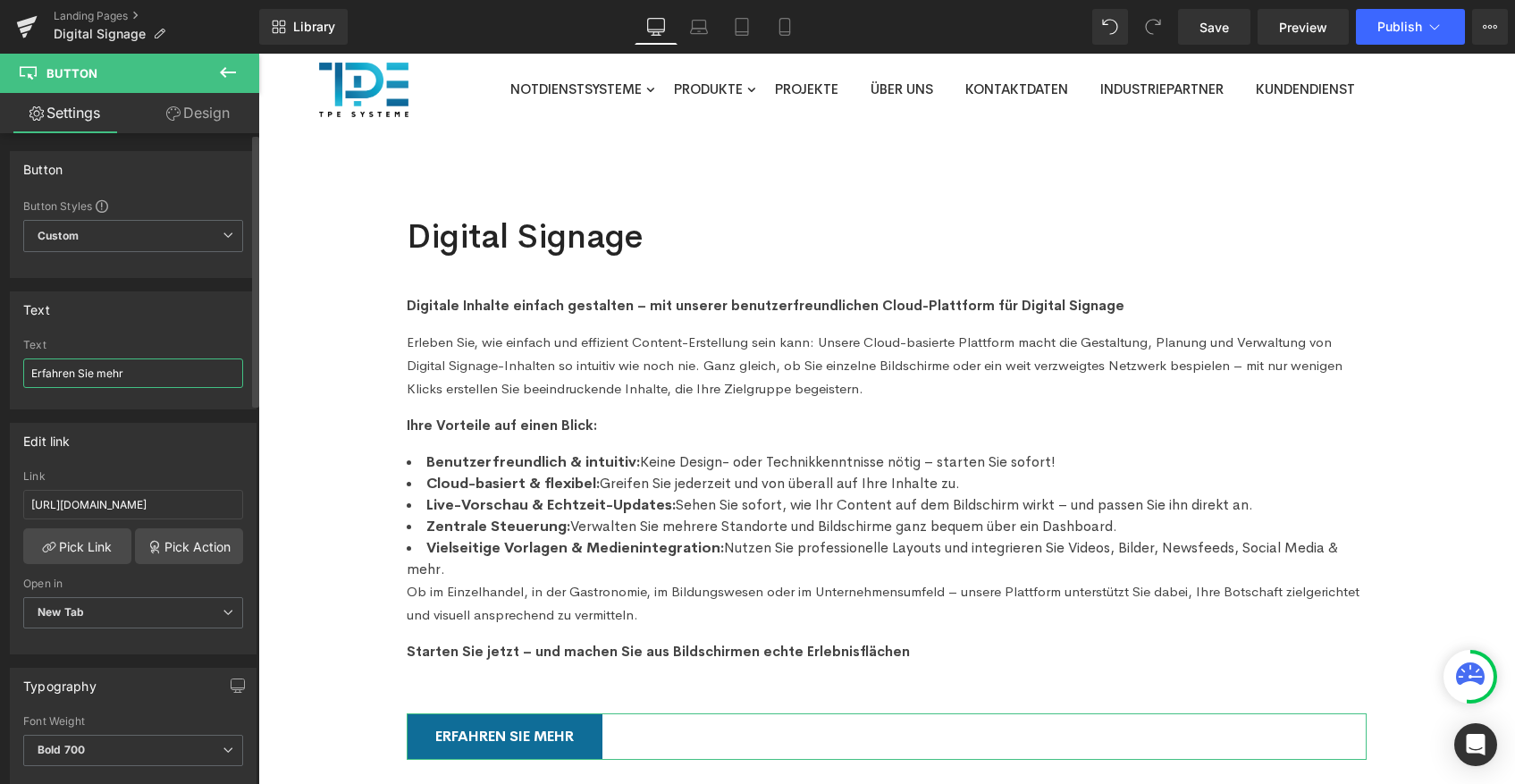
click at [129, 381] on input "Erfahren Sie mehr" at bounding box center [133, 373] width 220 height 30
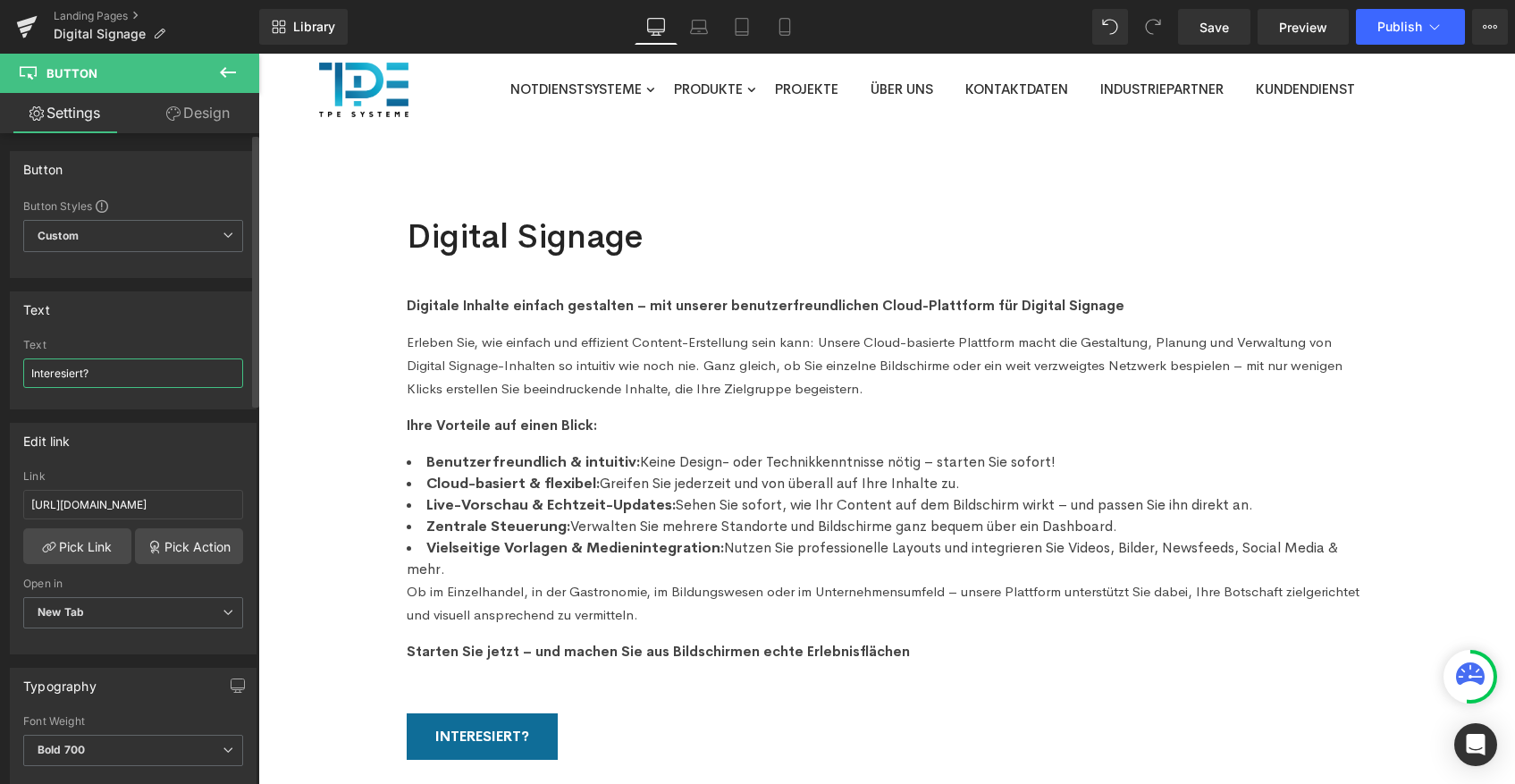
type input "Interesiert?"
